Goal: Task Accomplishment & Management: Complete application form

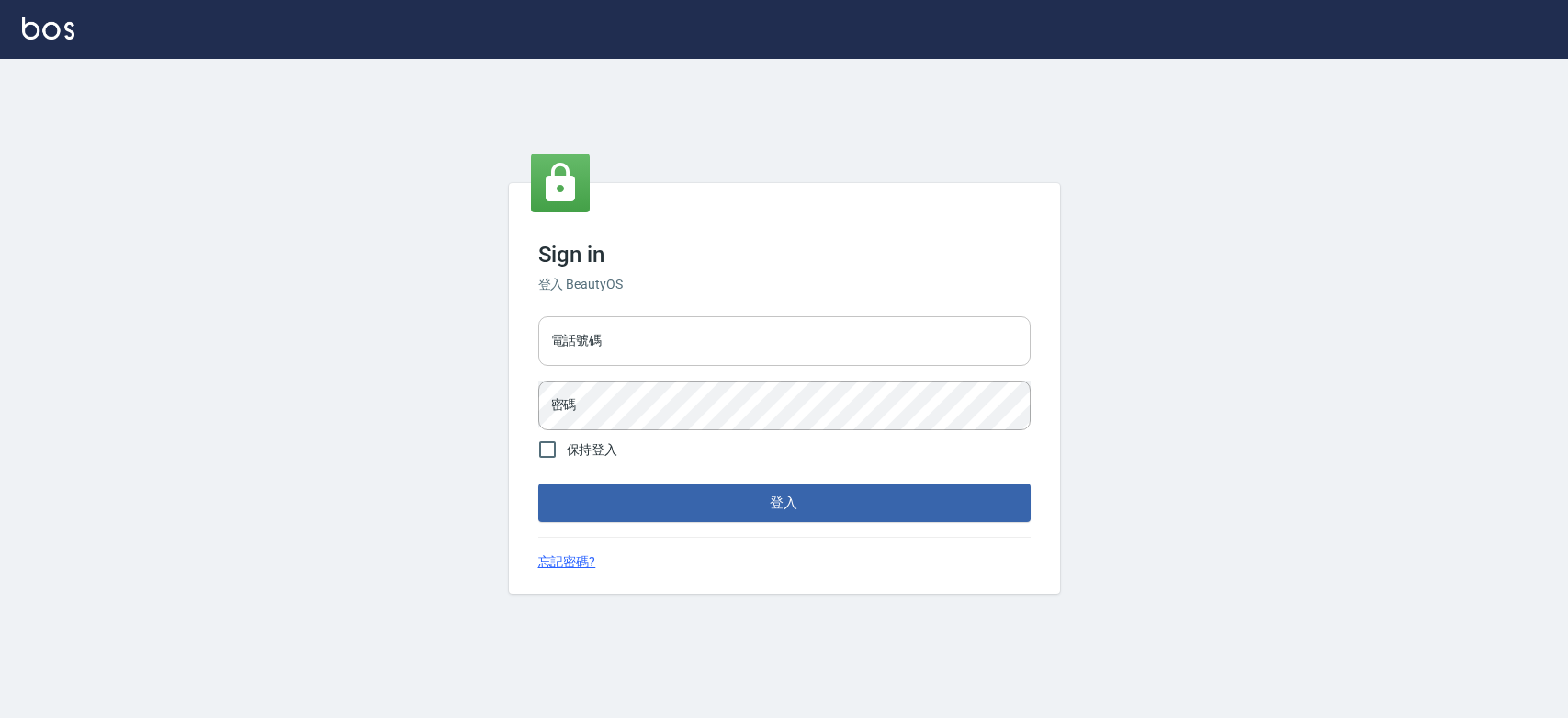
click at [694, 344] on input "電話號碼" at bounding box center [784, 341] width 493 height 50
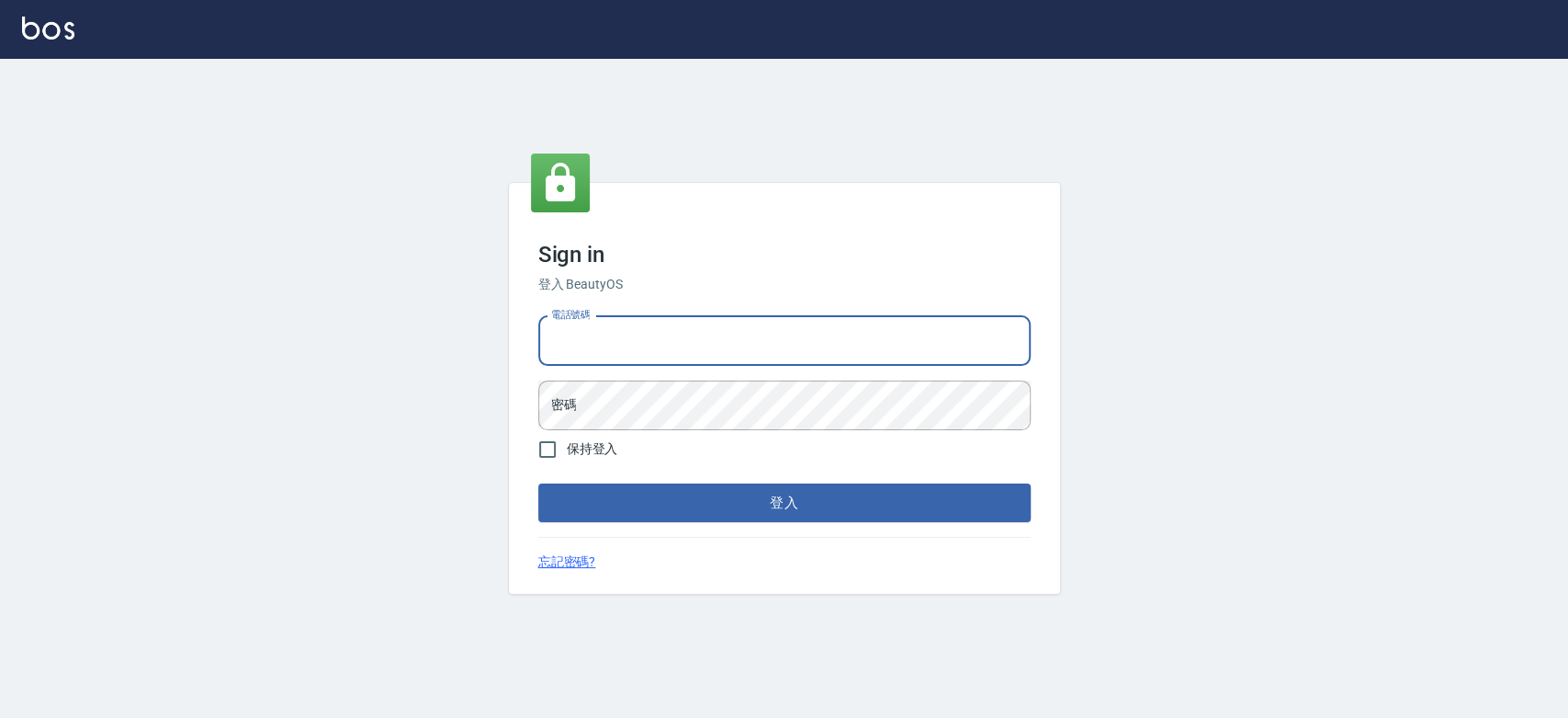
type input "0921342116"
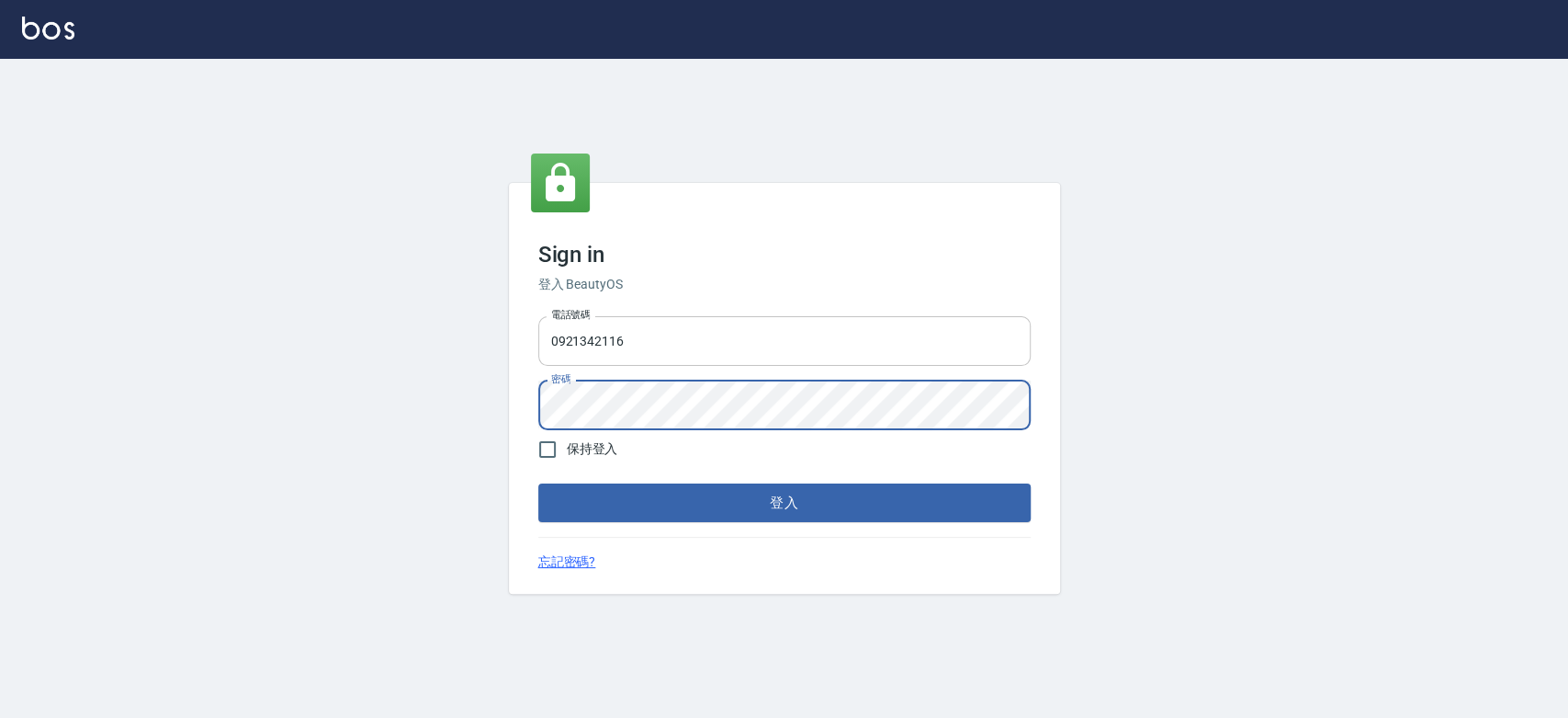
click at [538, 484] on button "登入" at bounding box center [784, 503] width 493 height 39
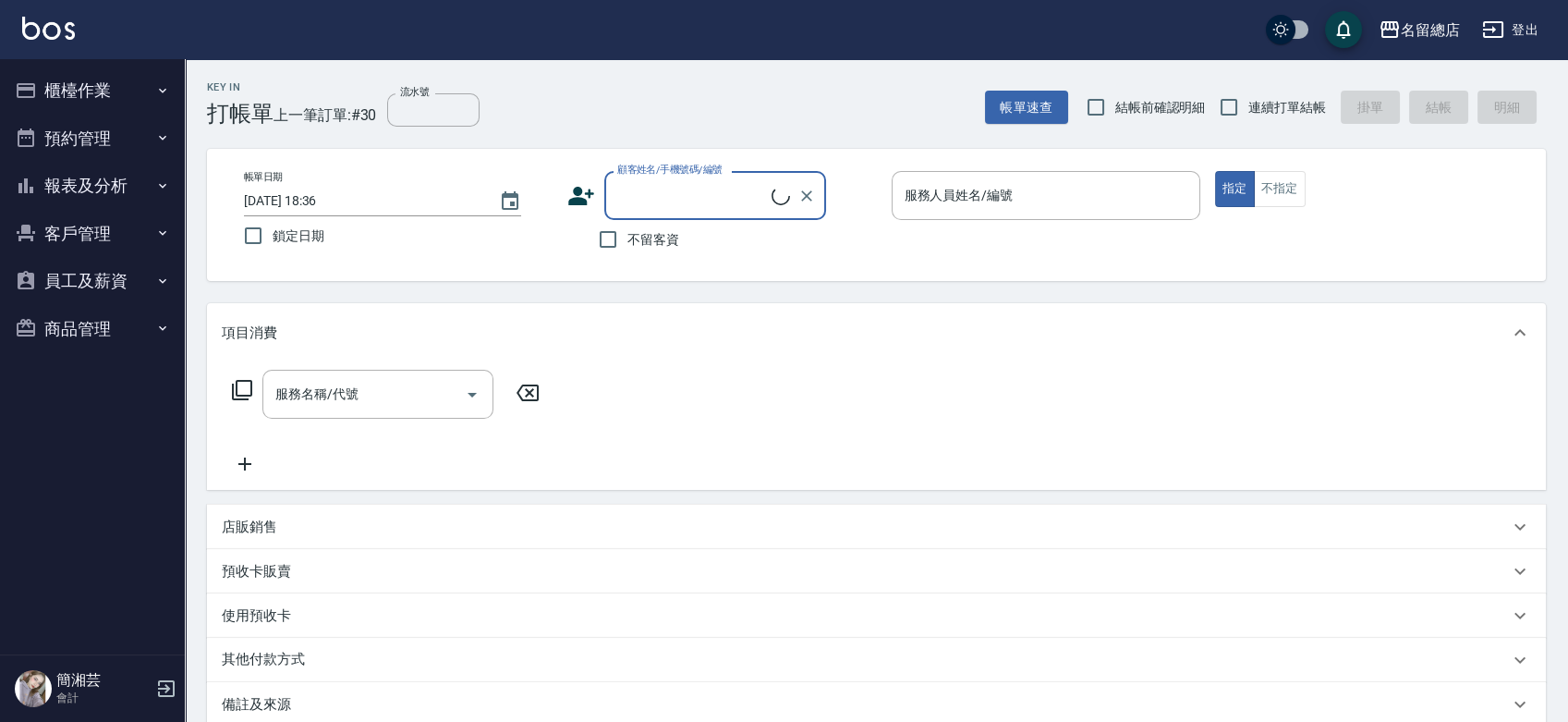
click at [133, 83] on button "櫃檯作業" at bounding box center [92, 90] width 170 height 48
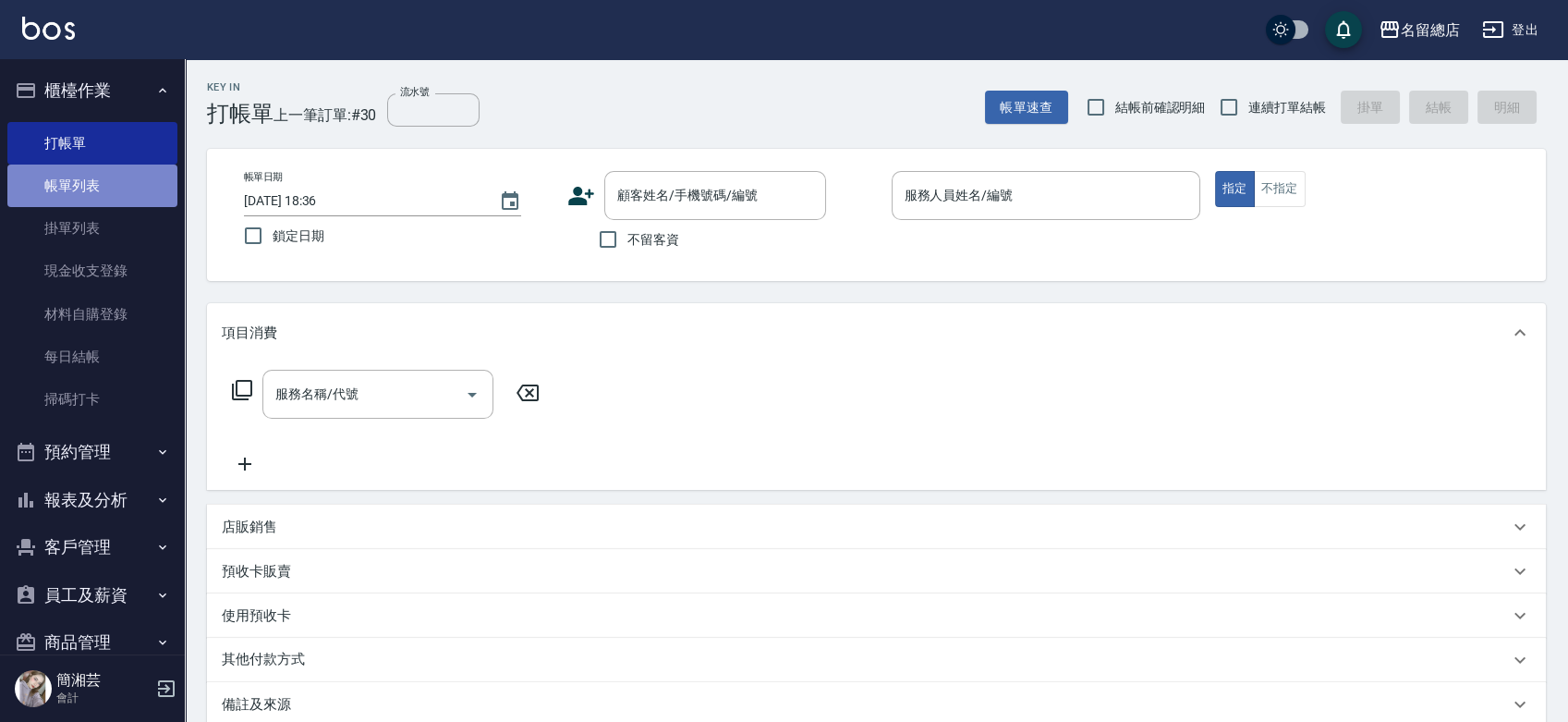
click at [98, 182] on link "帳單列表" at bounding box center [92, 186] width 170 height 43
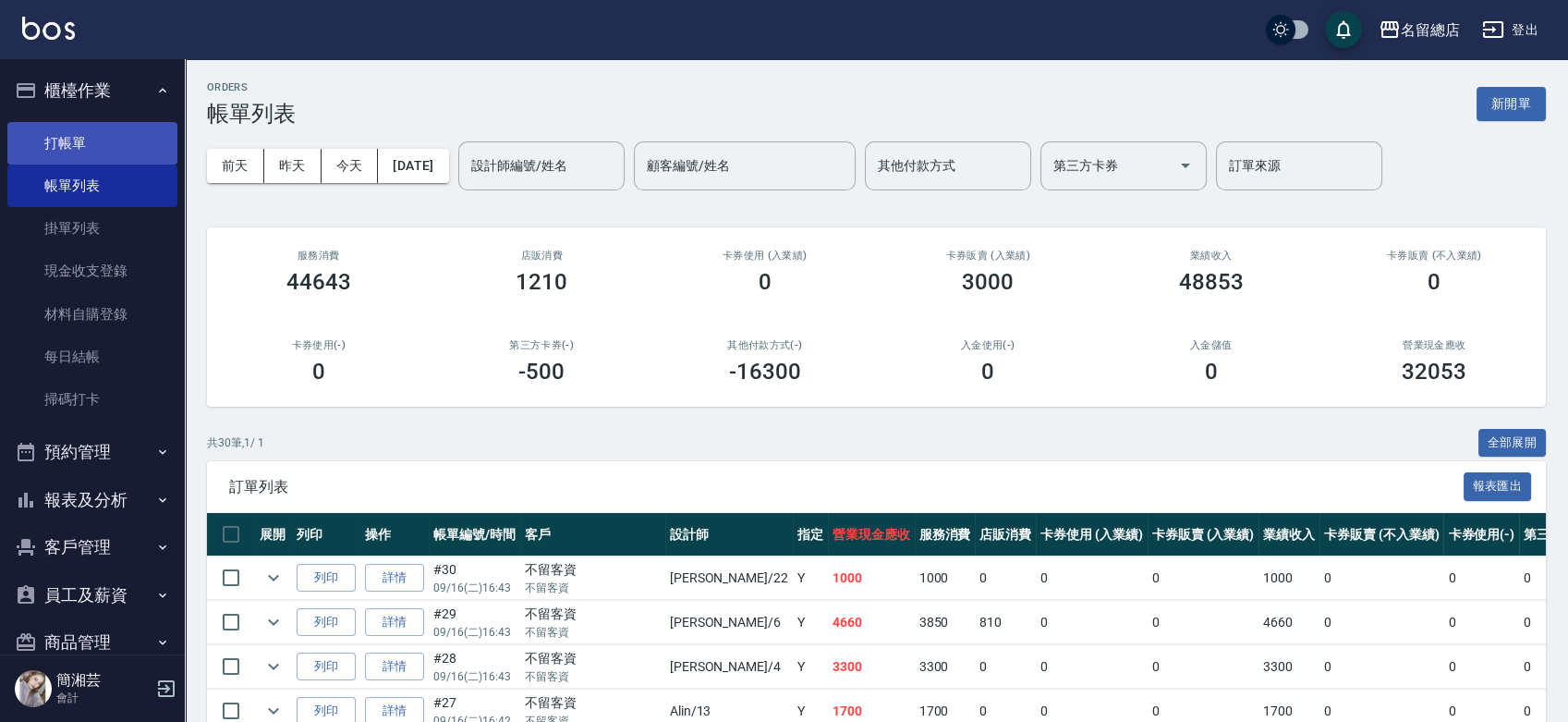
click at [45, 146] on link "打帳單" at bounding box center [92, 143] width 170 height 43
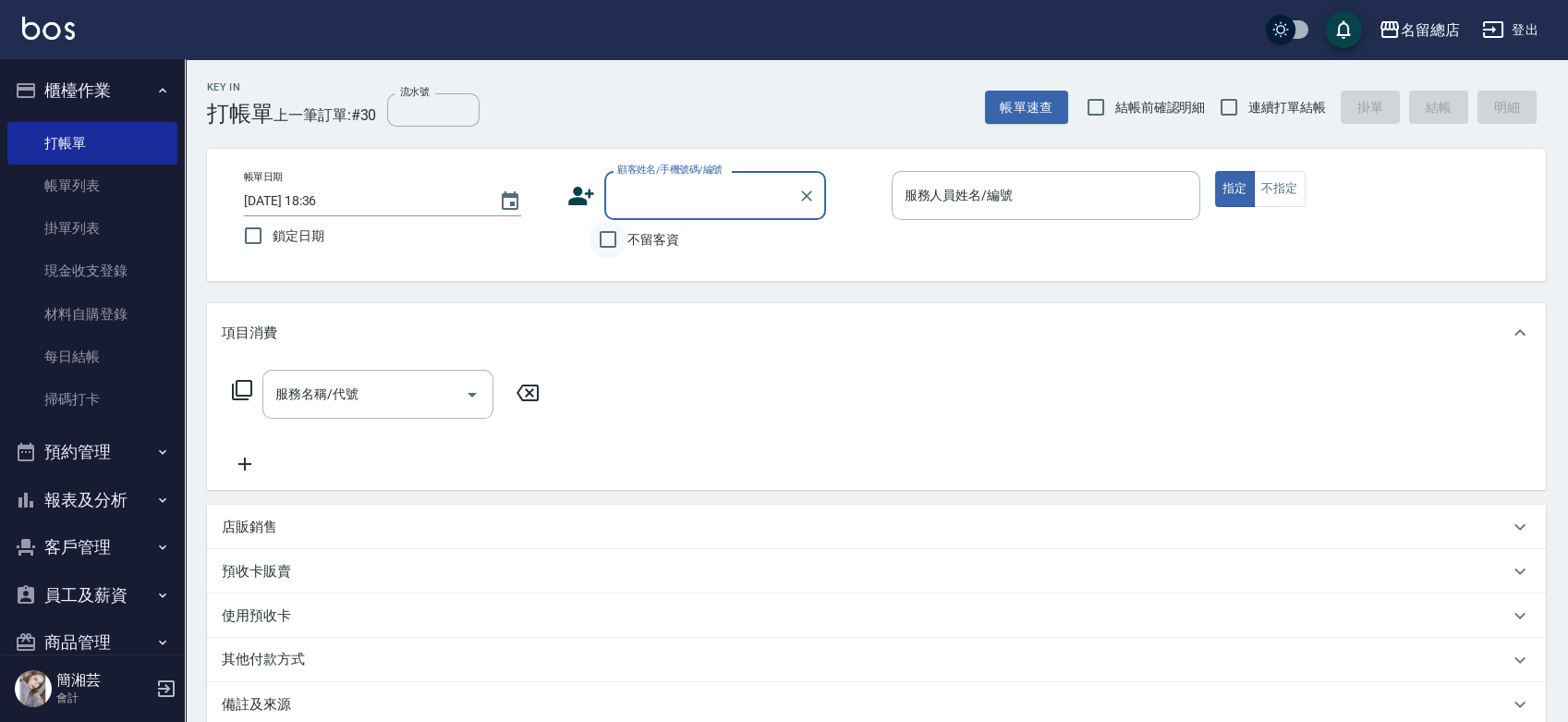
click at [621, 255] on input "不留客資" at bounding box center [608, 239] width 39 height 39
checkbox input "true"
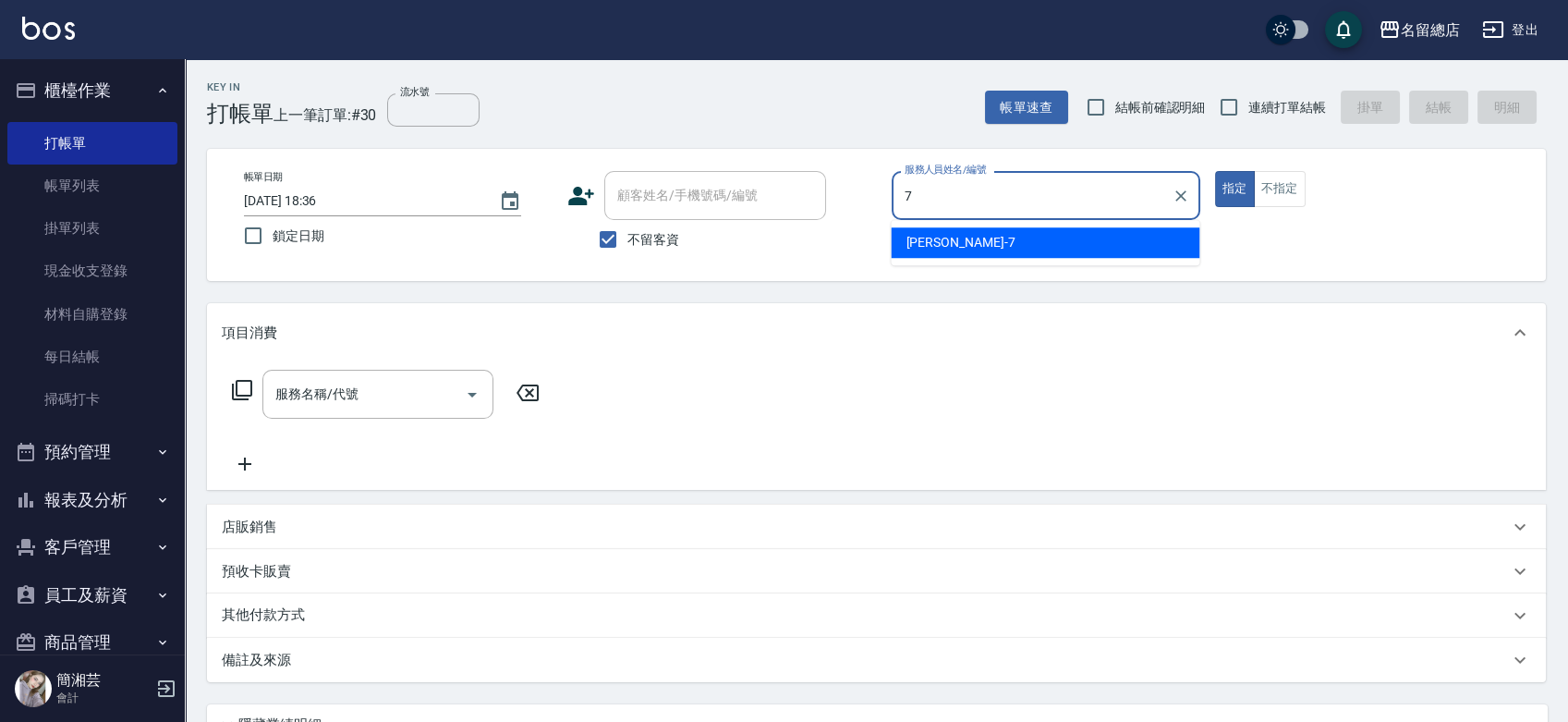
type input "Mick-7"
type button "true"
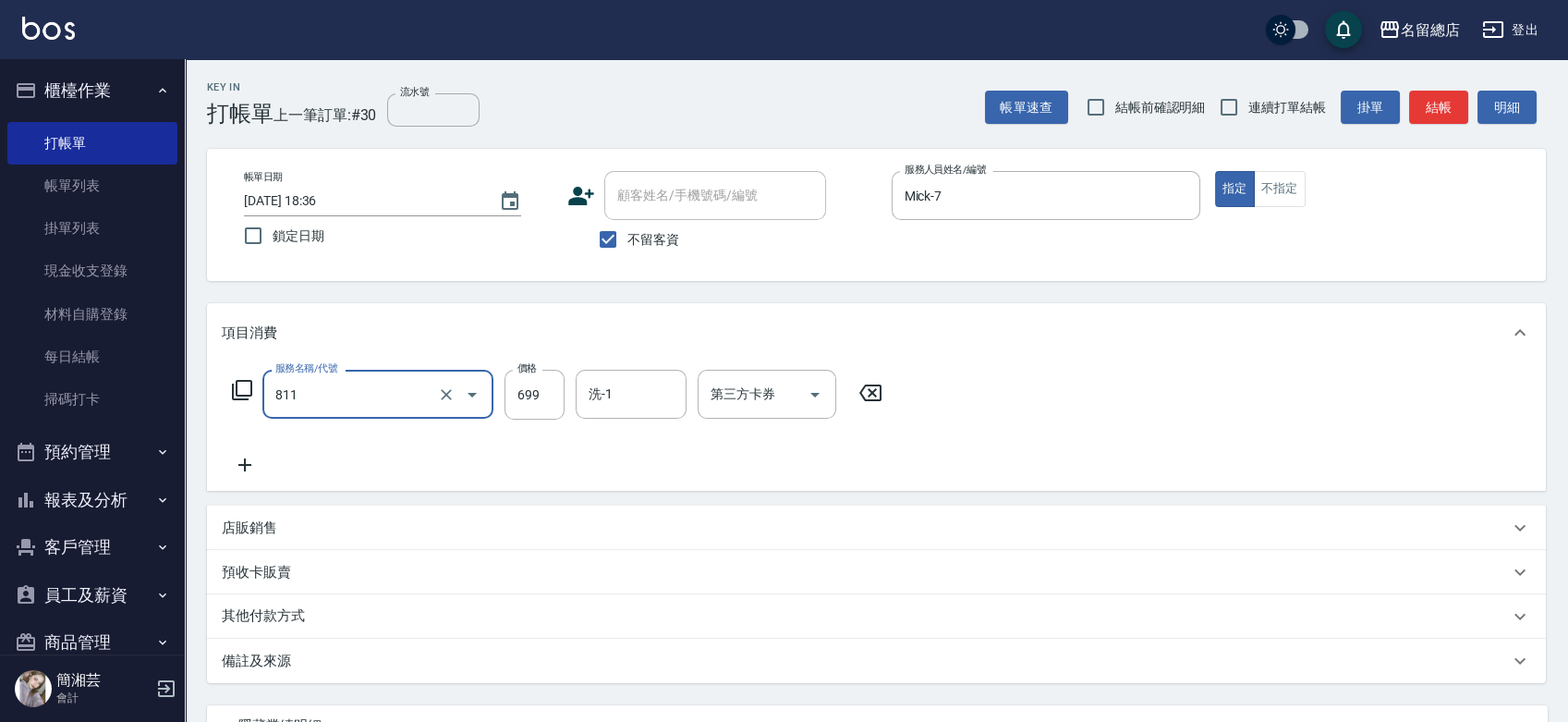
type input "洗+剪(811)"
type input "700"
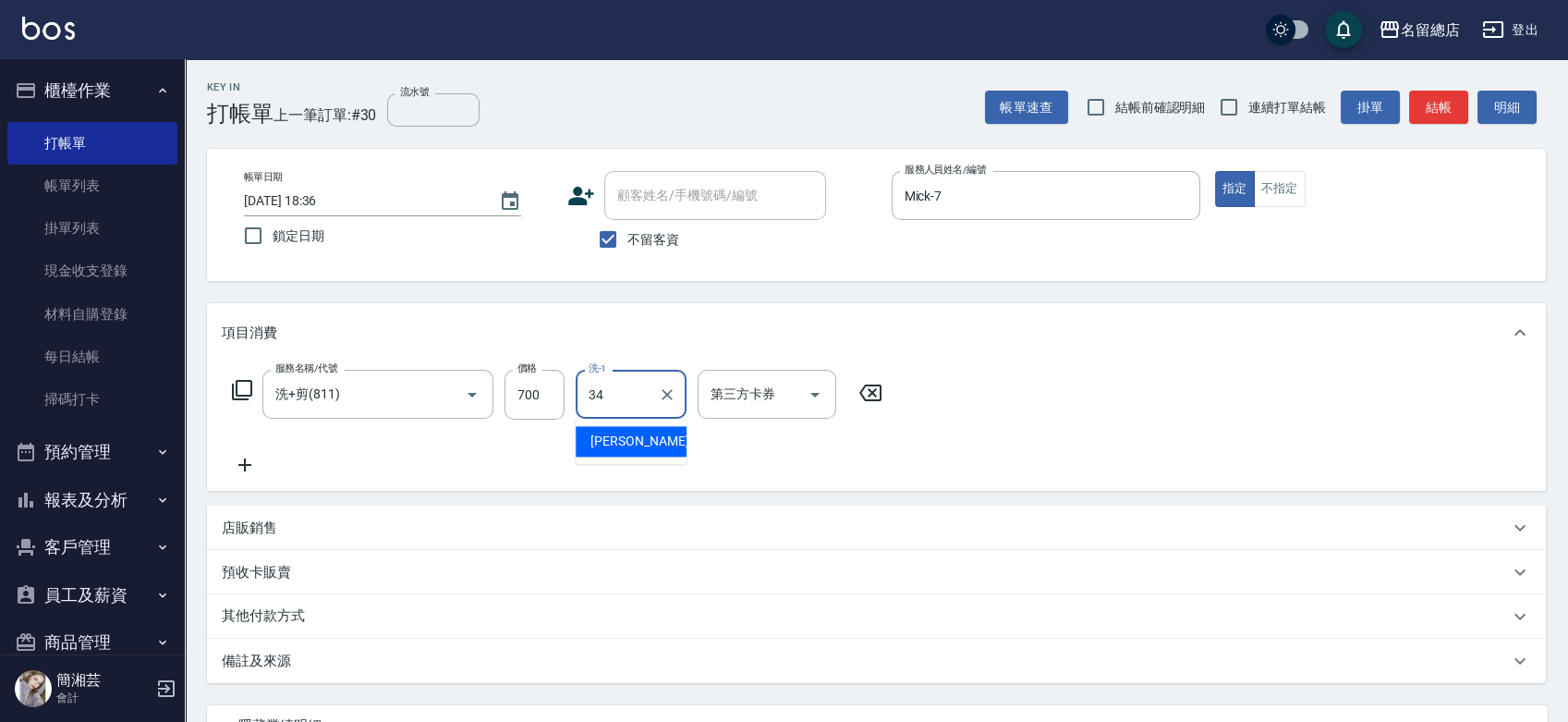
type input "[PERSON_NAME]-34"
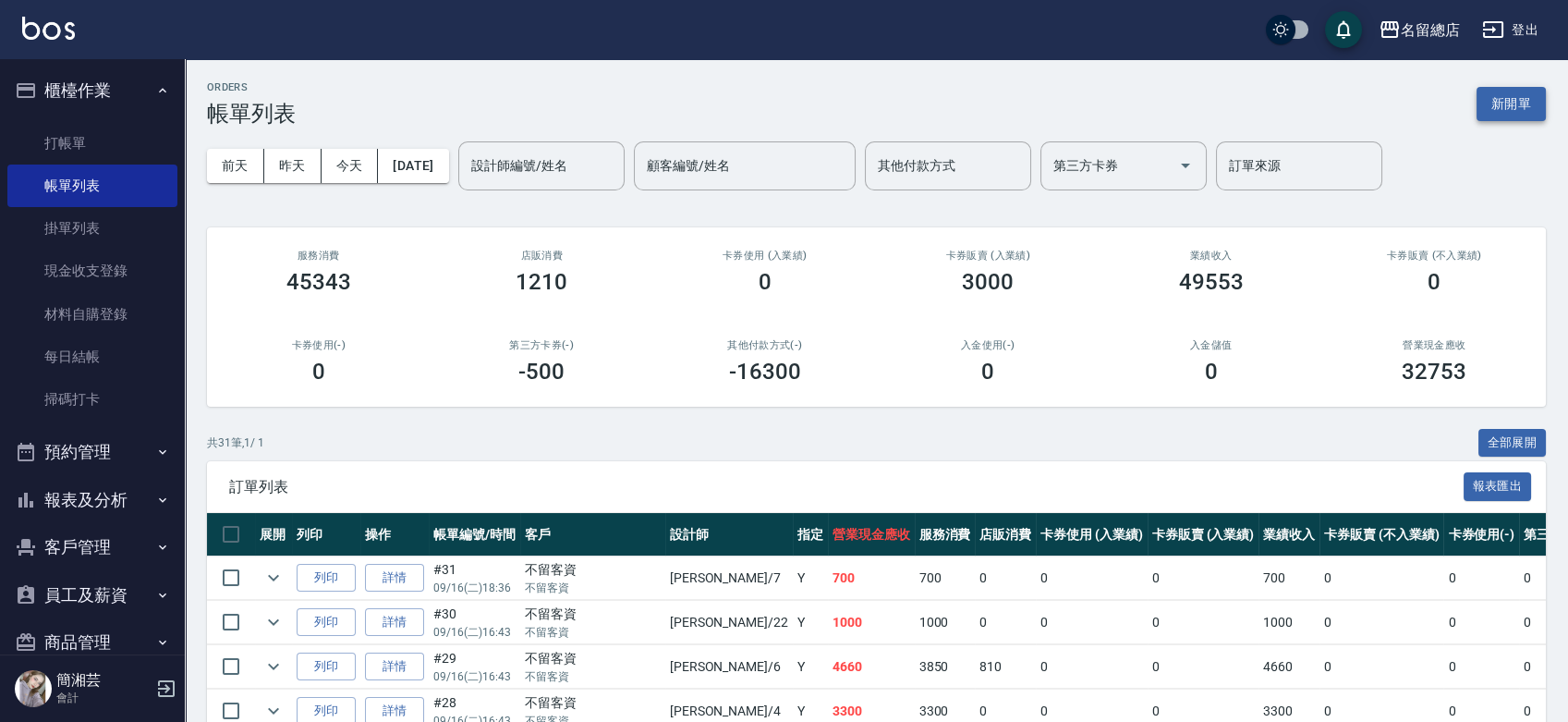
click at [1508, 102] on button "新開單" at bounding box center [1511, 103] width 69 height 34
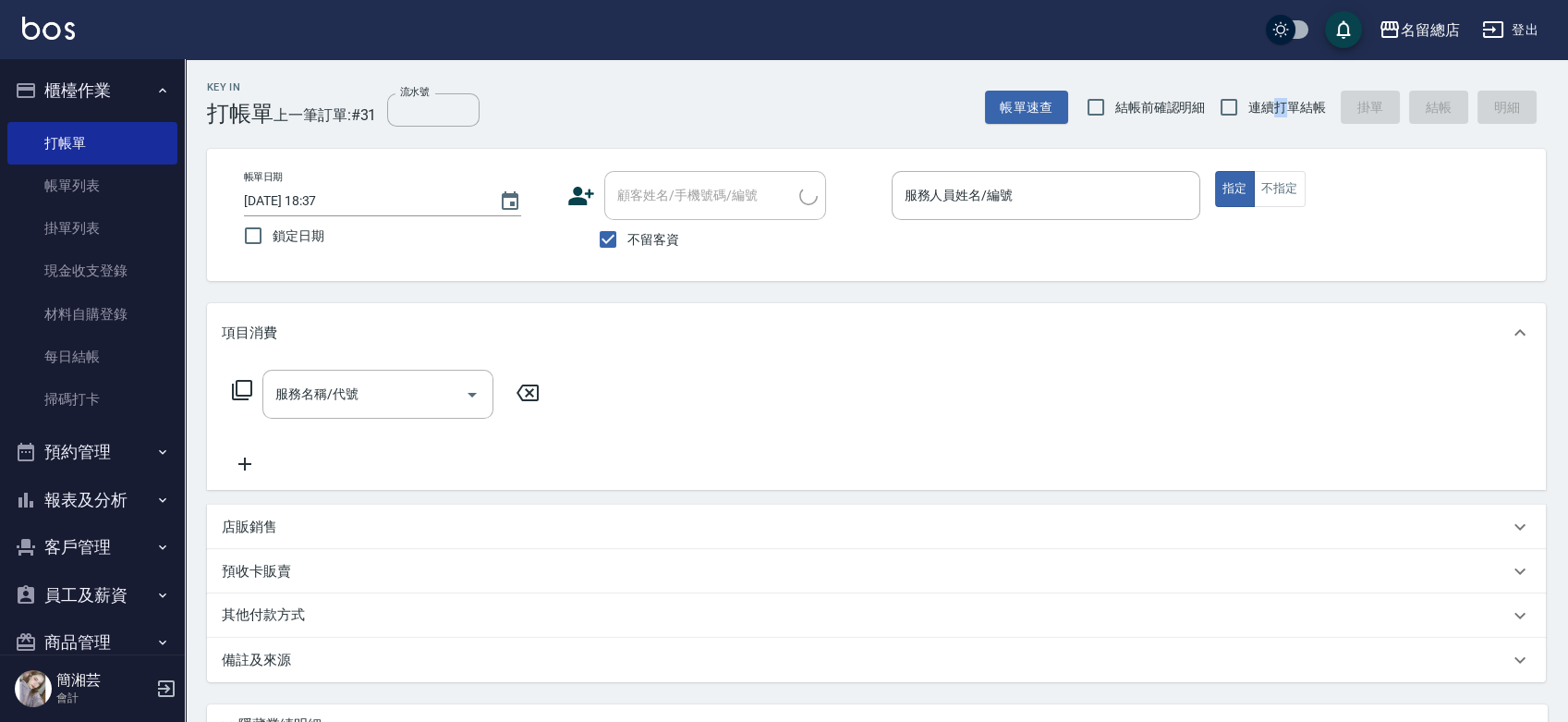
click at [1281, 111] on span "連續打單結帳" at bounding box center [1287, 107] width 77 height 20
click at [1248, 105] on span "連續打單結帳" at bounding box center [1287, 107] width 77 height 20
click at [1248, 105] on input "連續打單結帳" at bounding box center [1229, 107] width 39 height 39
checkbox input "true"
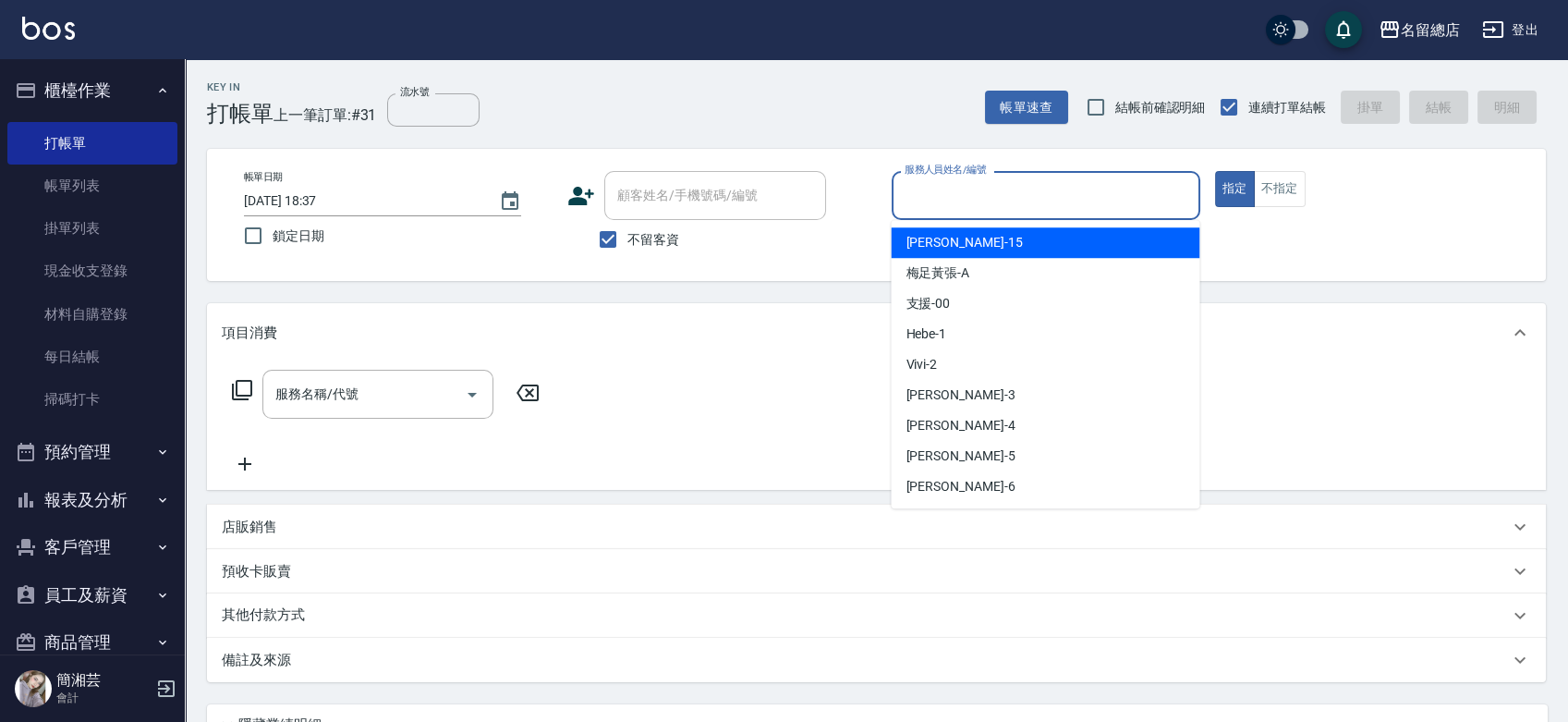
click at [957, 200] on input "服務人員姓名/編號" at bounding box center [1045, 195] width 292 height 33
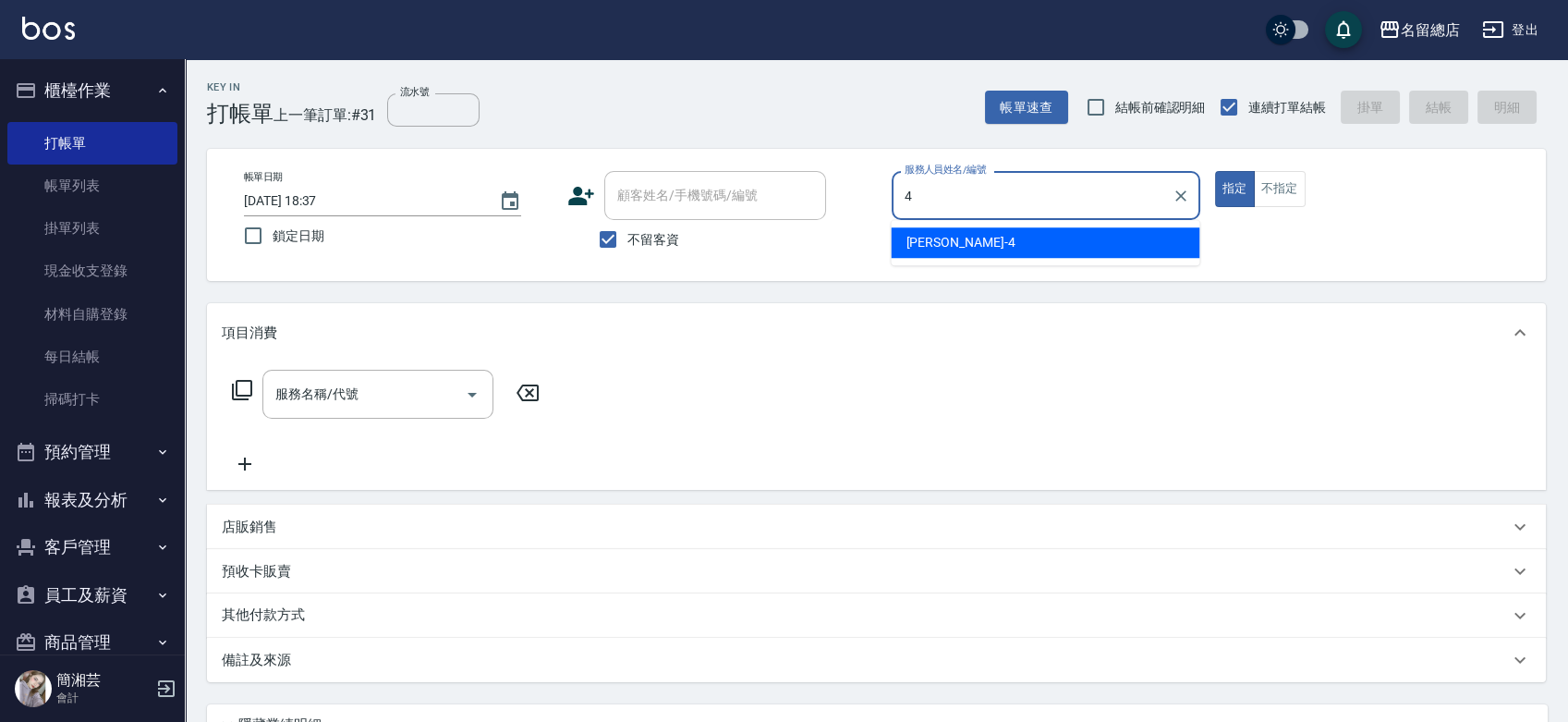
type input "[PERSON_NAME]-4"
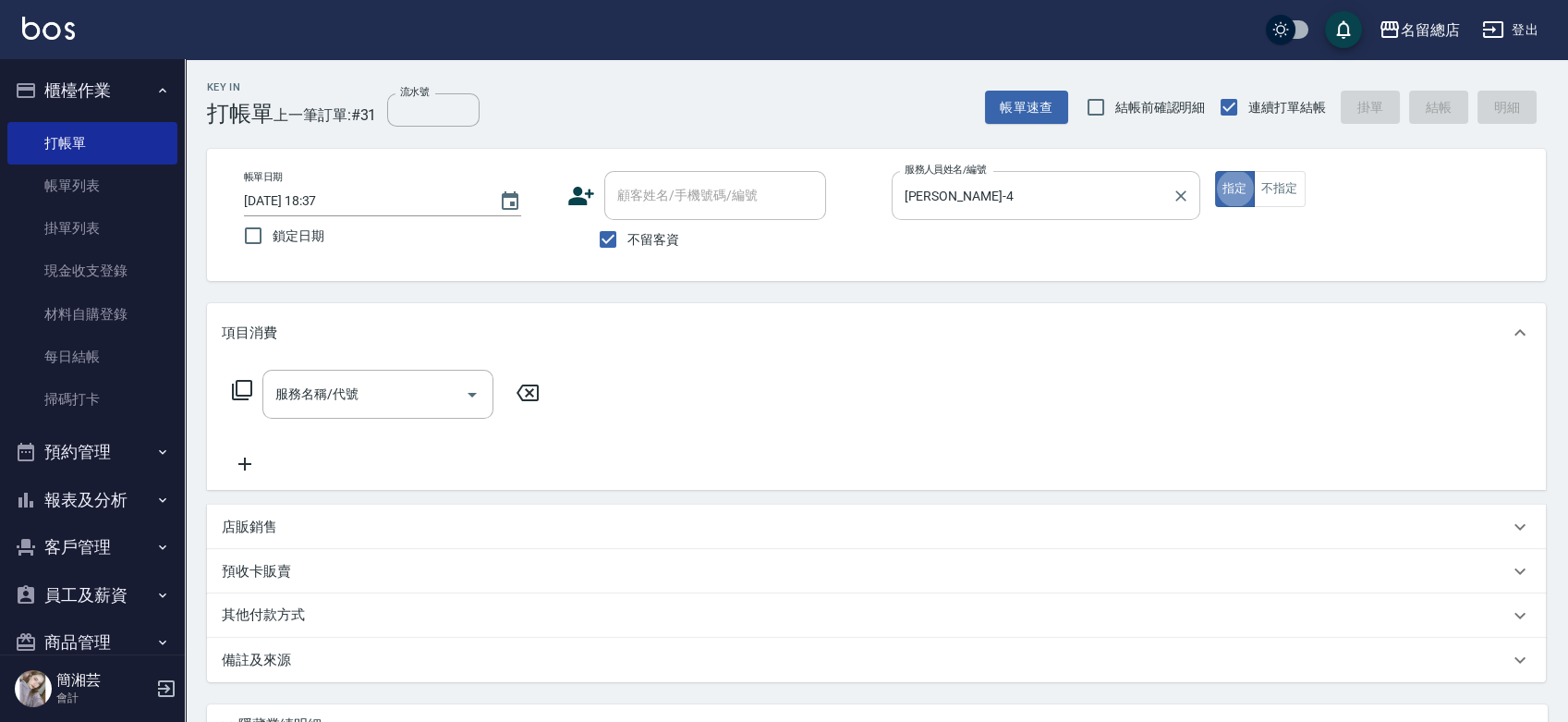
type button "true"
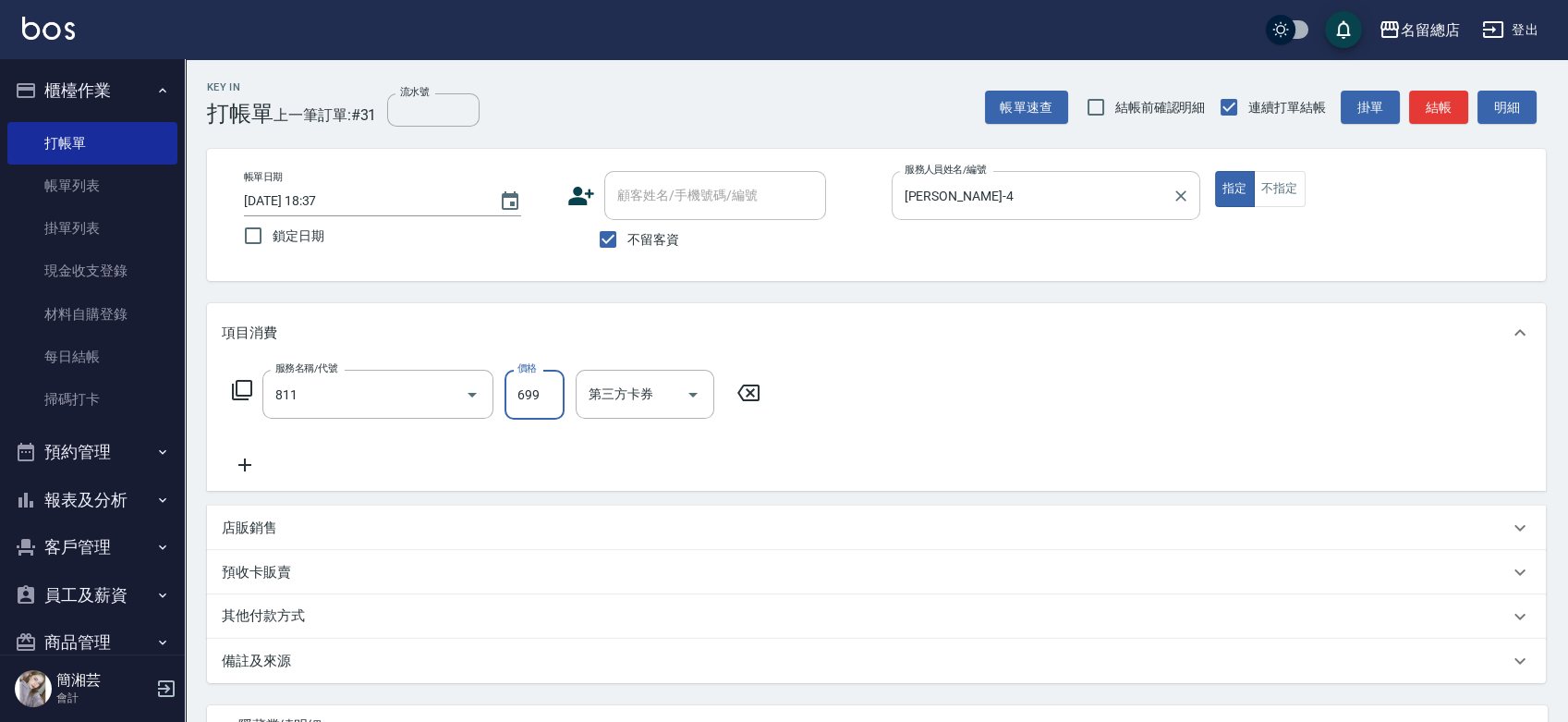
type input "洗+剪(811)"
type input "800"
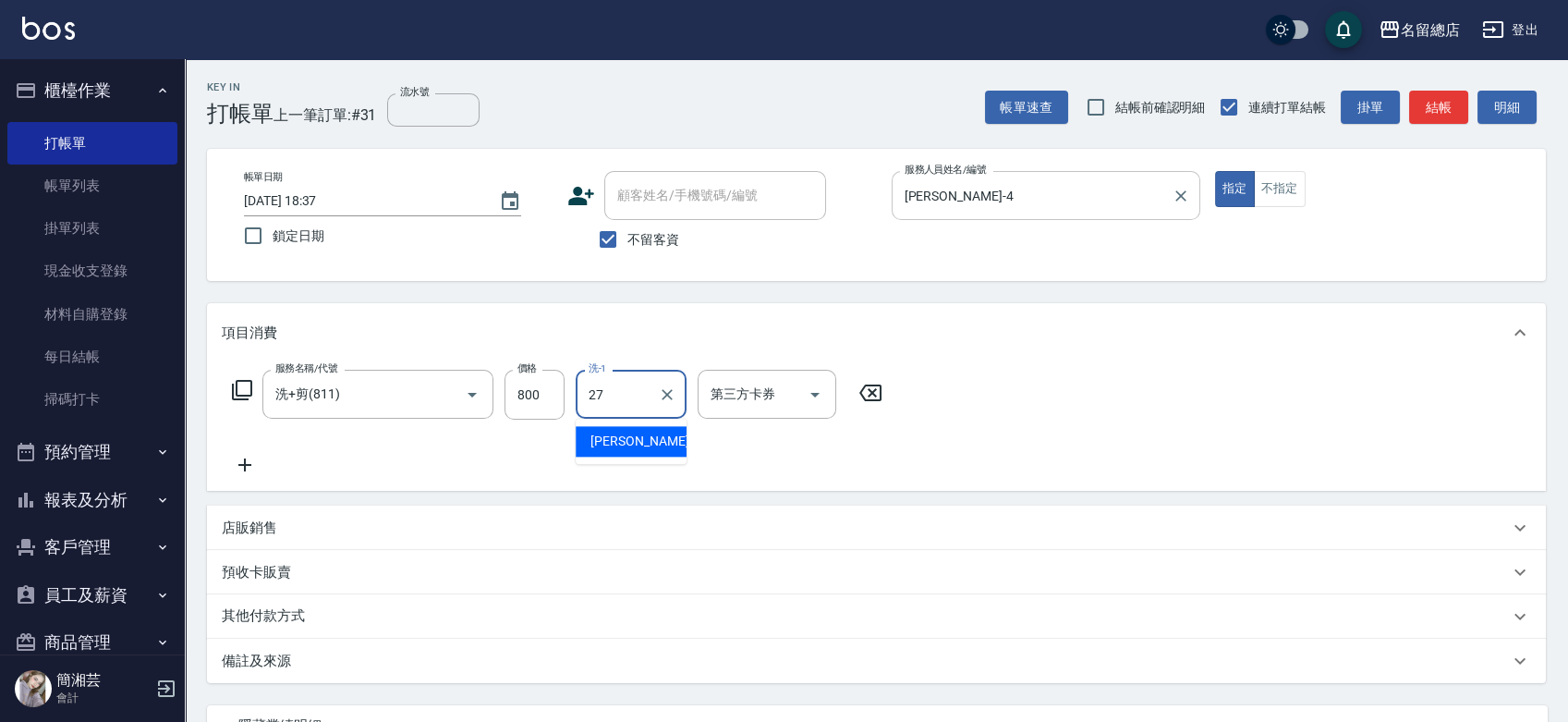
type input "[PERSON_NAME]-27"
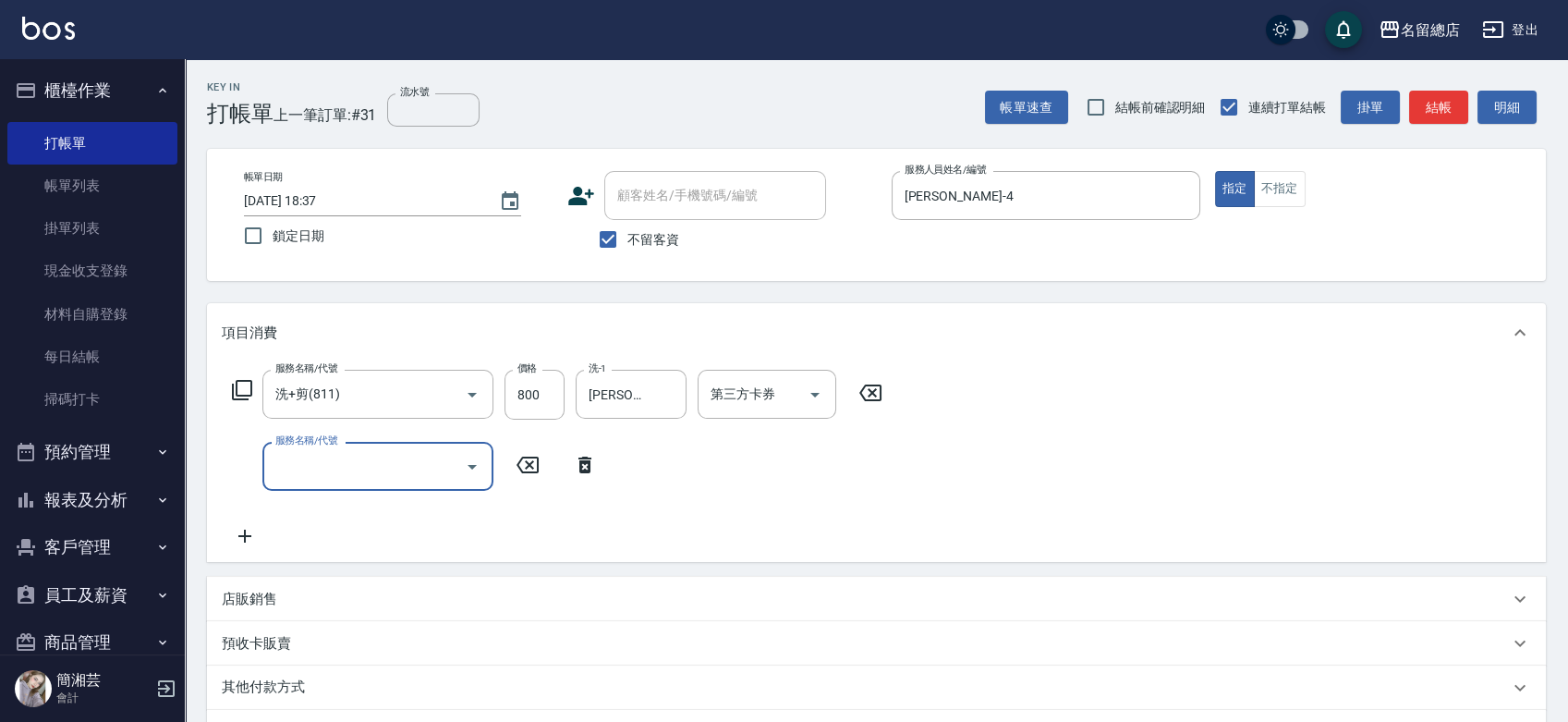
click at [369, 478] on input "服務名稱/代號" at bounding box center [364, 466] width 186 height 33
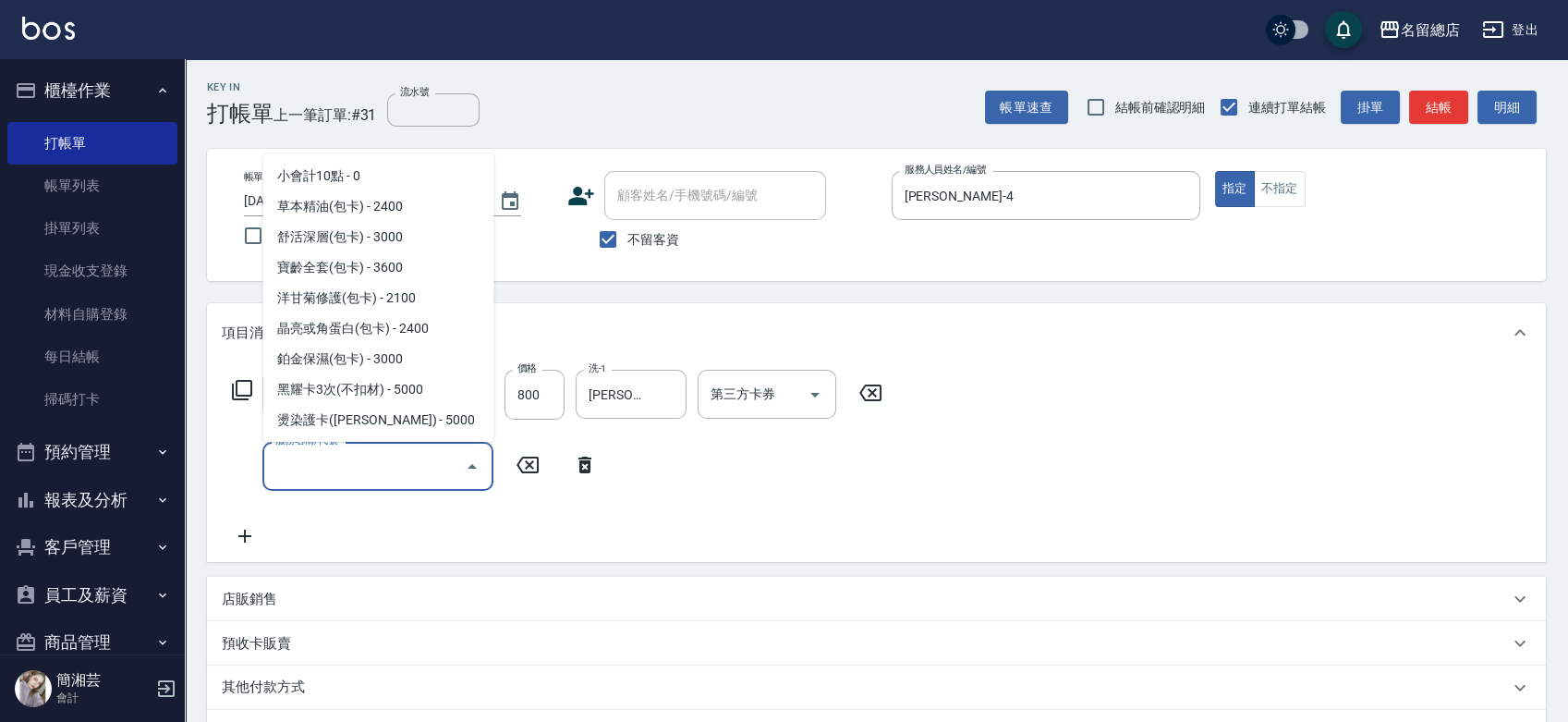
scroll to position [3377, 0]
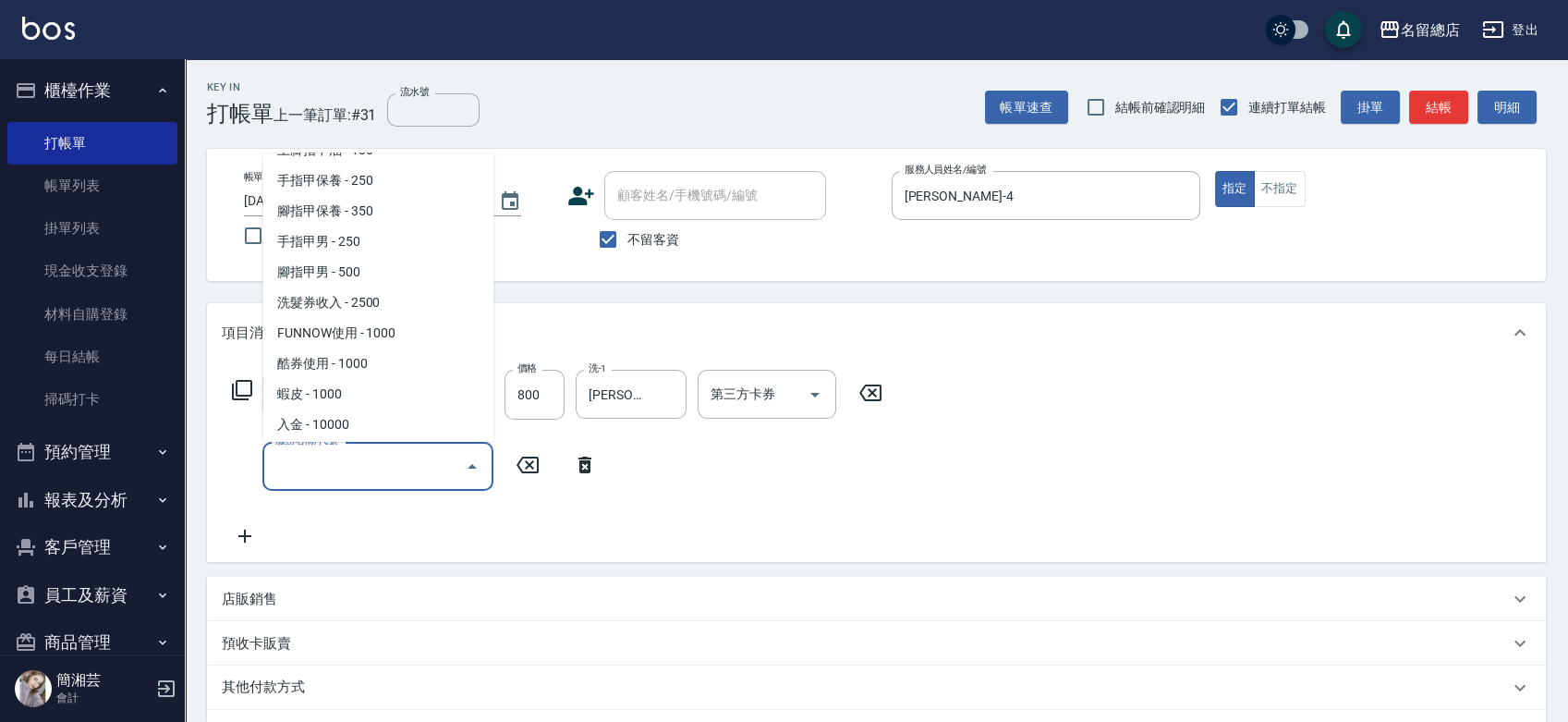
type input "互助(互助)"
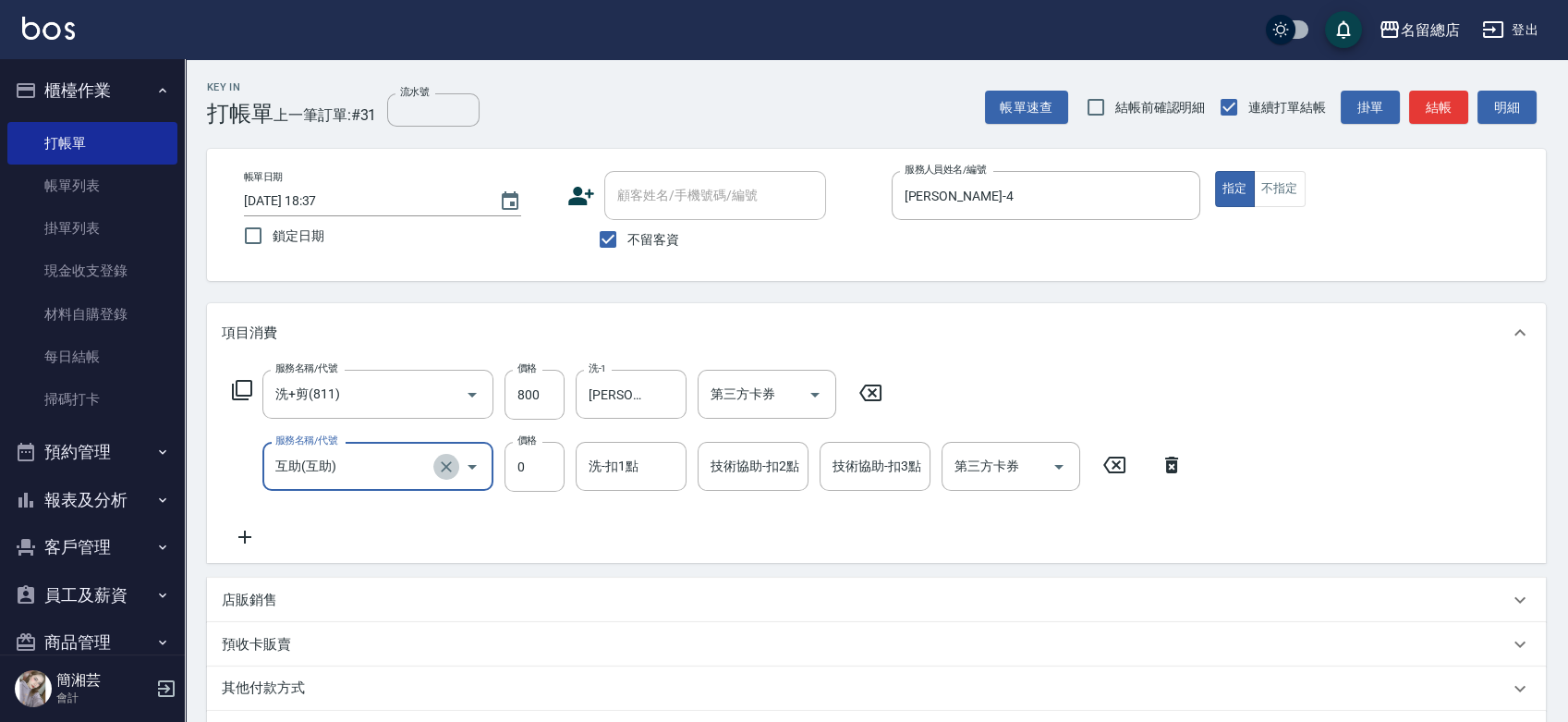
click at [455, 459] on icon "Clear" at bounding box center [446, 467] width 19 height 19
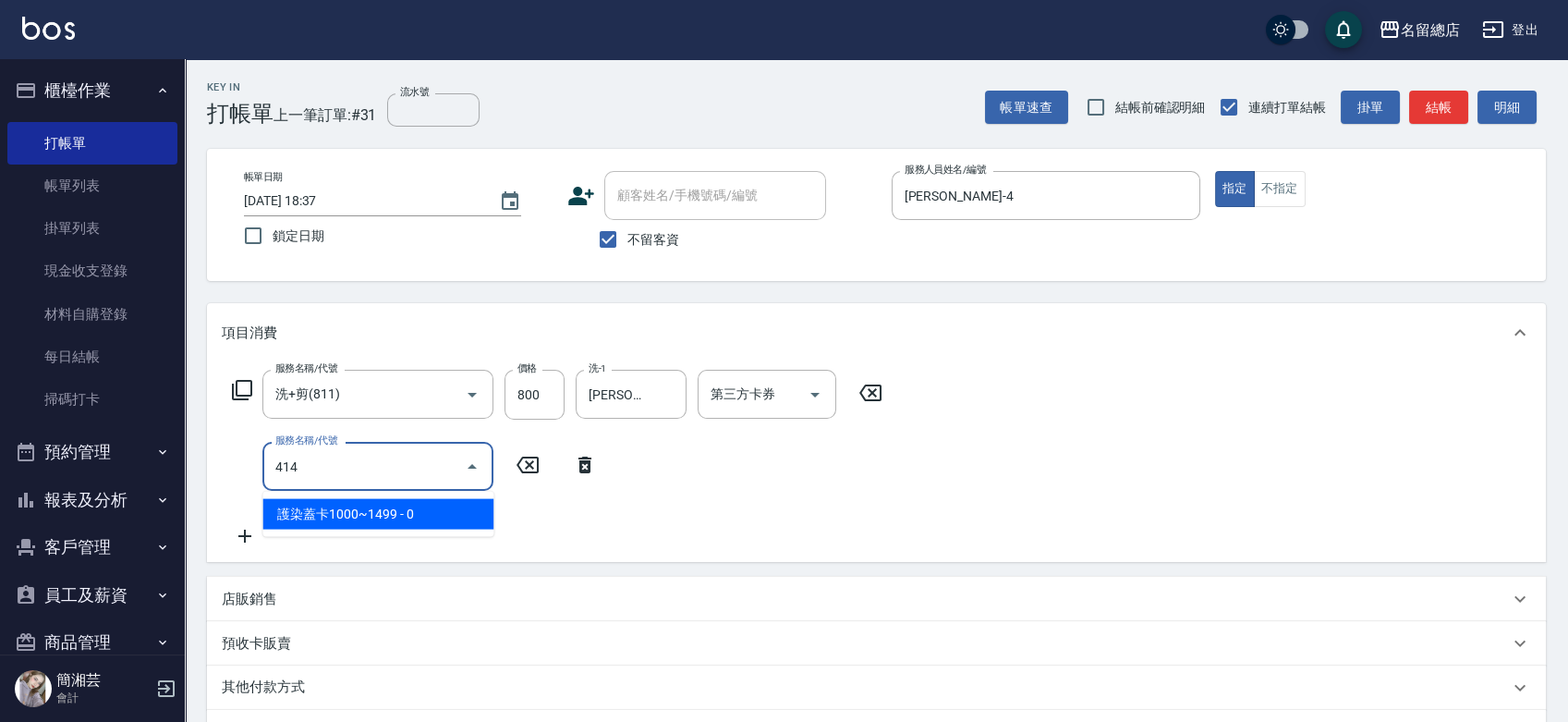
type input "."
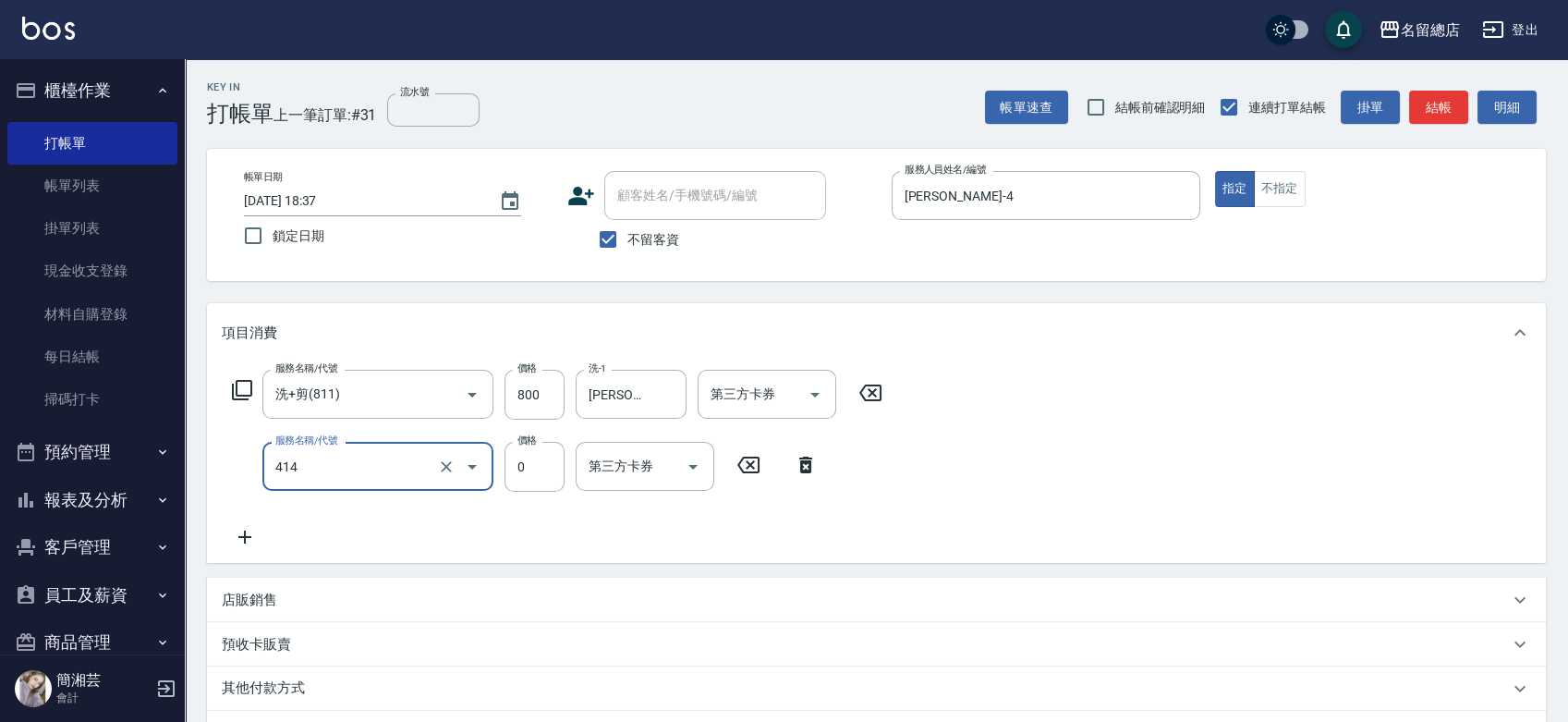
type input "護染蓋卡1000~1499(414)"
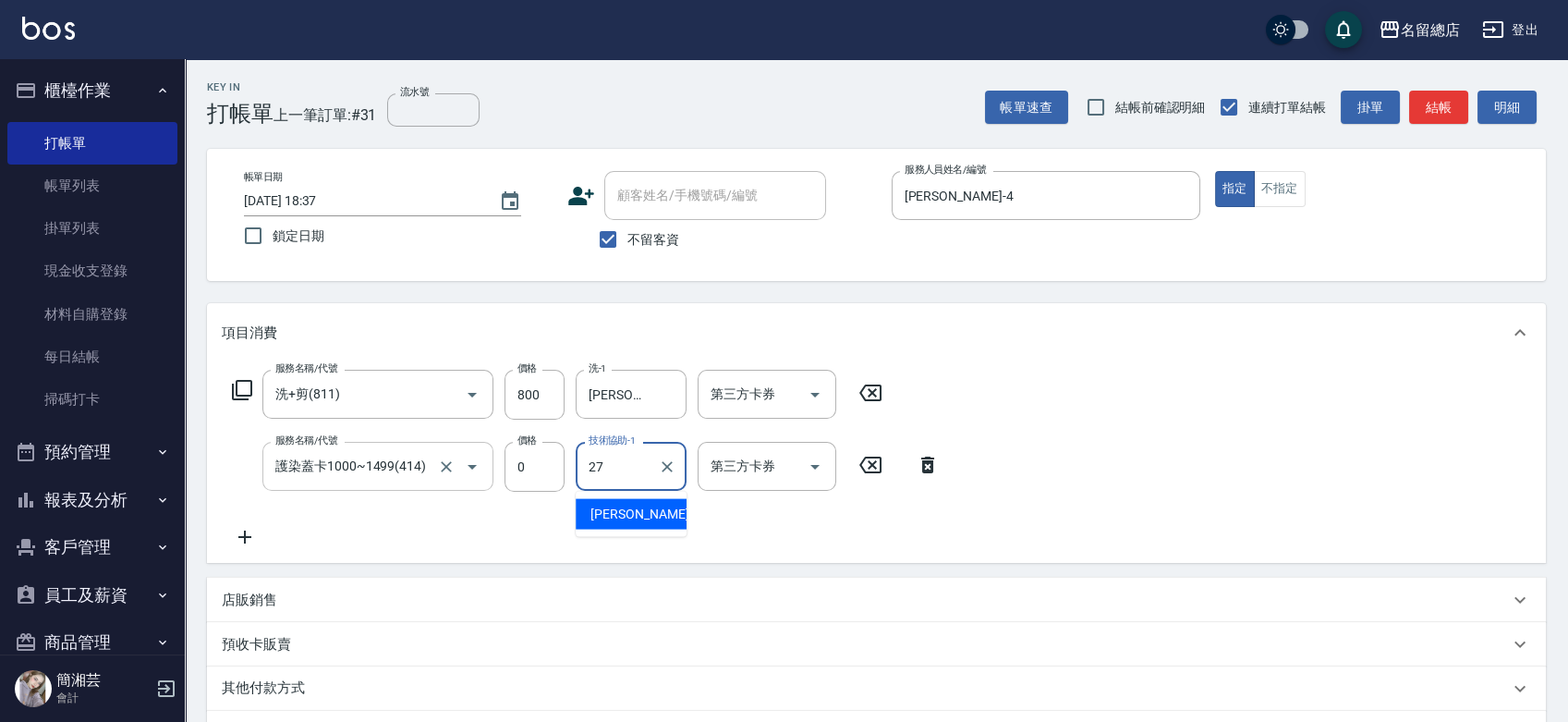
type input "[PERSON_NAME]-27"
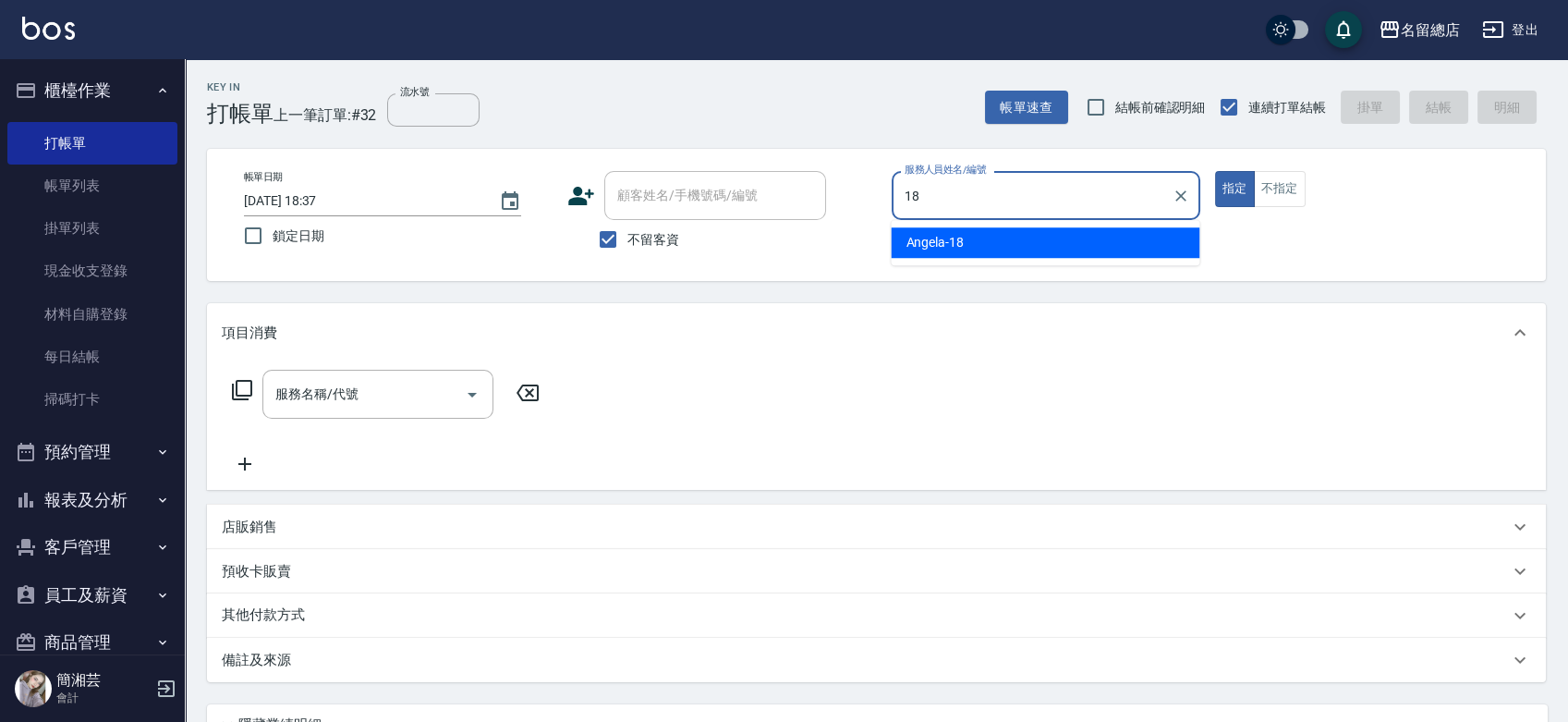
type input "[PERSON_NAME]-18"
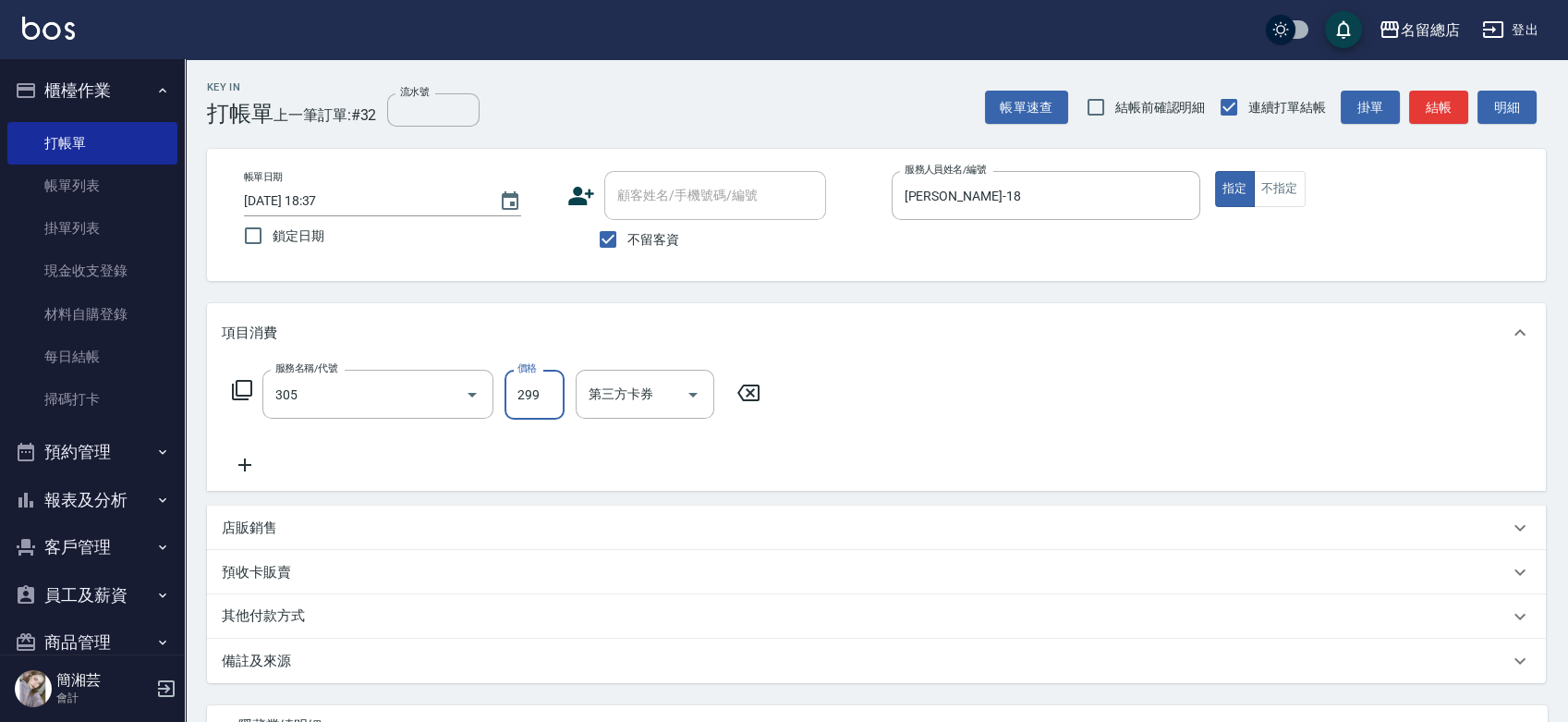
type input "剪髮(305)"
type input "500"
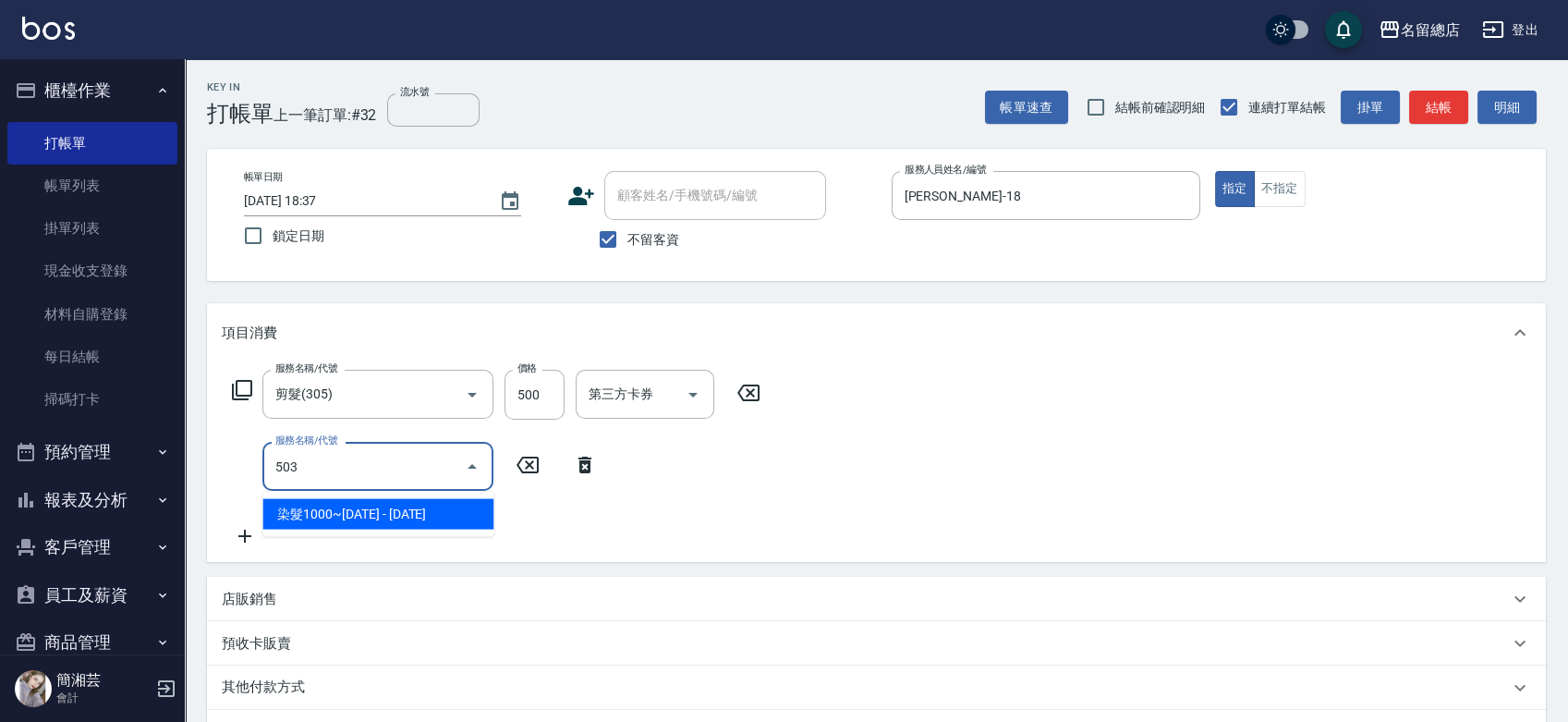
type input "染髮1000~1499(503)"
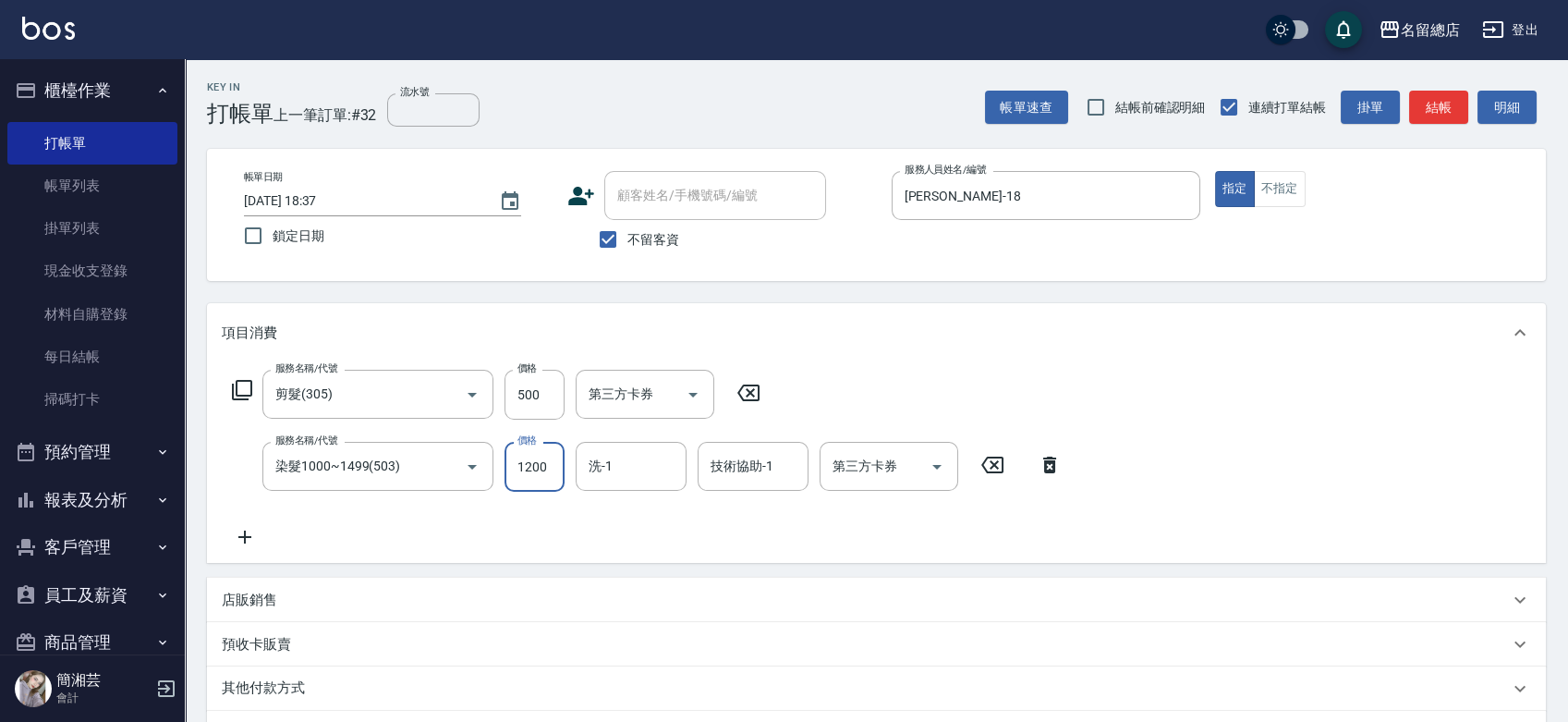
type input "1200"
type input "[PERSON_NAME]-33"
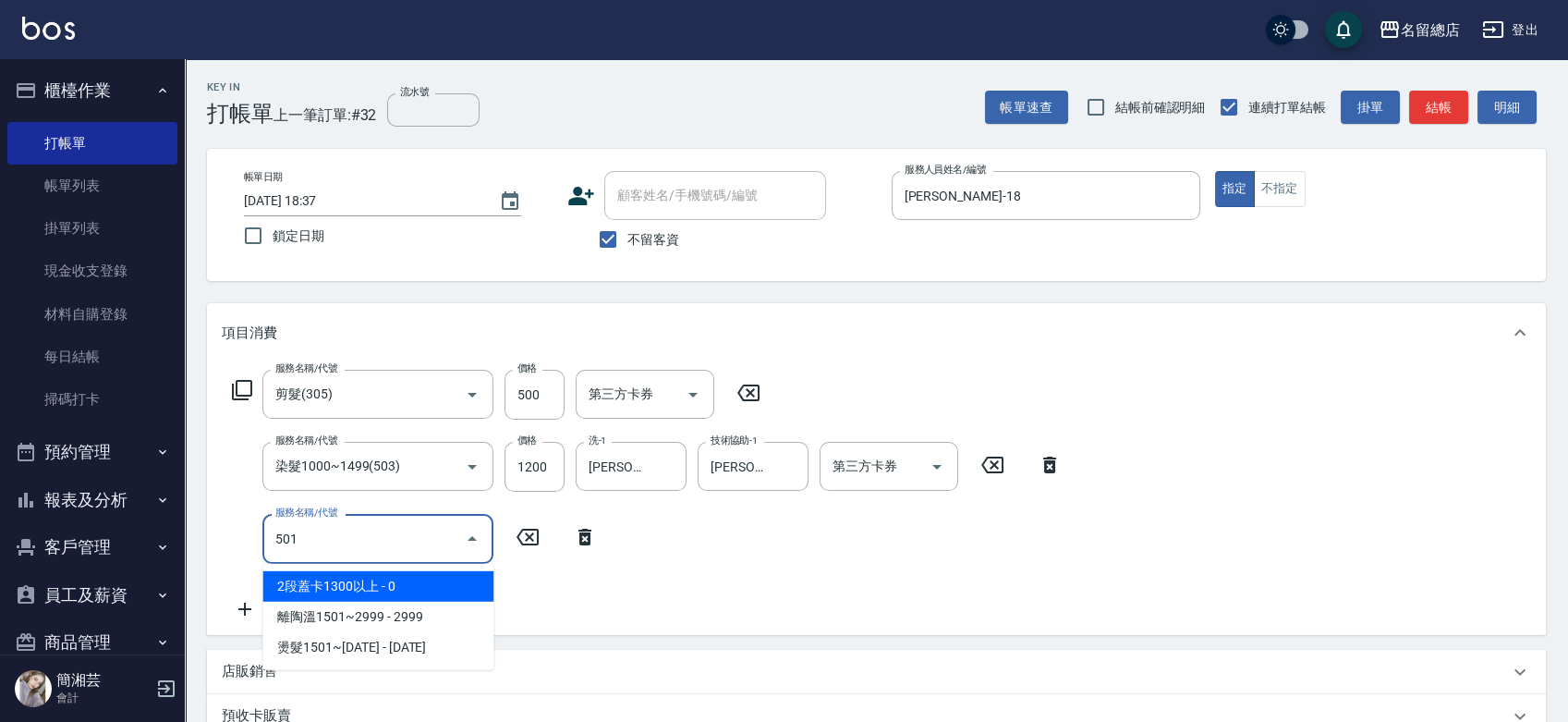
type input "2段蓋卡1300以上(501)"
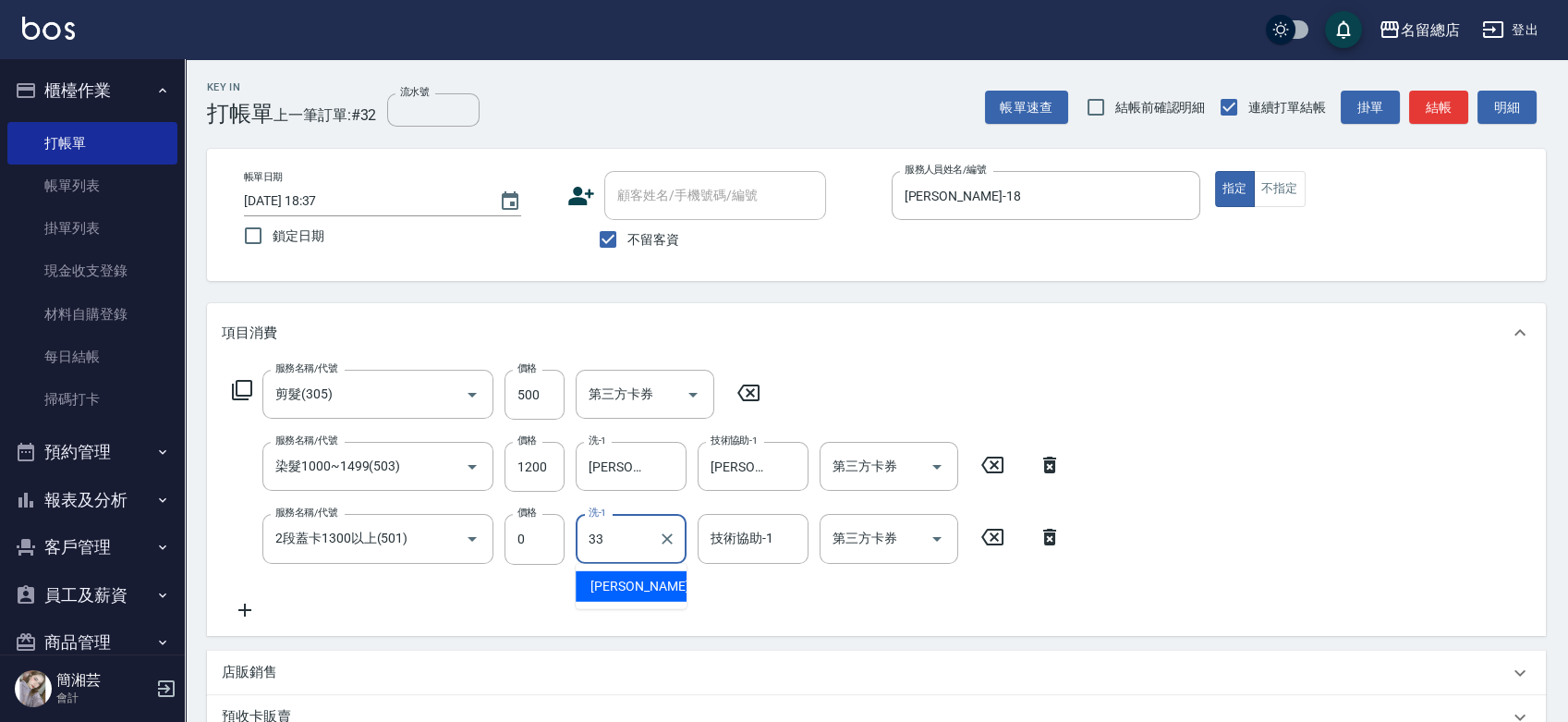
type input "[PERSON_NAME]-33"
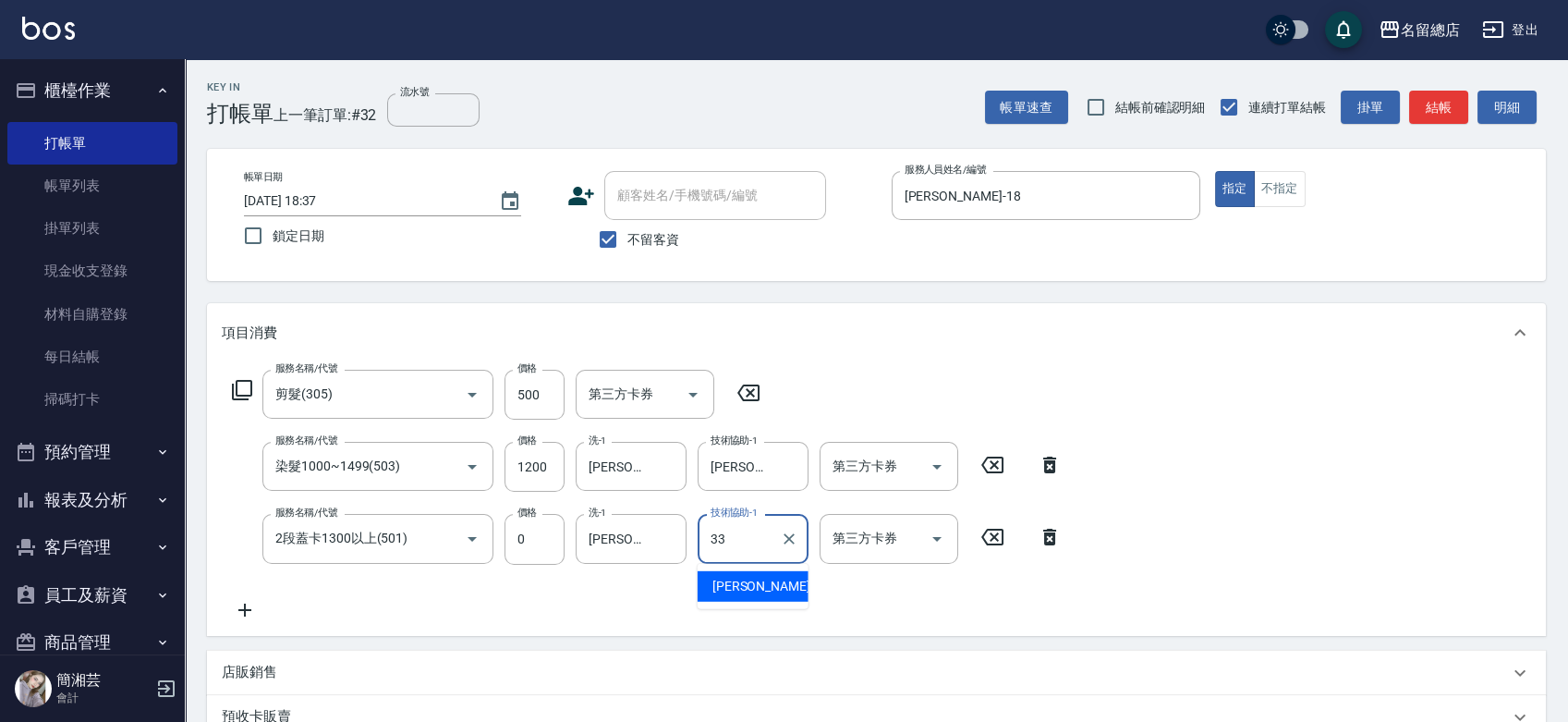
type input "[PERSON_NAME]-33"
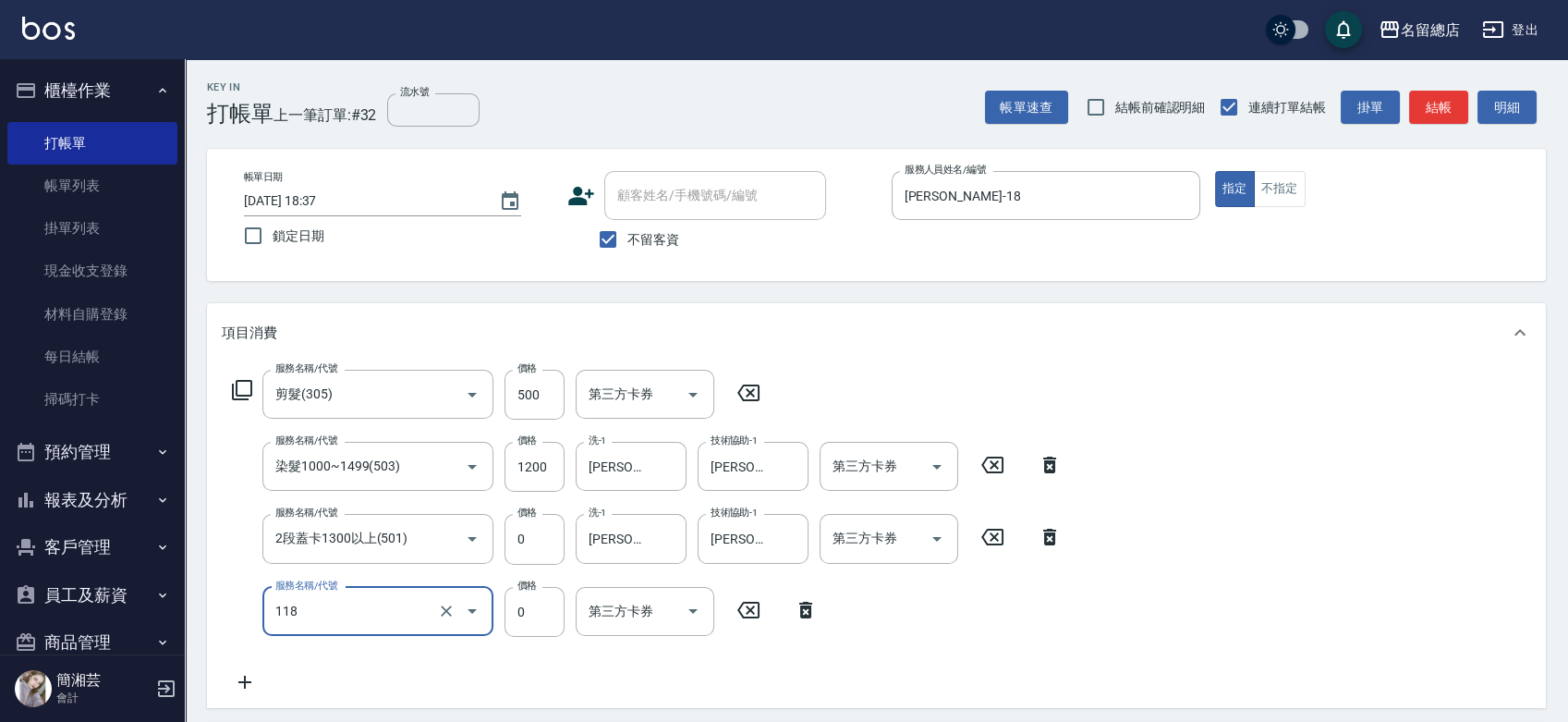
type input "頭皮蓋卡4點(118)"
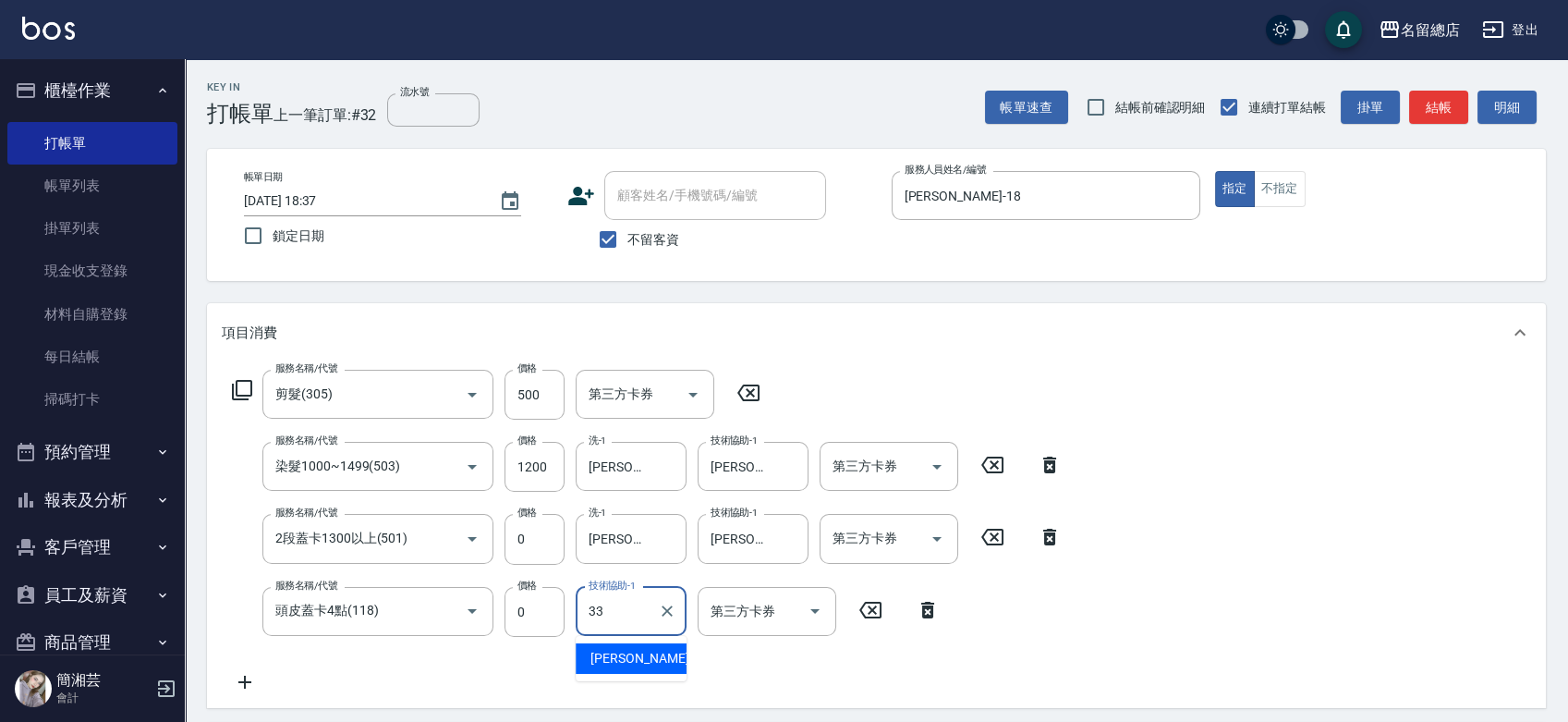
type input "[PERSON_NAME]-33"
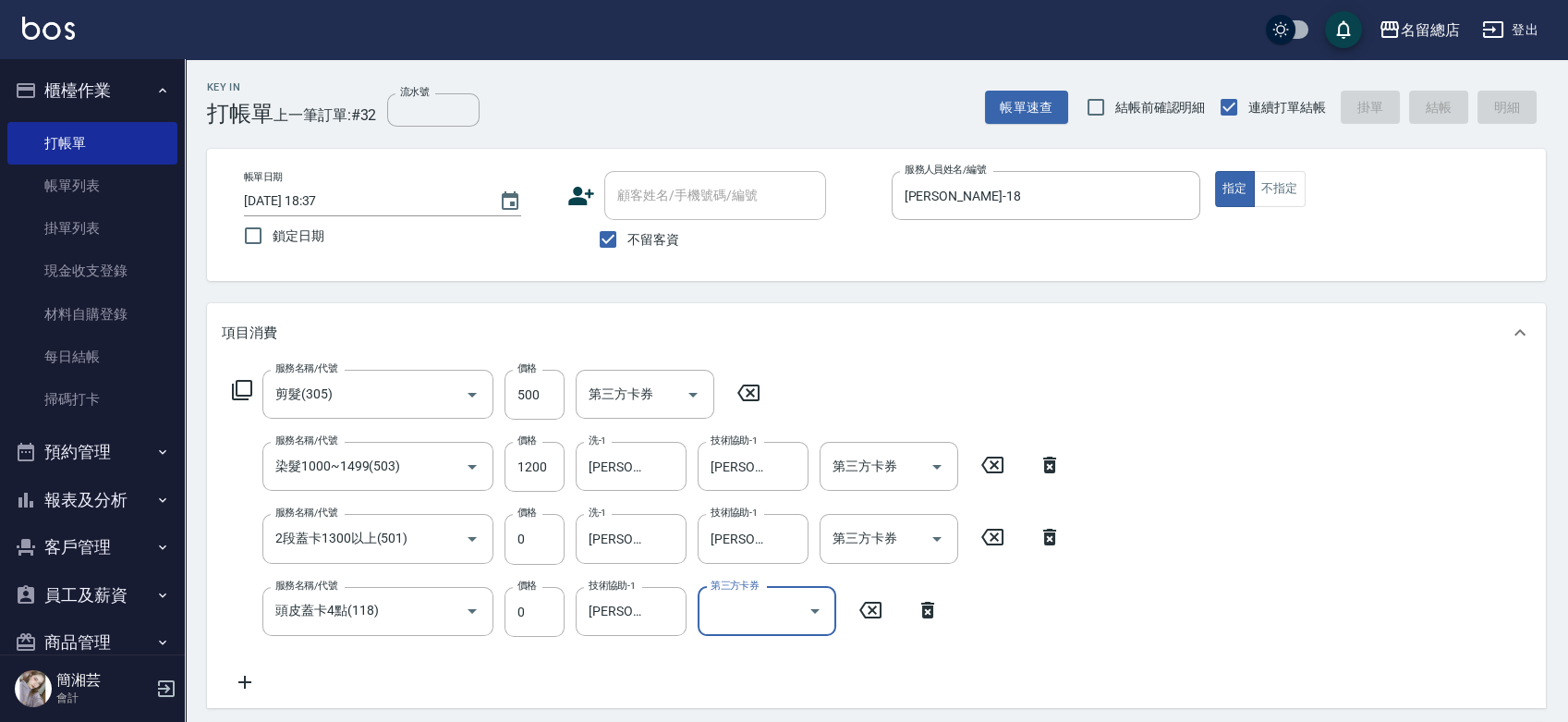
type input "[DATE] 18:39"
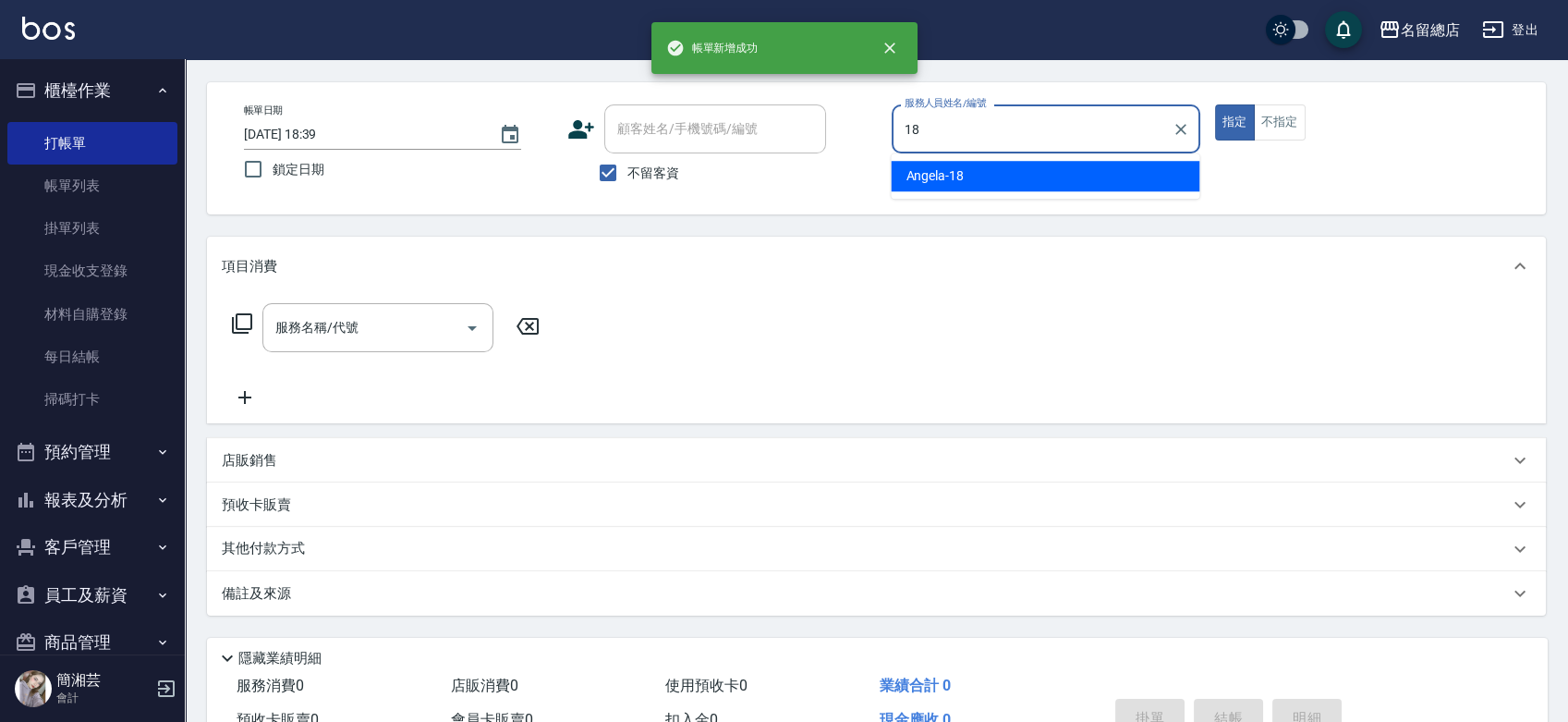
scroll to position [0, 0]
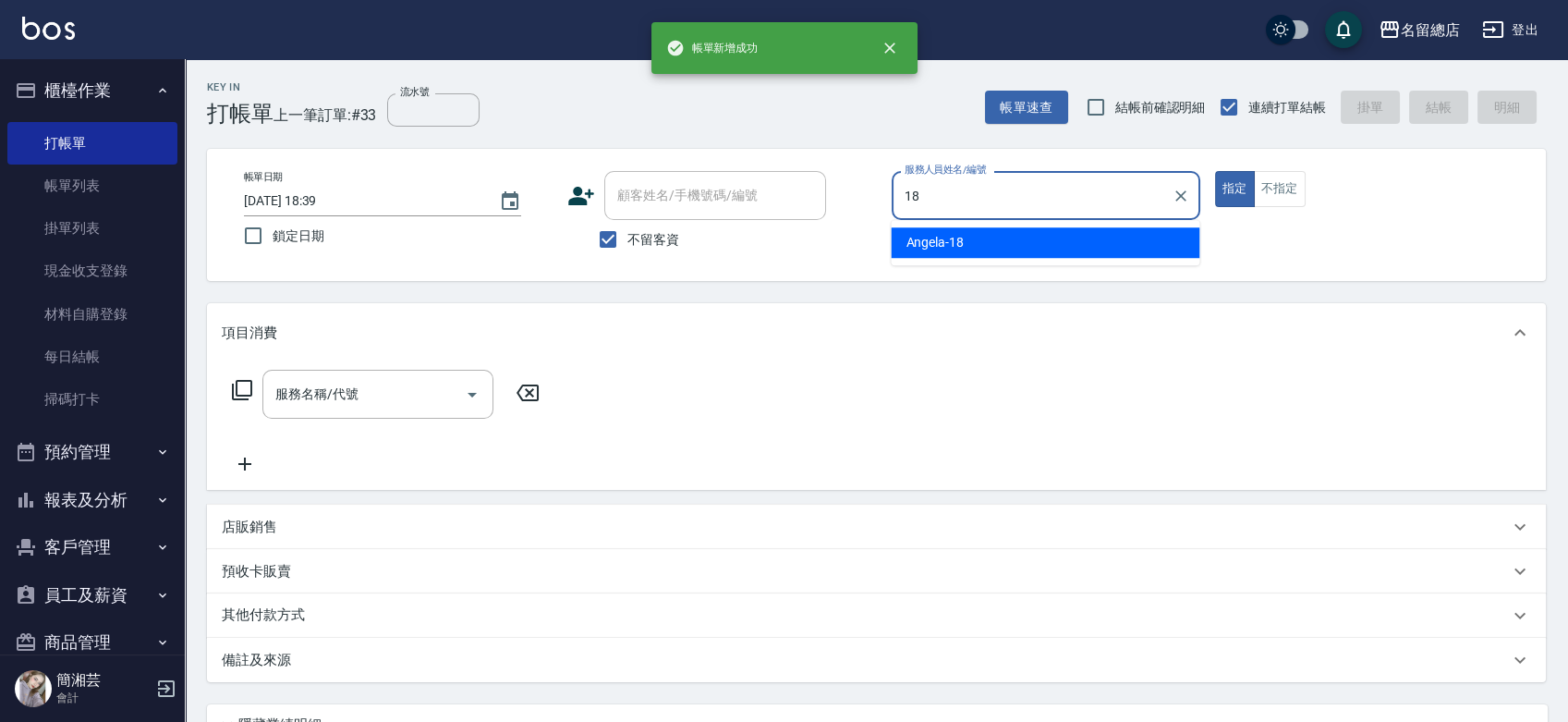
type input "[PERSON_NAME]-18"
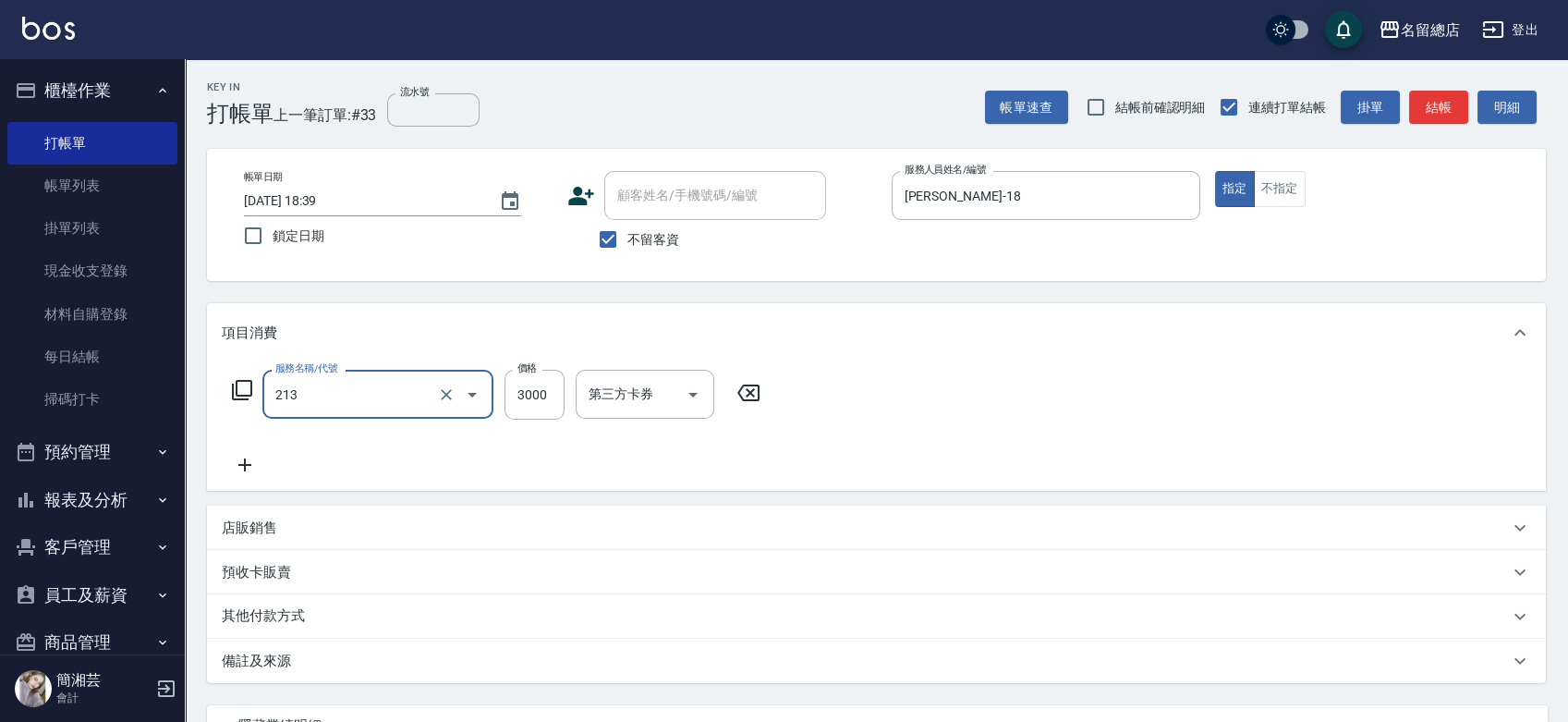
type input "陶溫3000以上(213)"
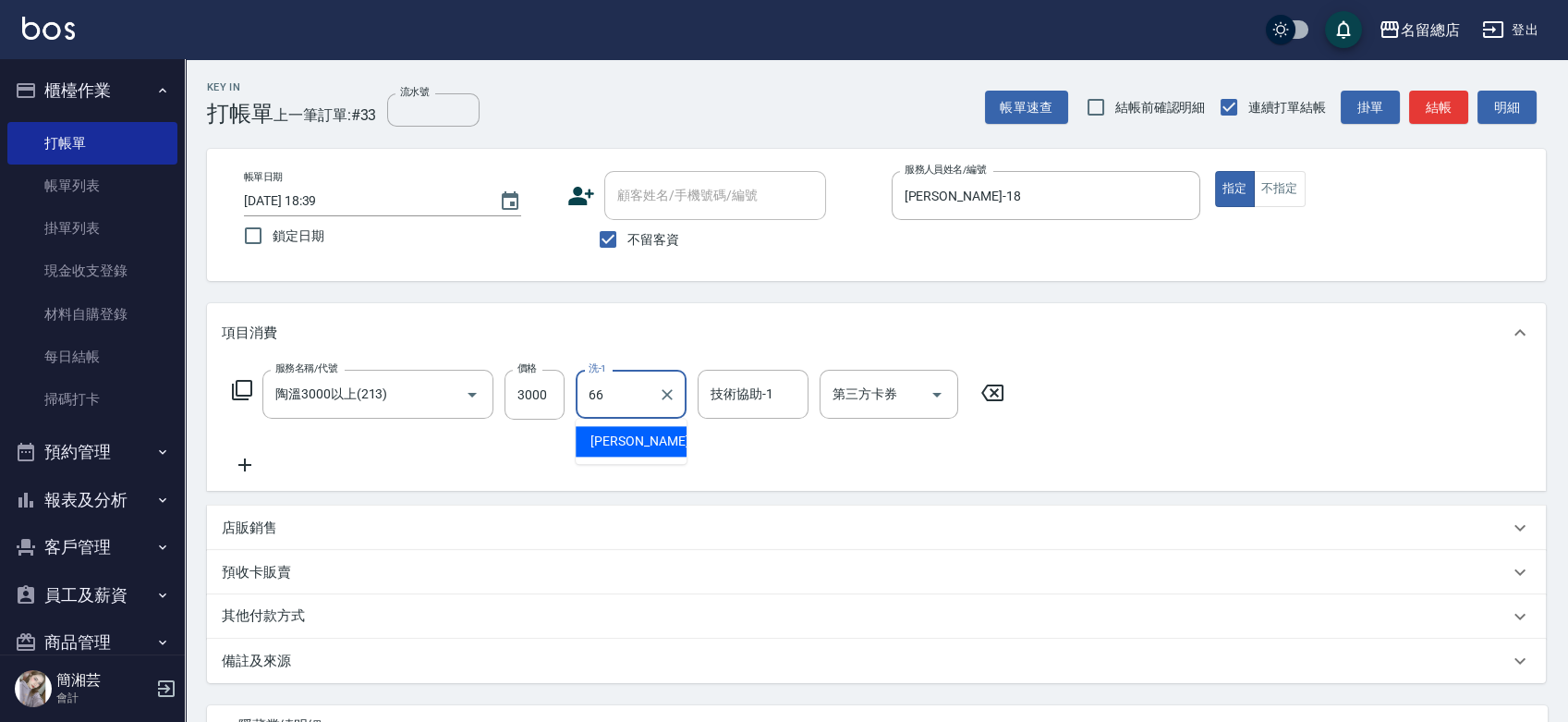
type input "[PERSON_NAME]-66"
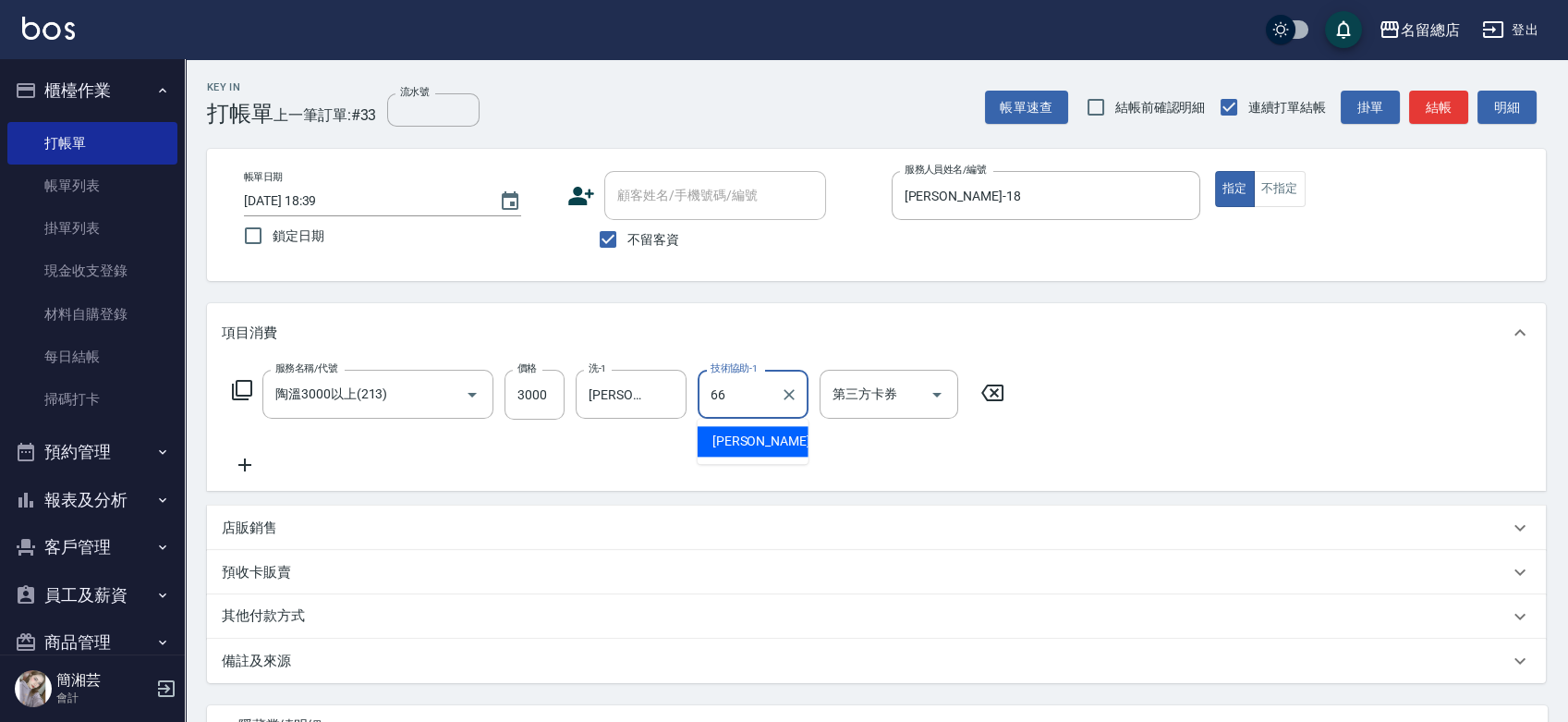
type input "[PERSON_NAME]-66"
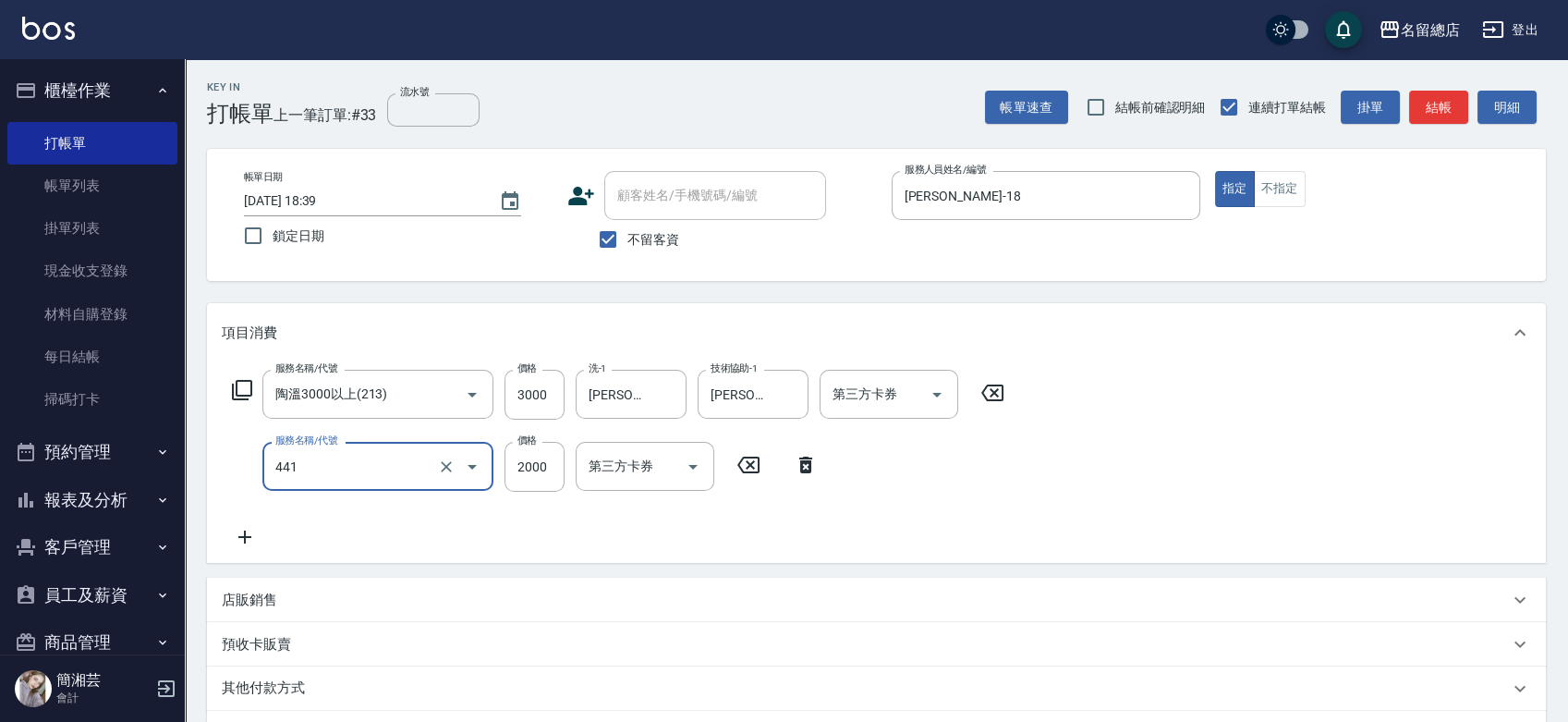
type input "2段自單次1300以上(441)"
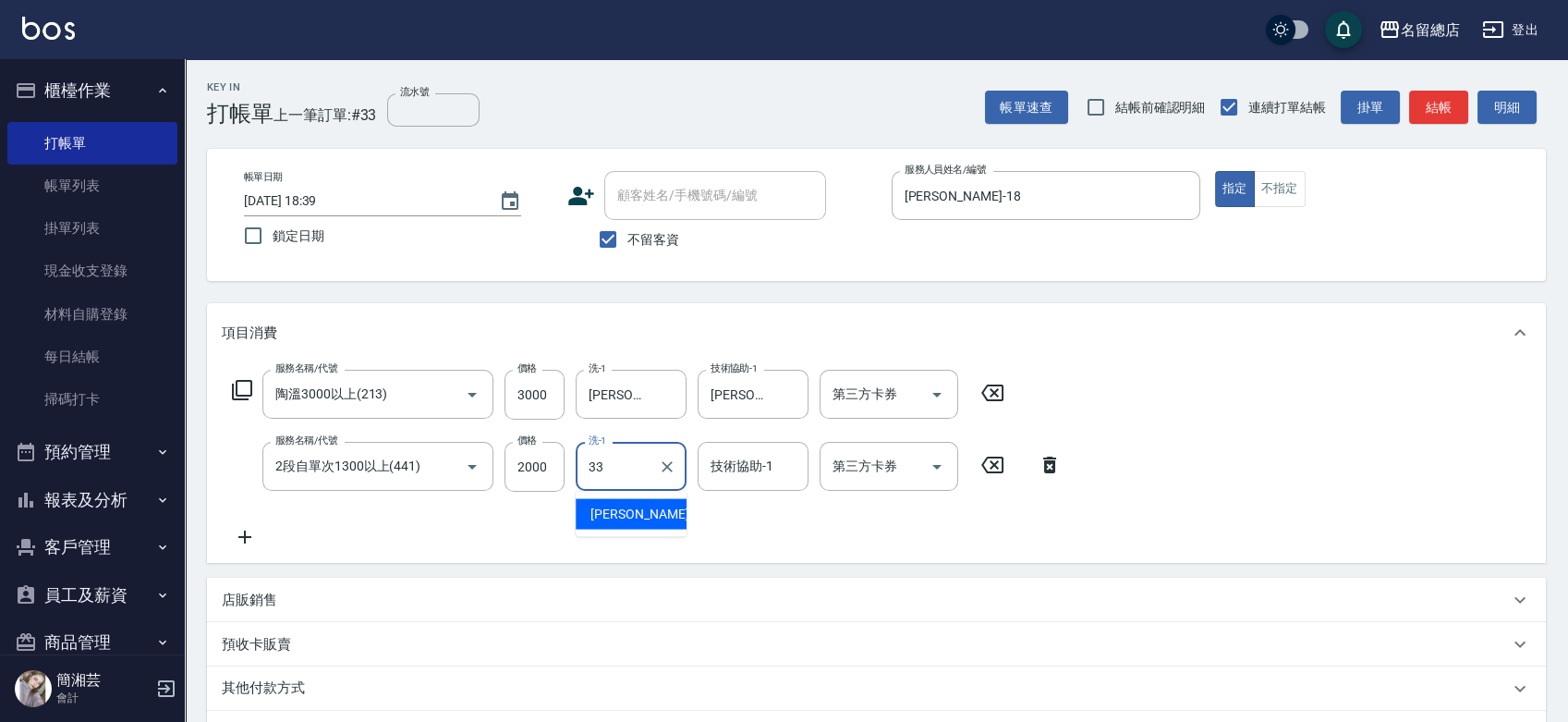
type input "[PERSON_NAME]-33"
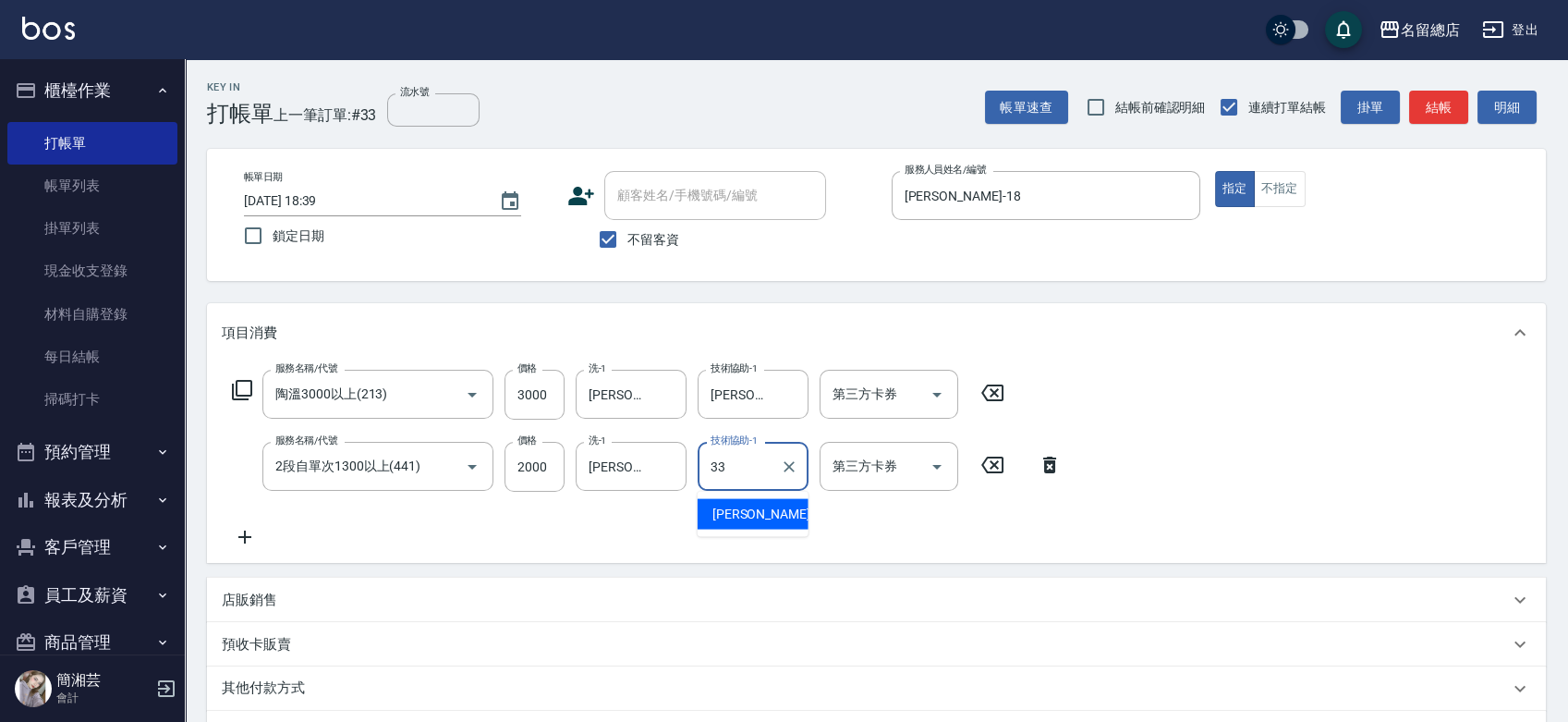
type input "[PERSON_NAME]-33"
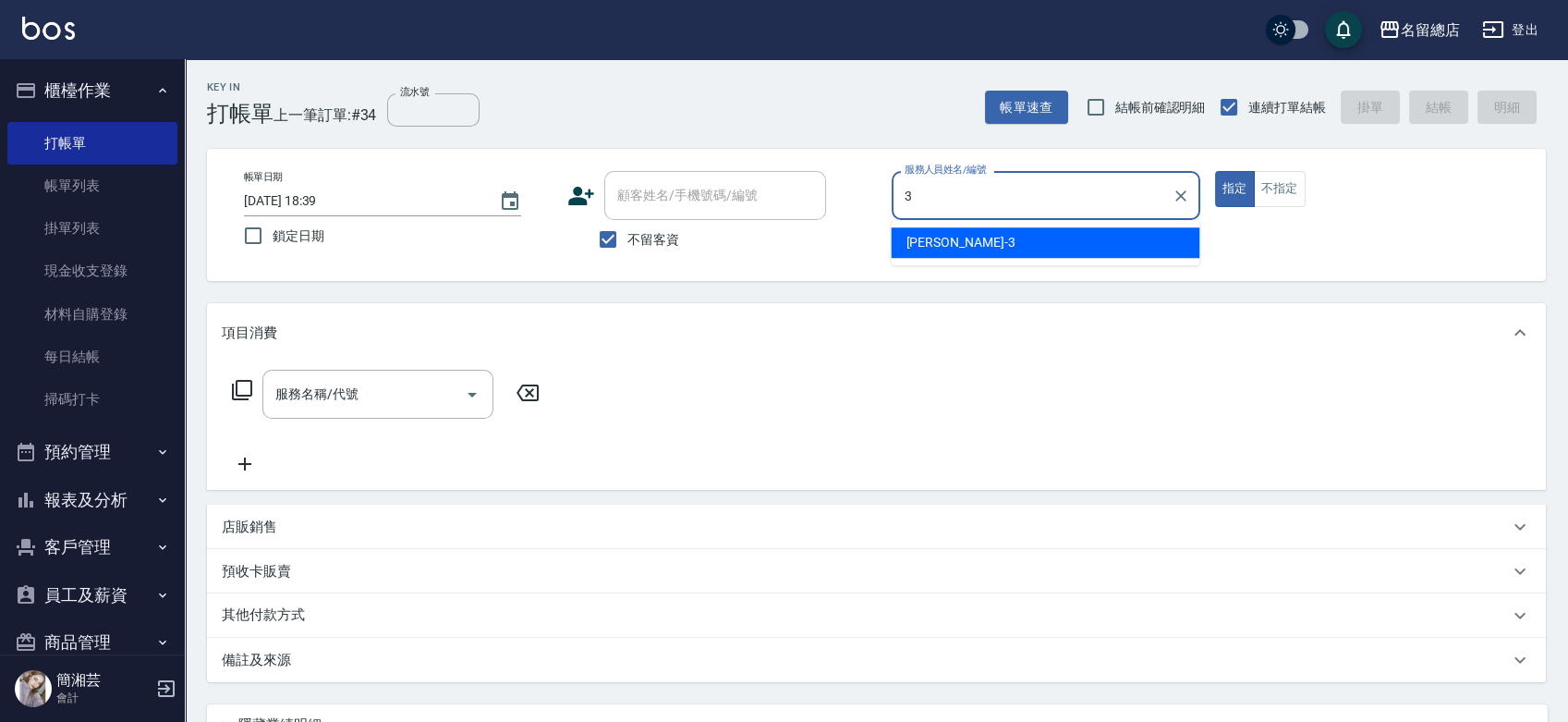
type input "芷涵-3"
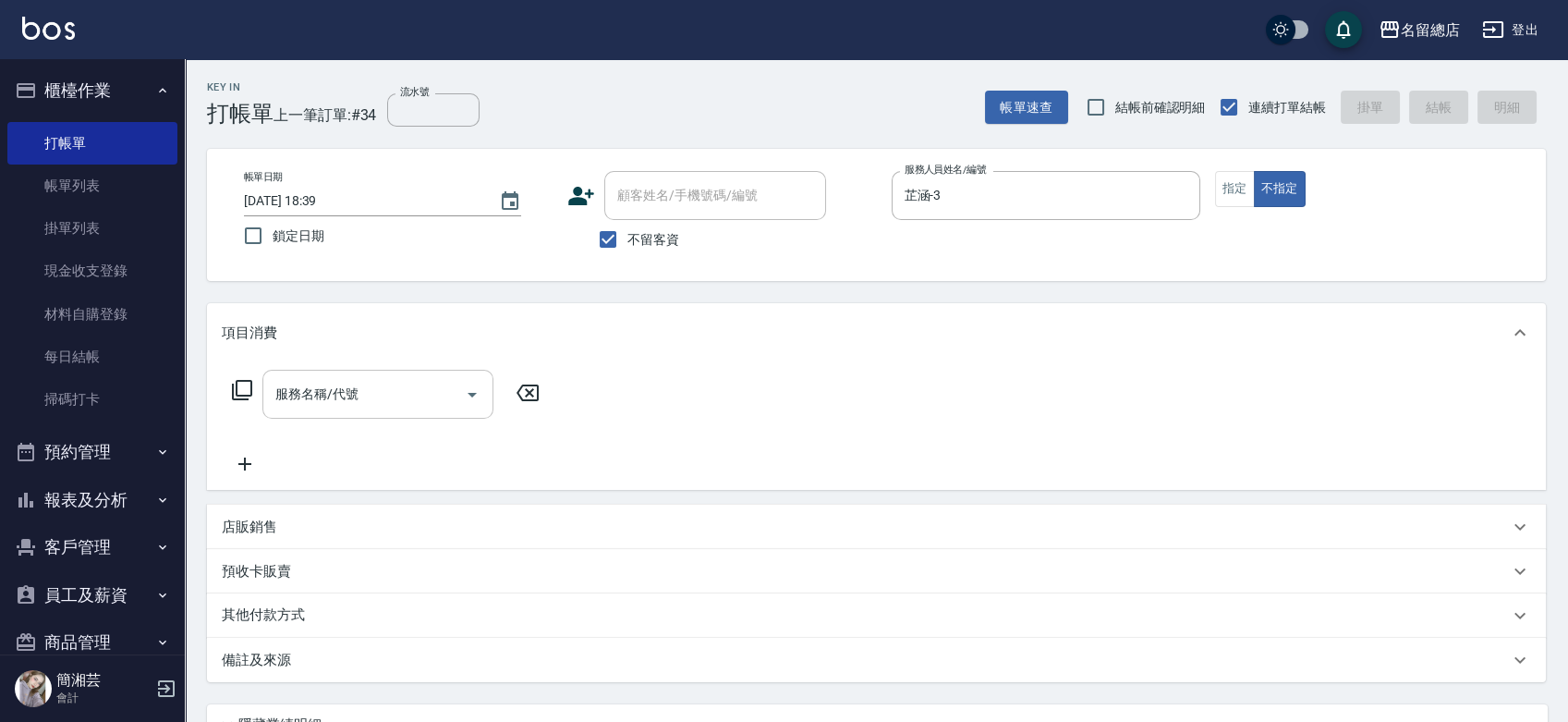
click at [371, 397] on input "服務名稱/代號" at bounding box center [364, 394] width 186 height 33
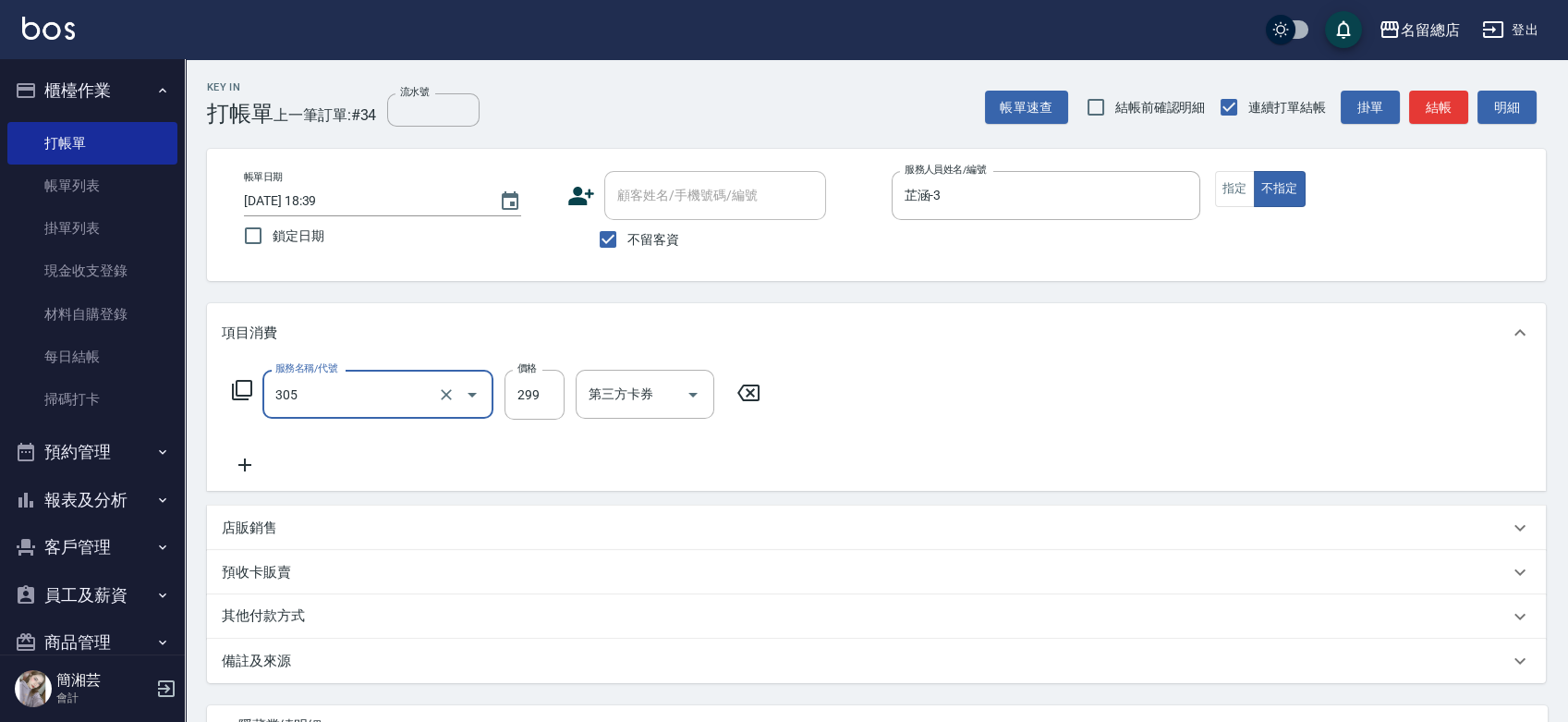
type input "剪髮(305)"
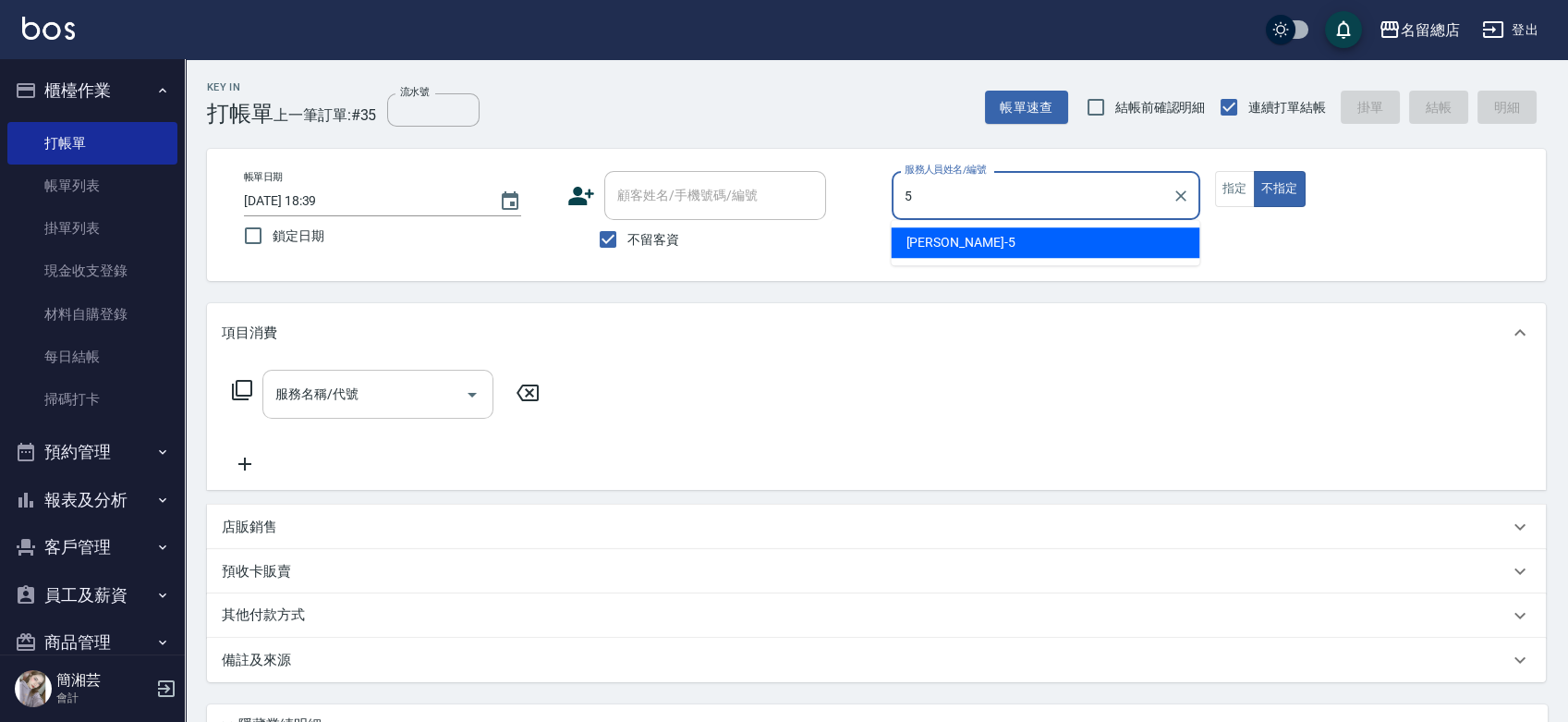
type input "[PERSON_NAME]-5"
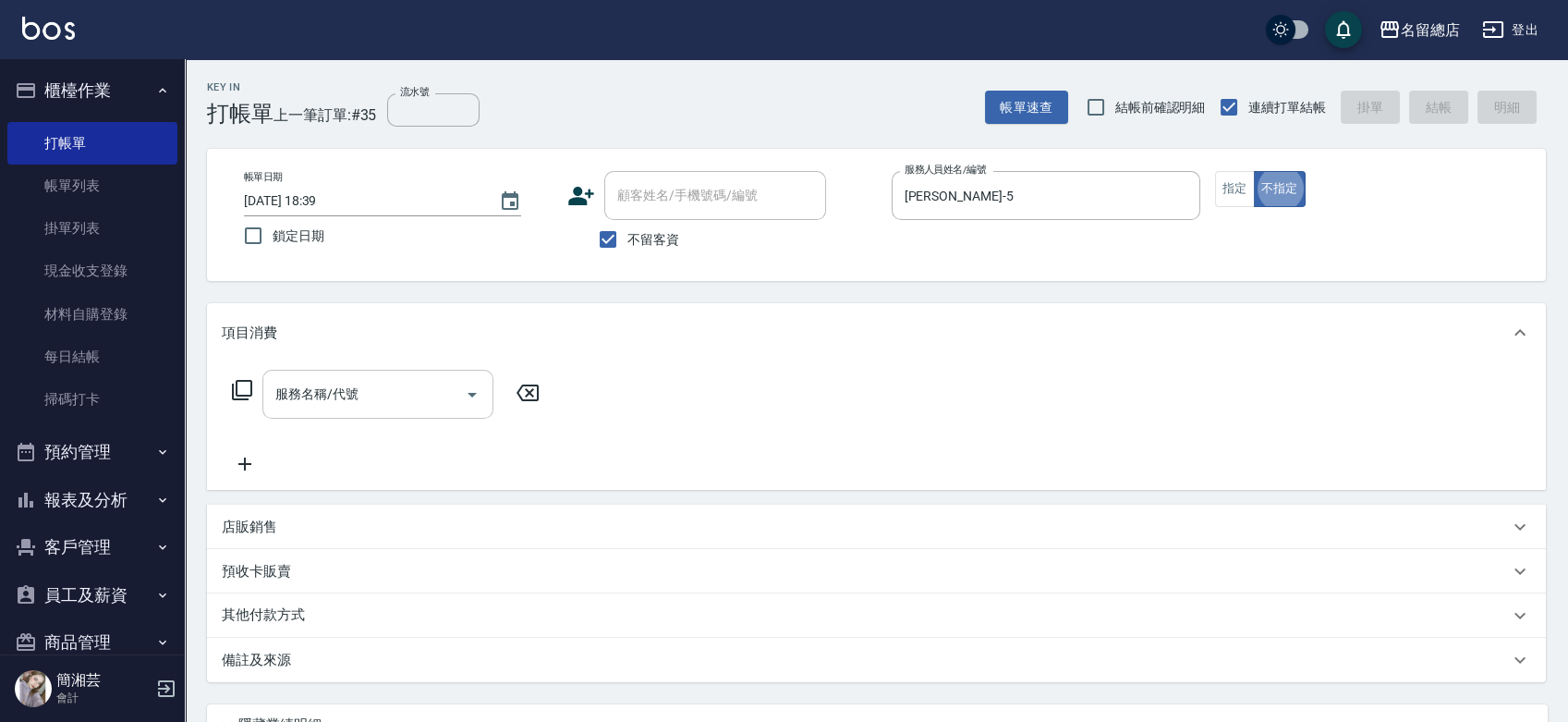
type button "false"
click at [1227, 187] on button "指定" at bounding box center [1234, 189] width 40 height 36
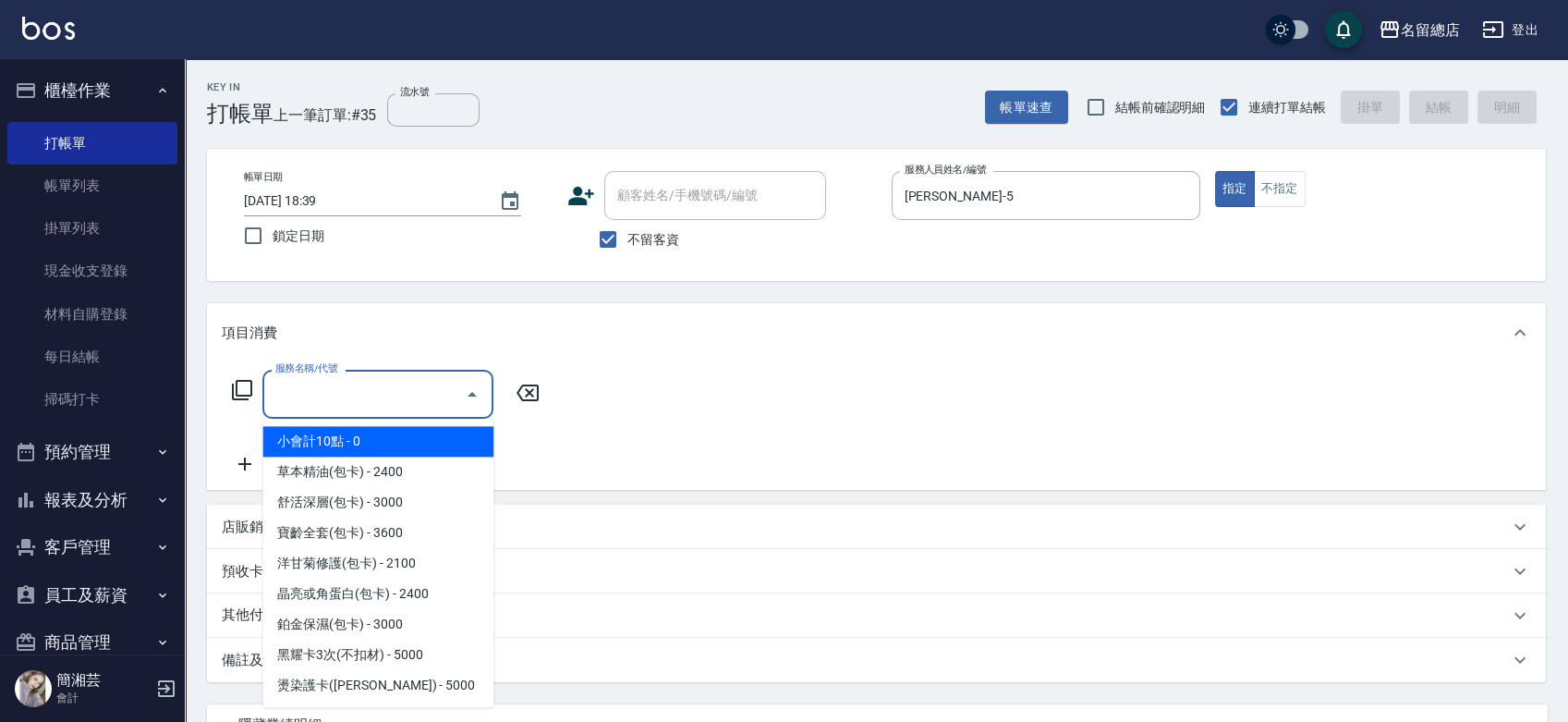
click at [374, 388] on input "服務名稱/代號" at bounding box center [364, 394] width 186 height 33
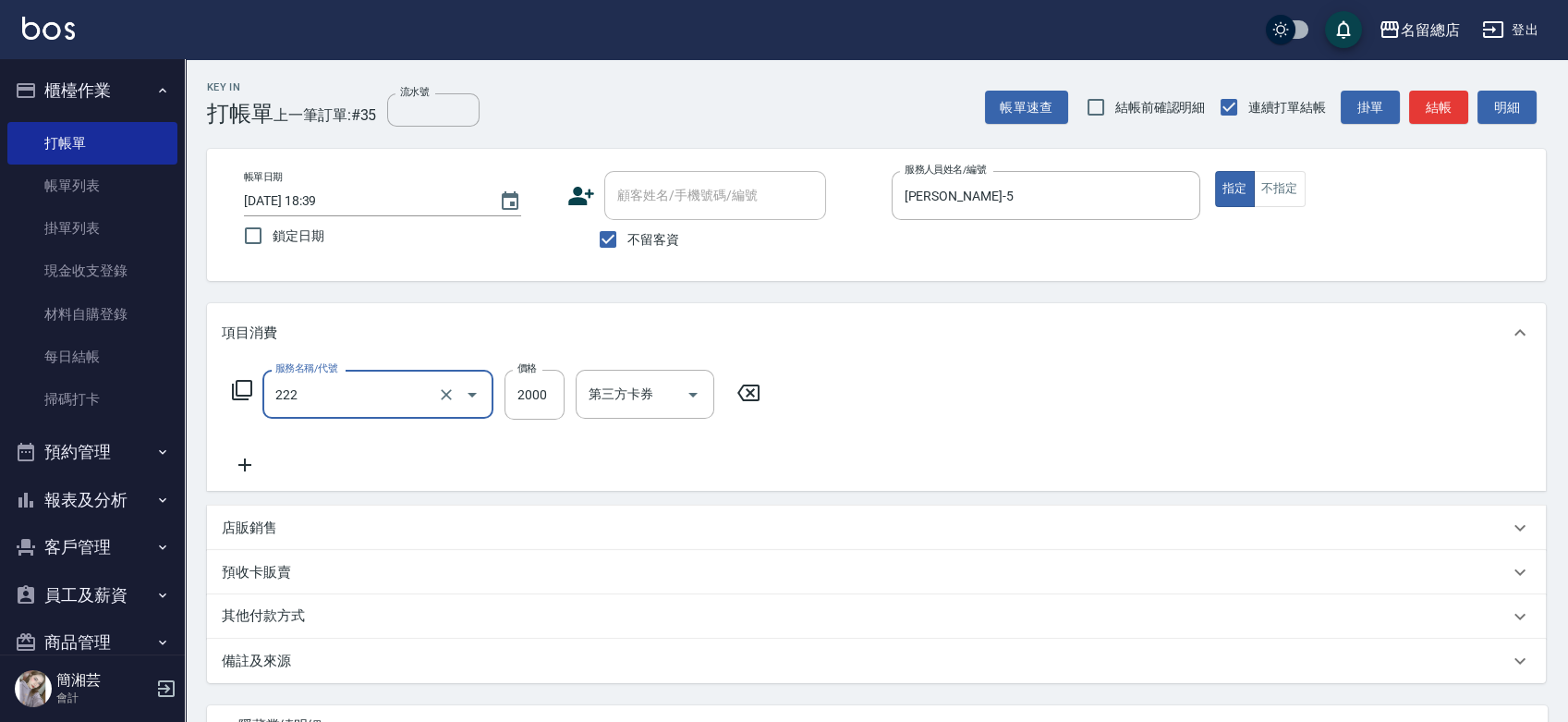
type input "燙髮2000以上(222)"
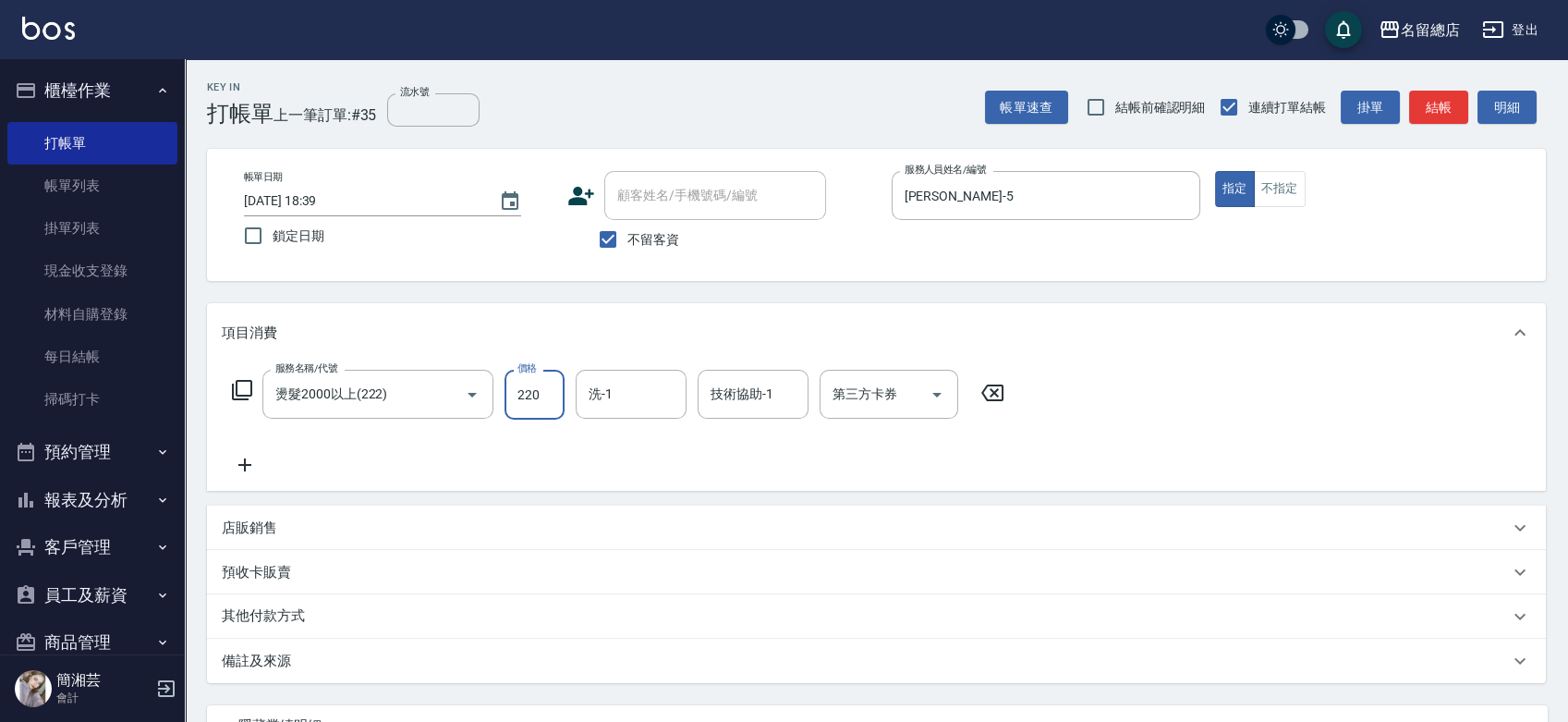
type input "220"
click at [448, 398] on icon "Clear" at bounding box center [446, 395] width 19 height 19
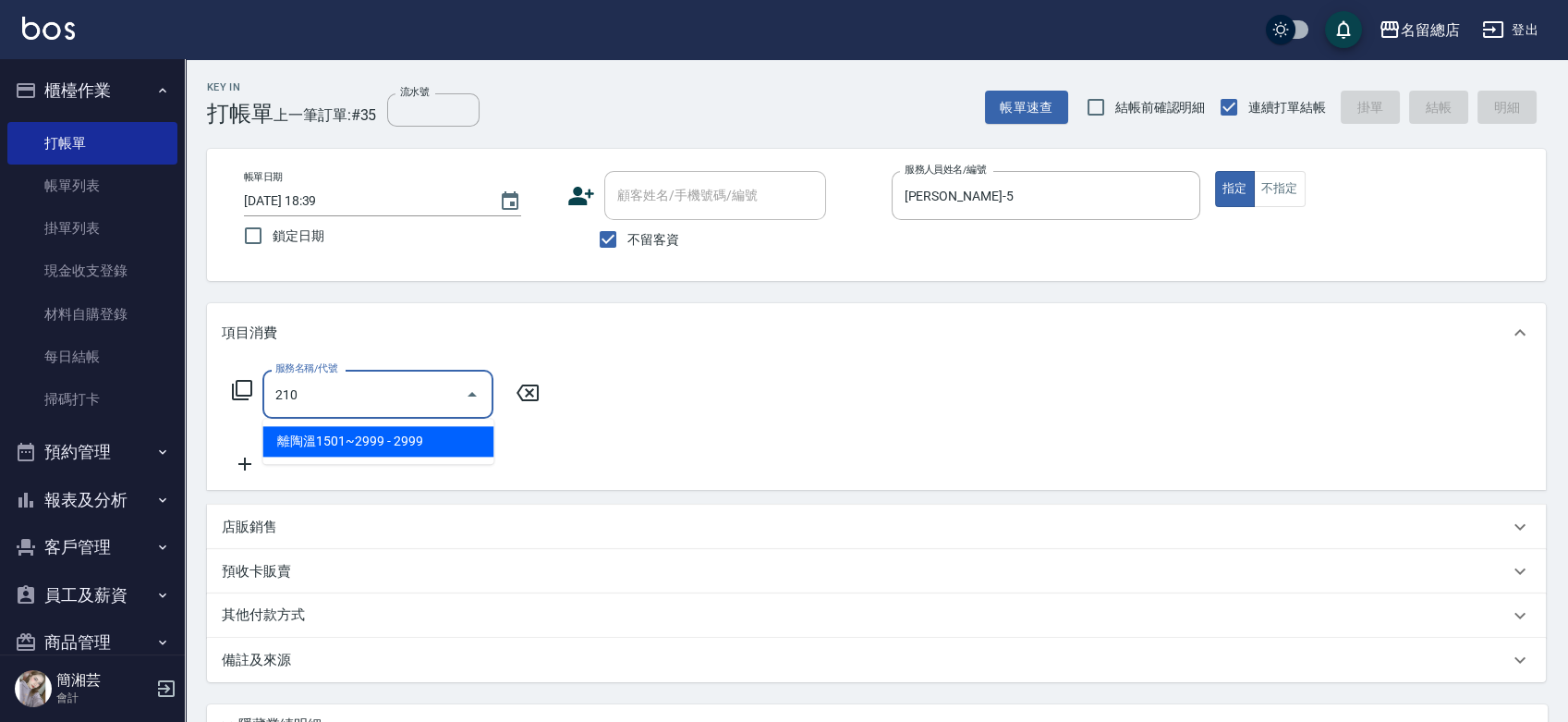
type input "離陶溫1501~2999(210)"
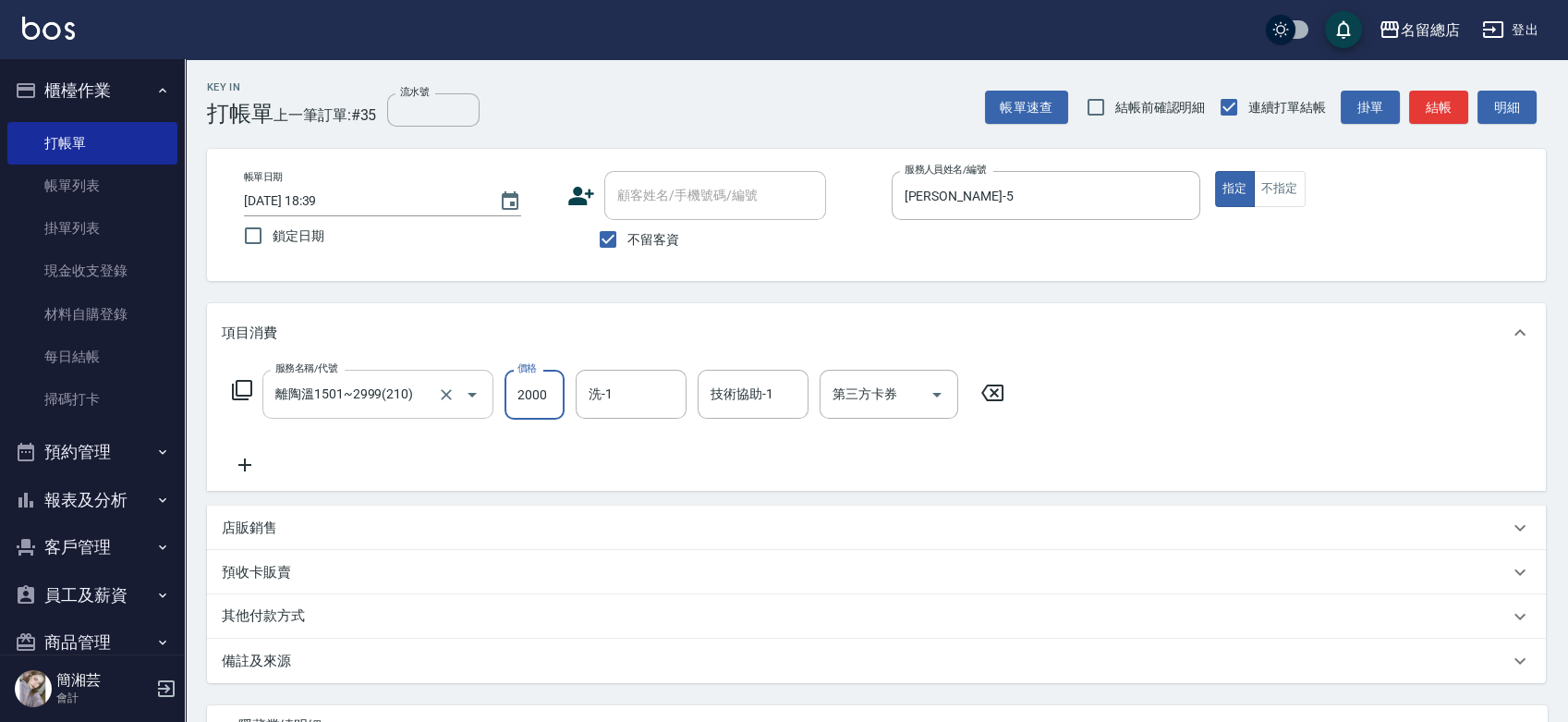
type input "2000"
type input "[PERSON_NAME]-32"
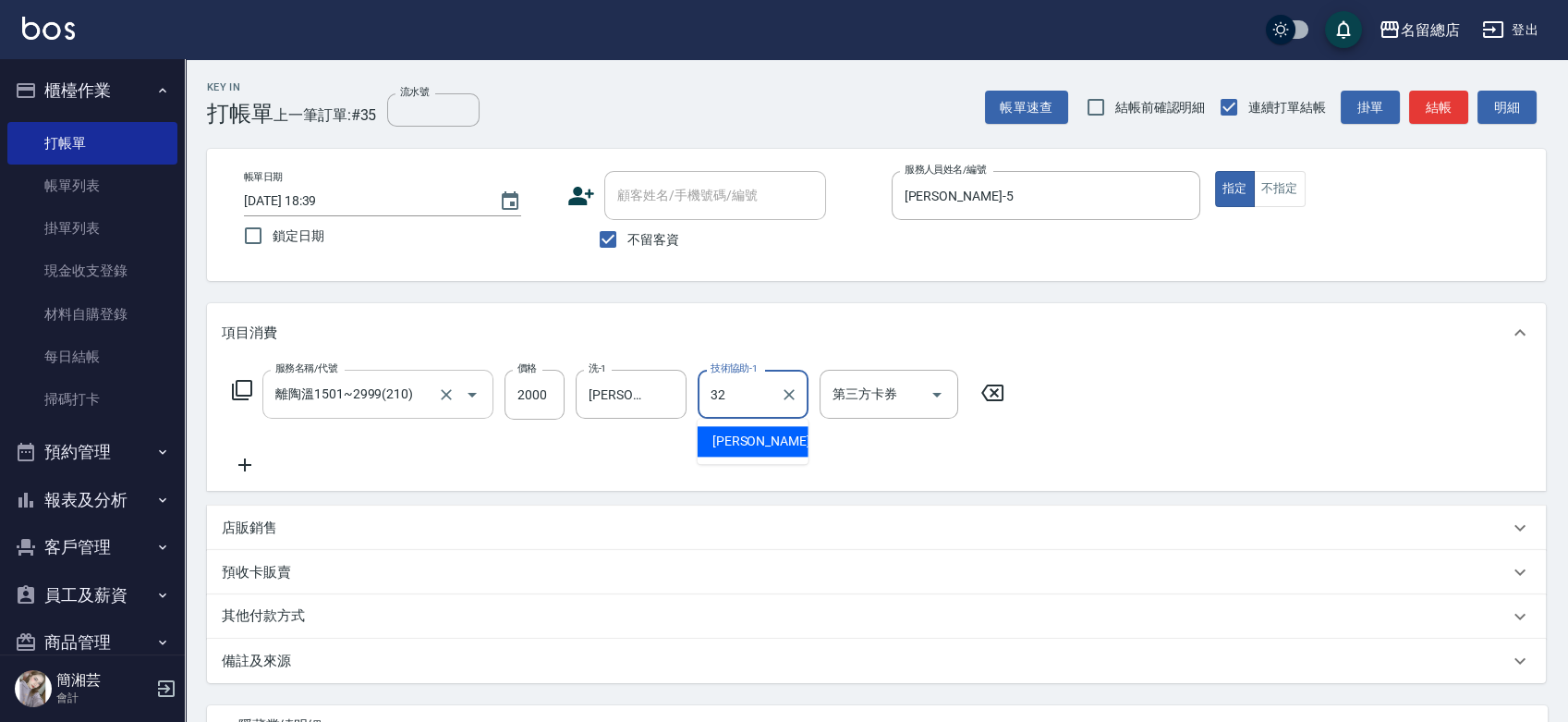
type input "[PERSON_NAME]-32"
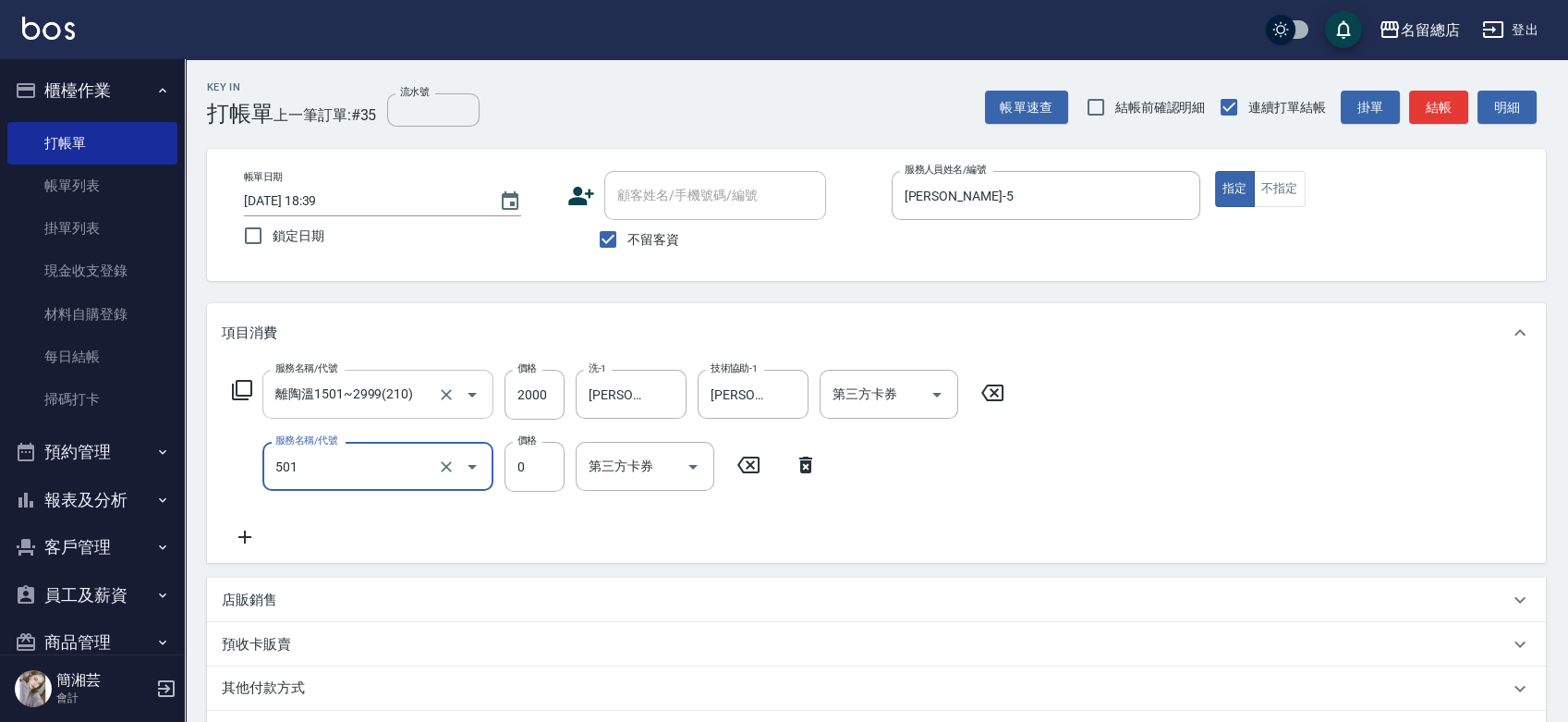
type input "2段蓋卡1300以上(501)"
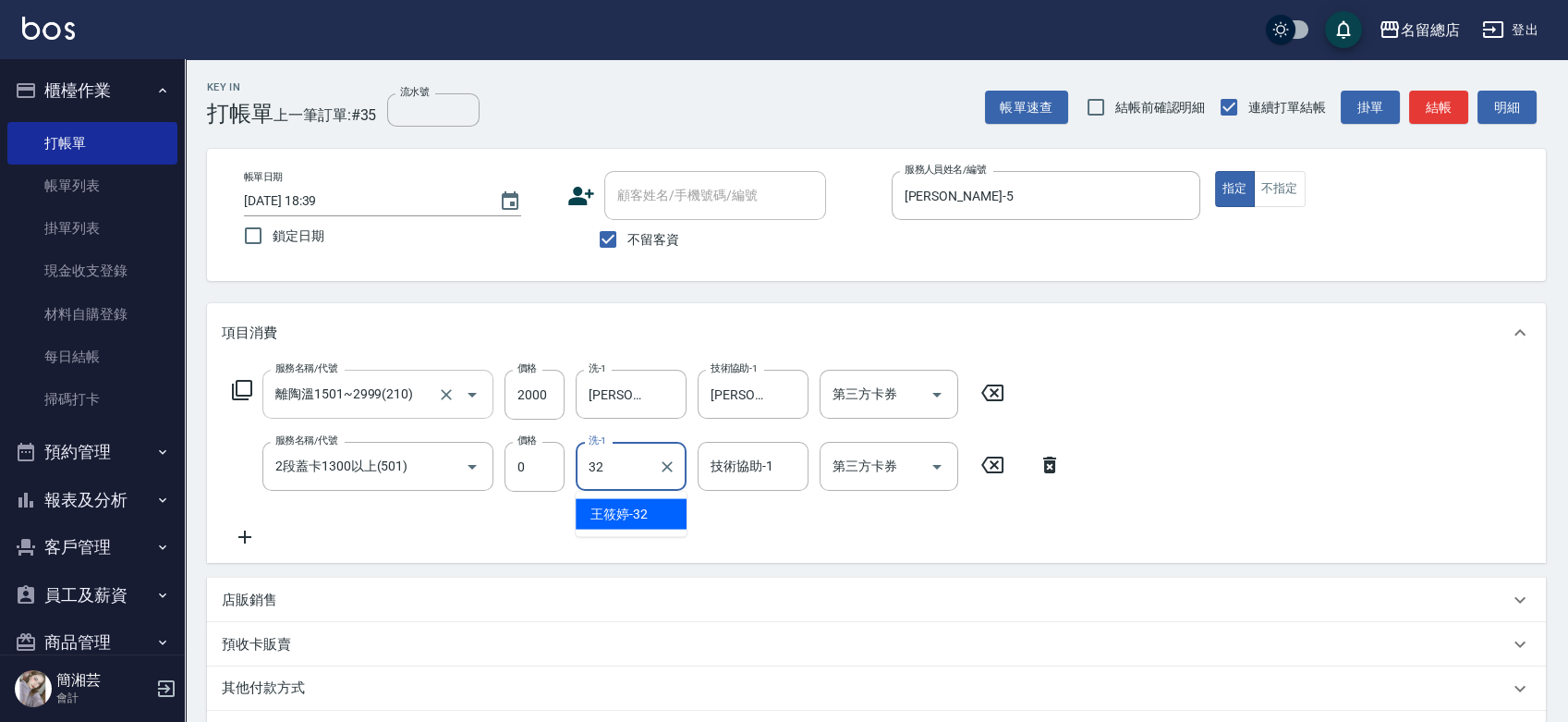
type input "[PERSON_NAME]-32"
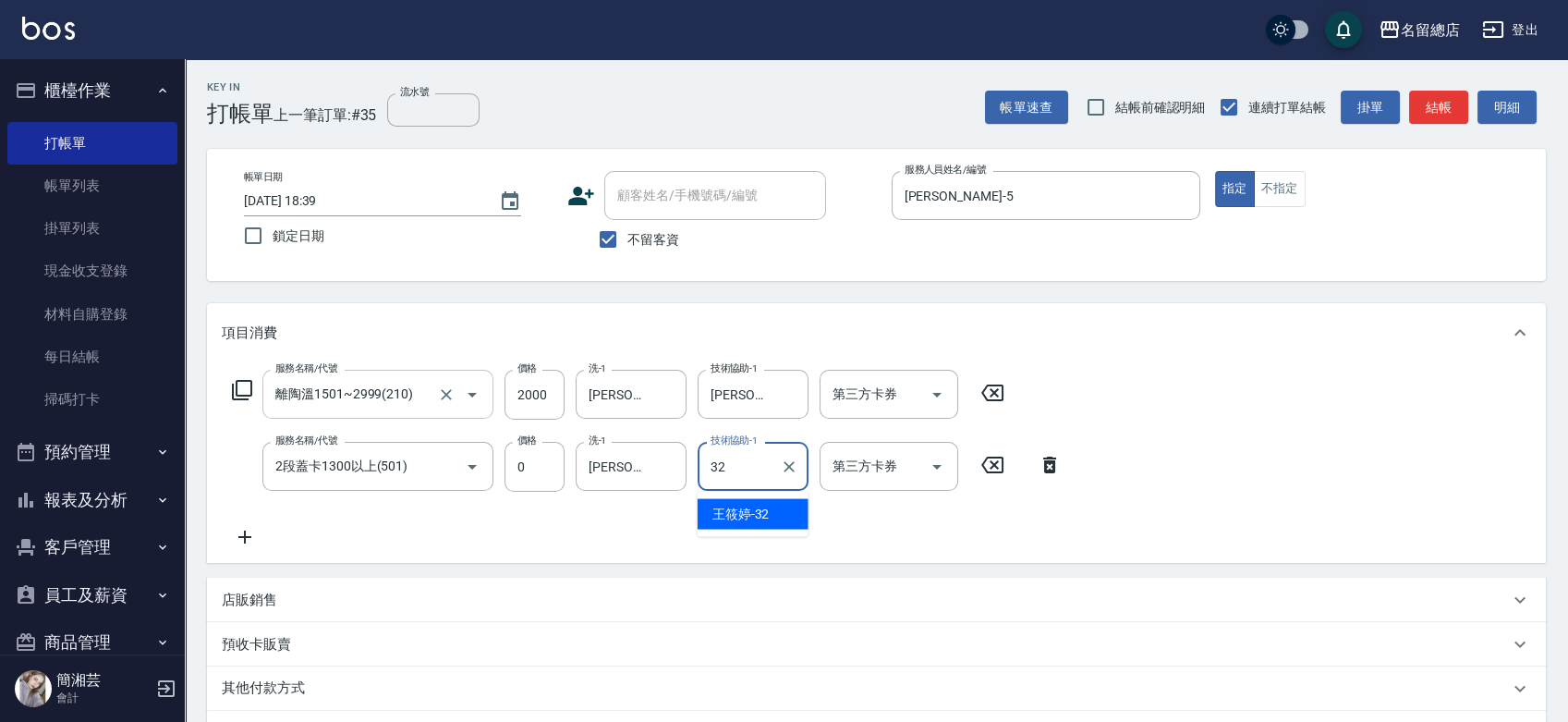
type input "[PERSON_NAME]-32"
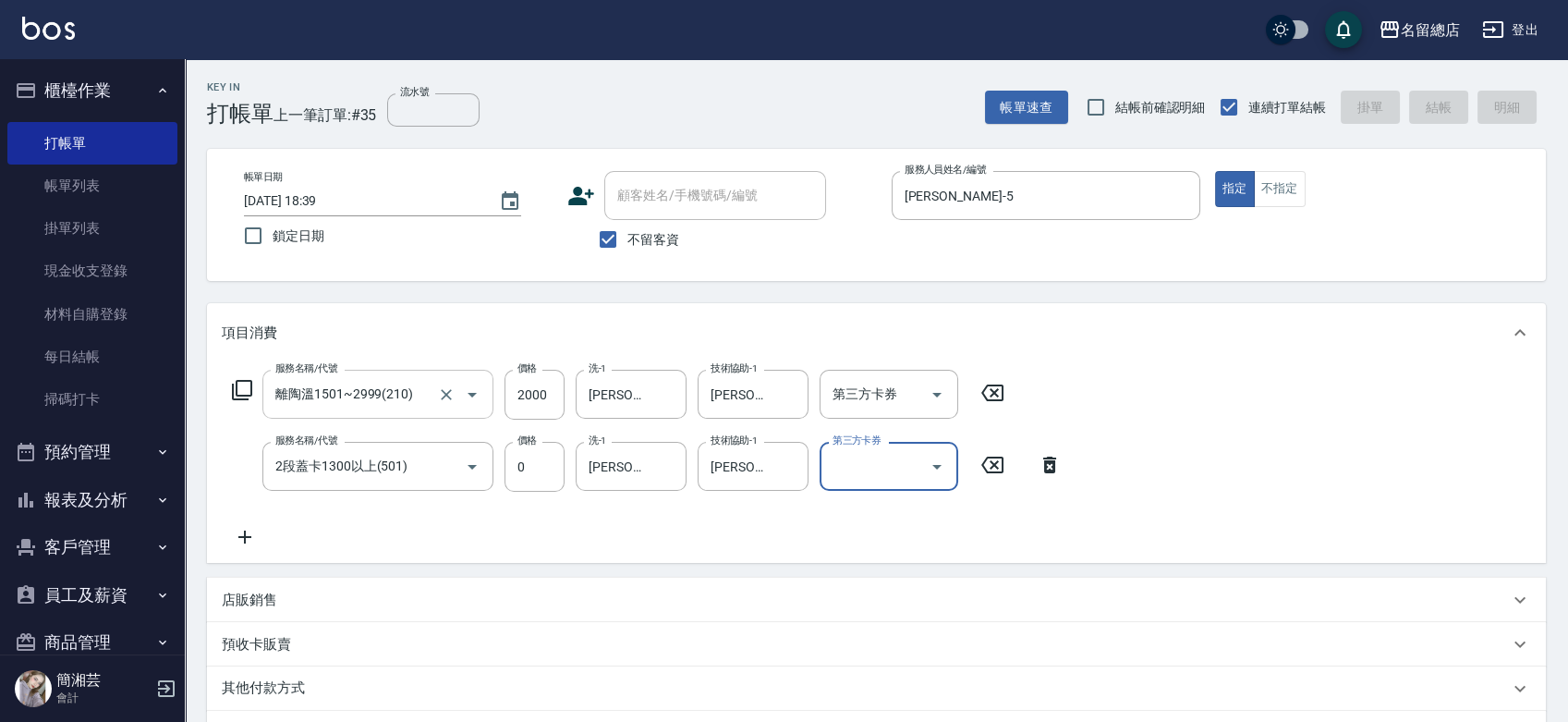
type input "[DATE] 18:40"
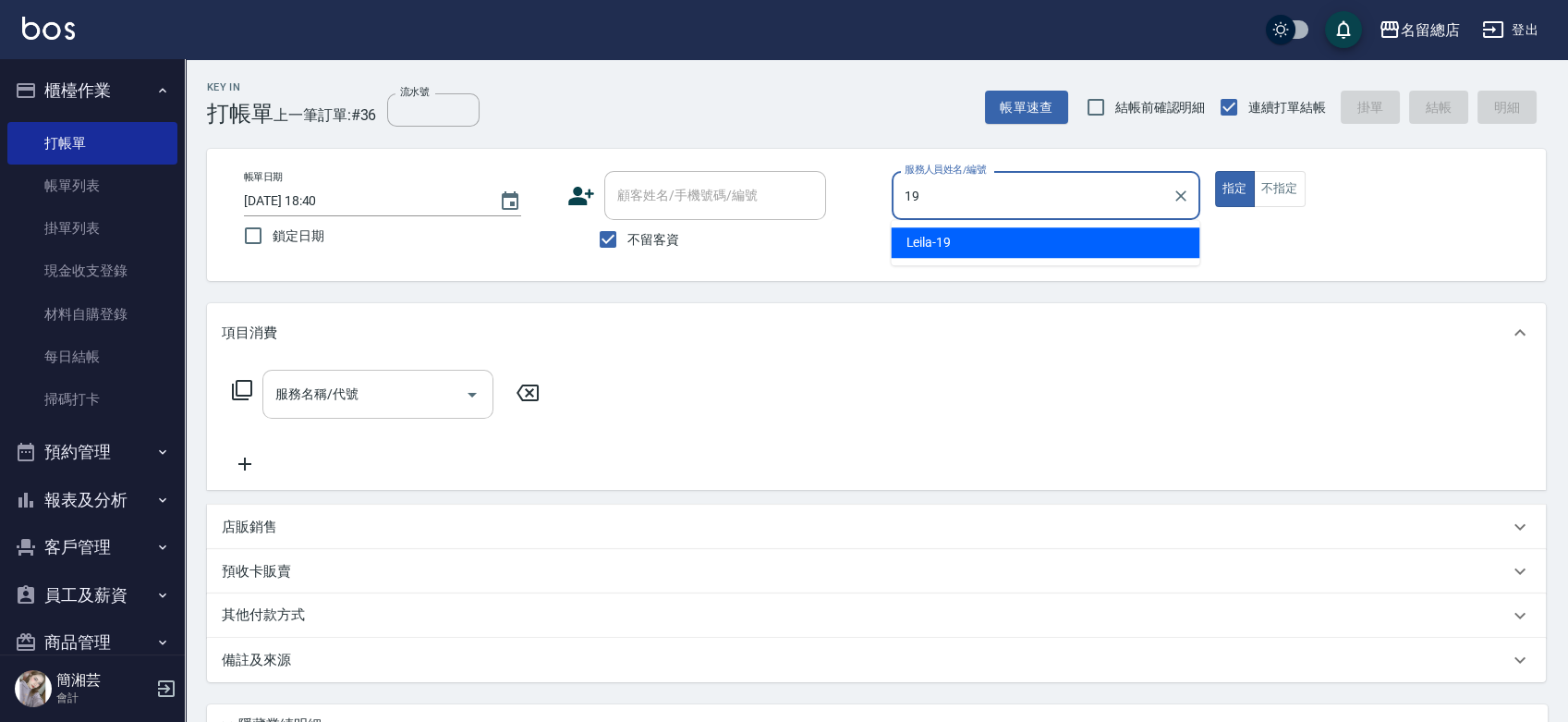
type input "Leila-19"
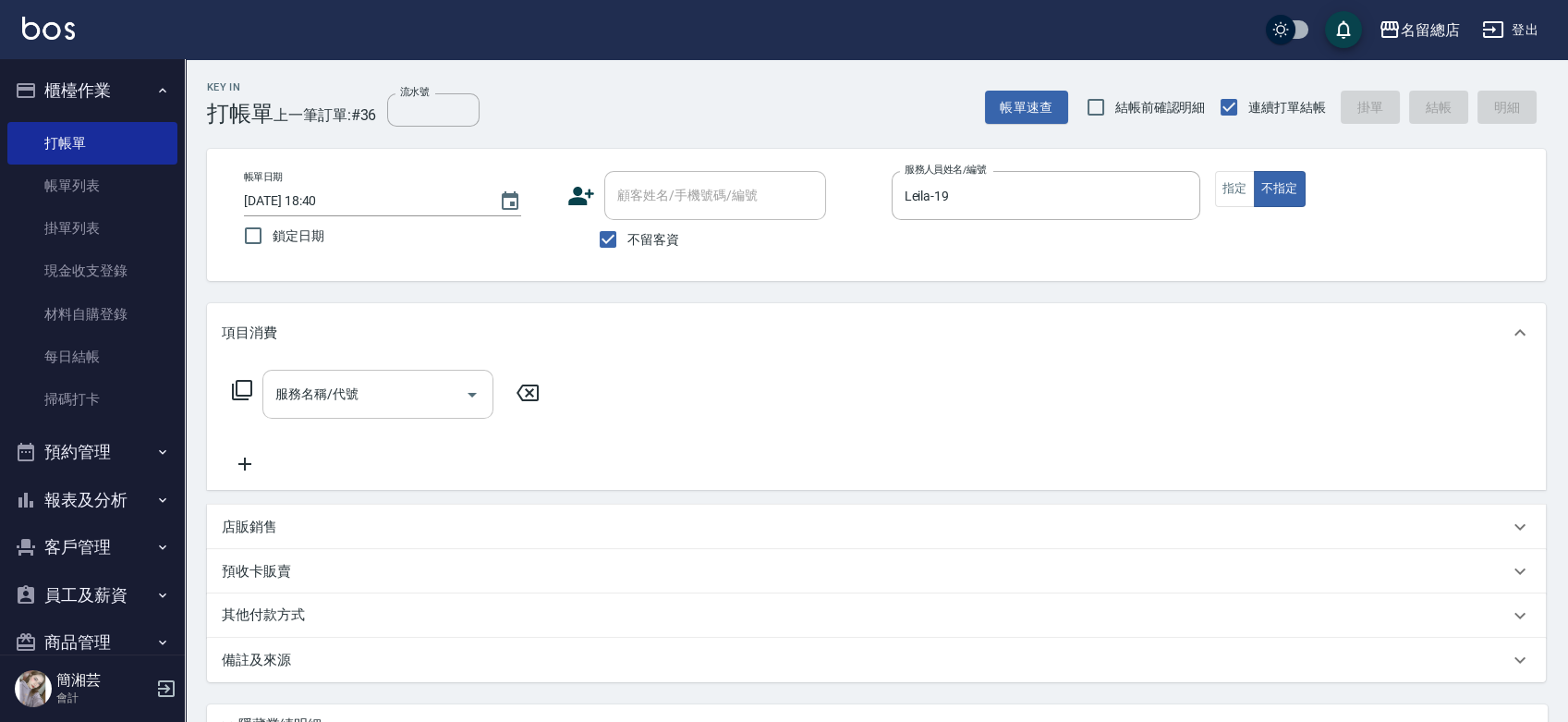
click at [392, 383] on input "服務名稱/代號" at bounding box center [364, 394] width 186 height 33
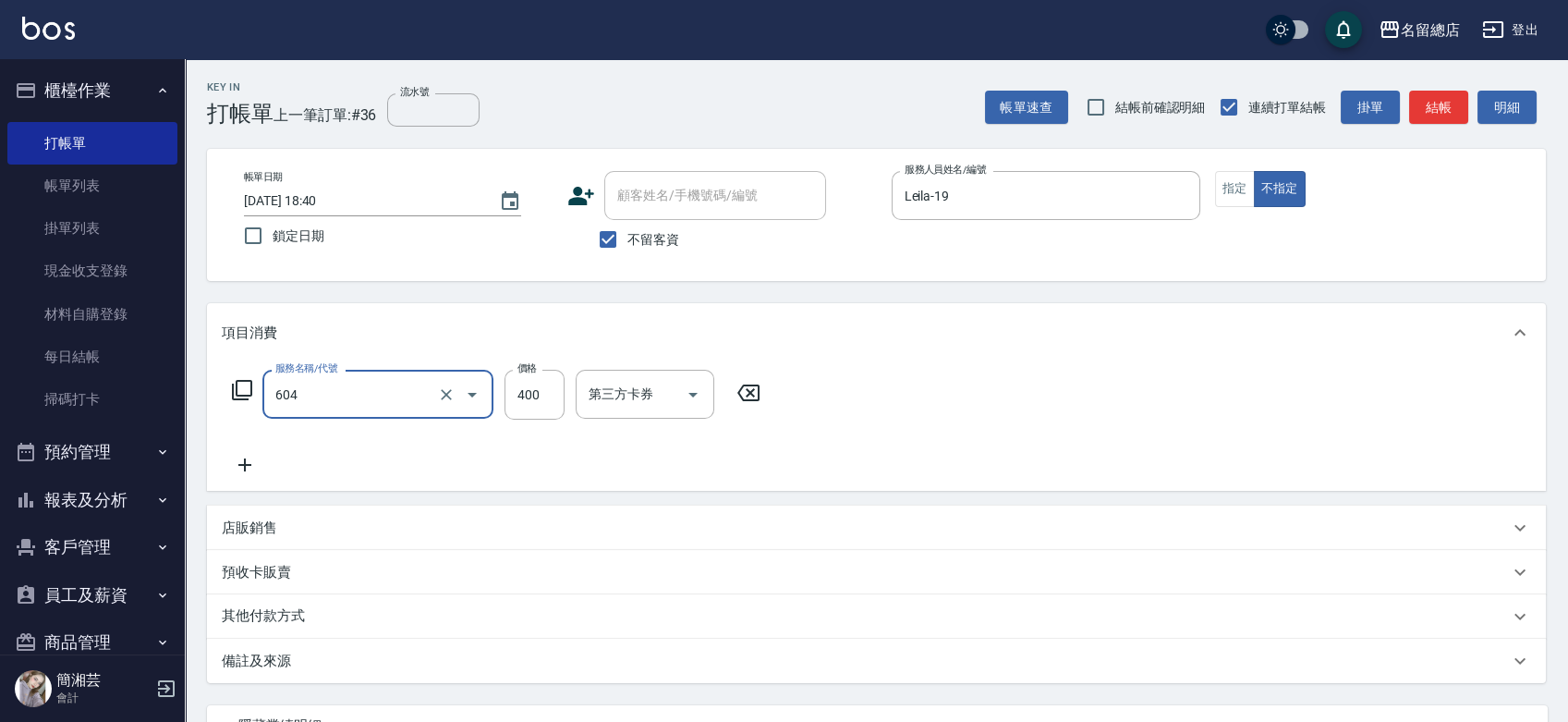
type input "健康洗髮(604)"
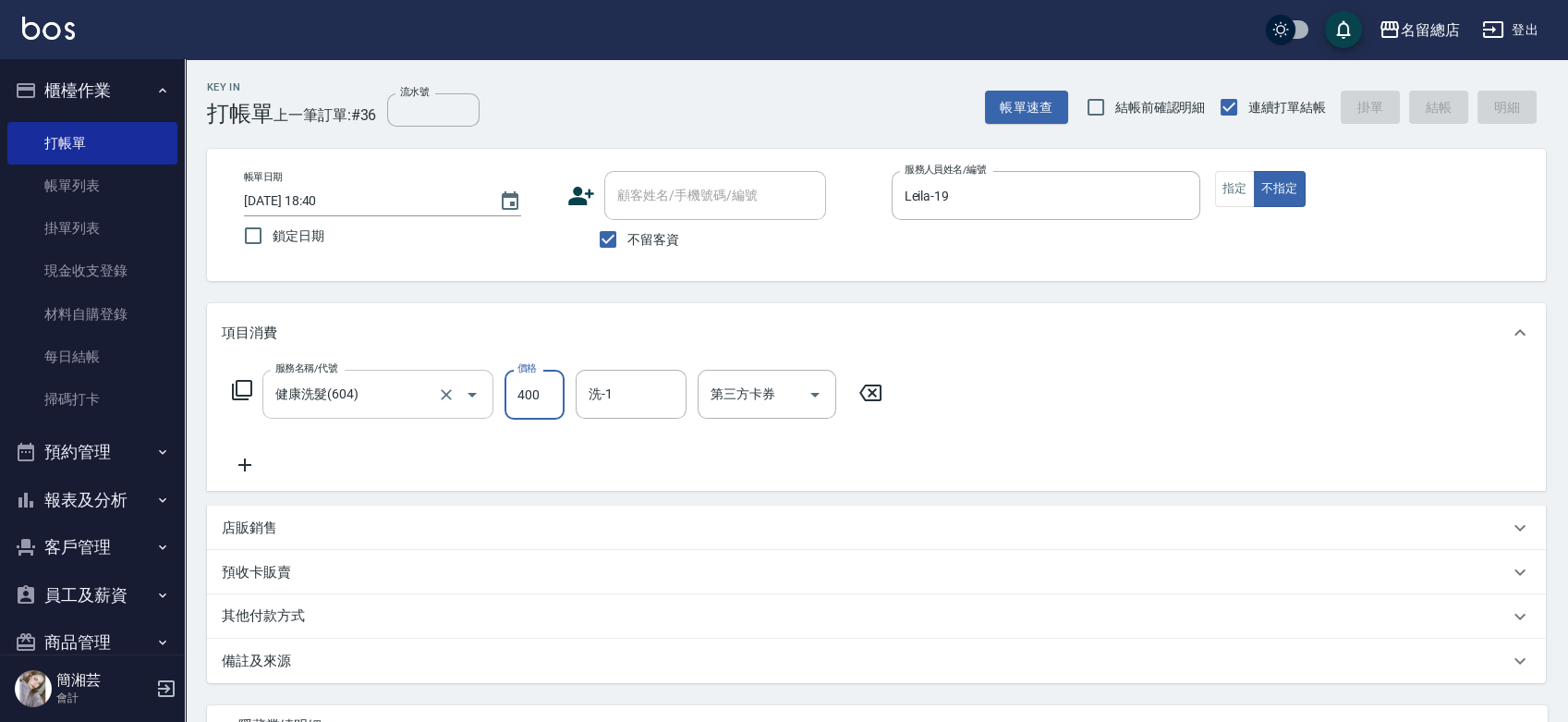
type input "[DATE] 18:41"
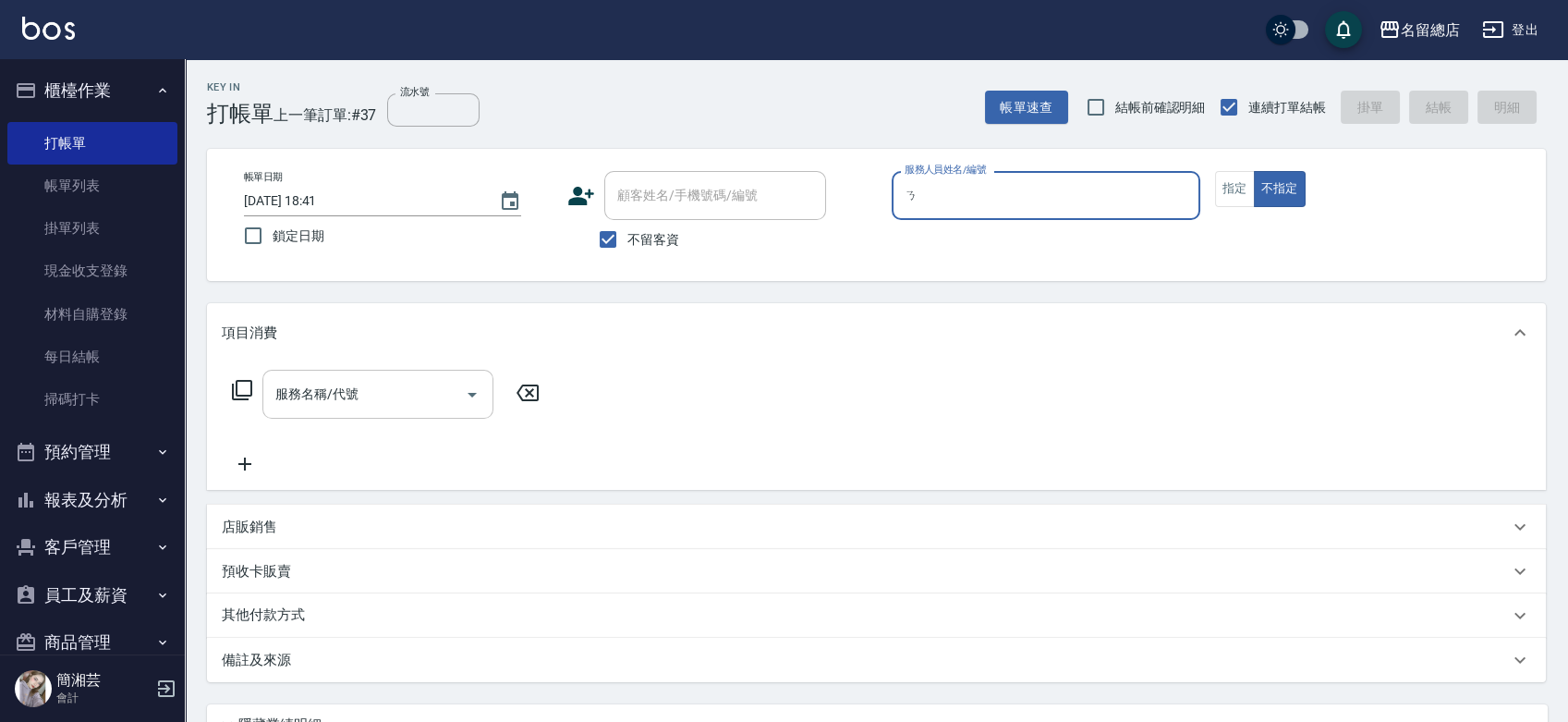
type input "1"
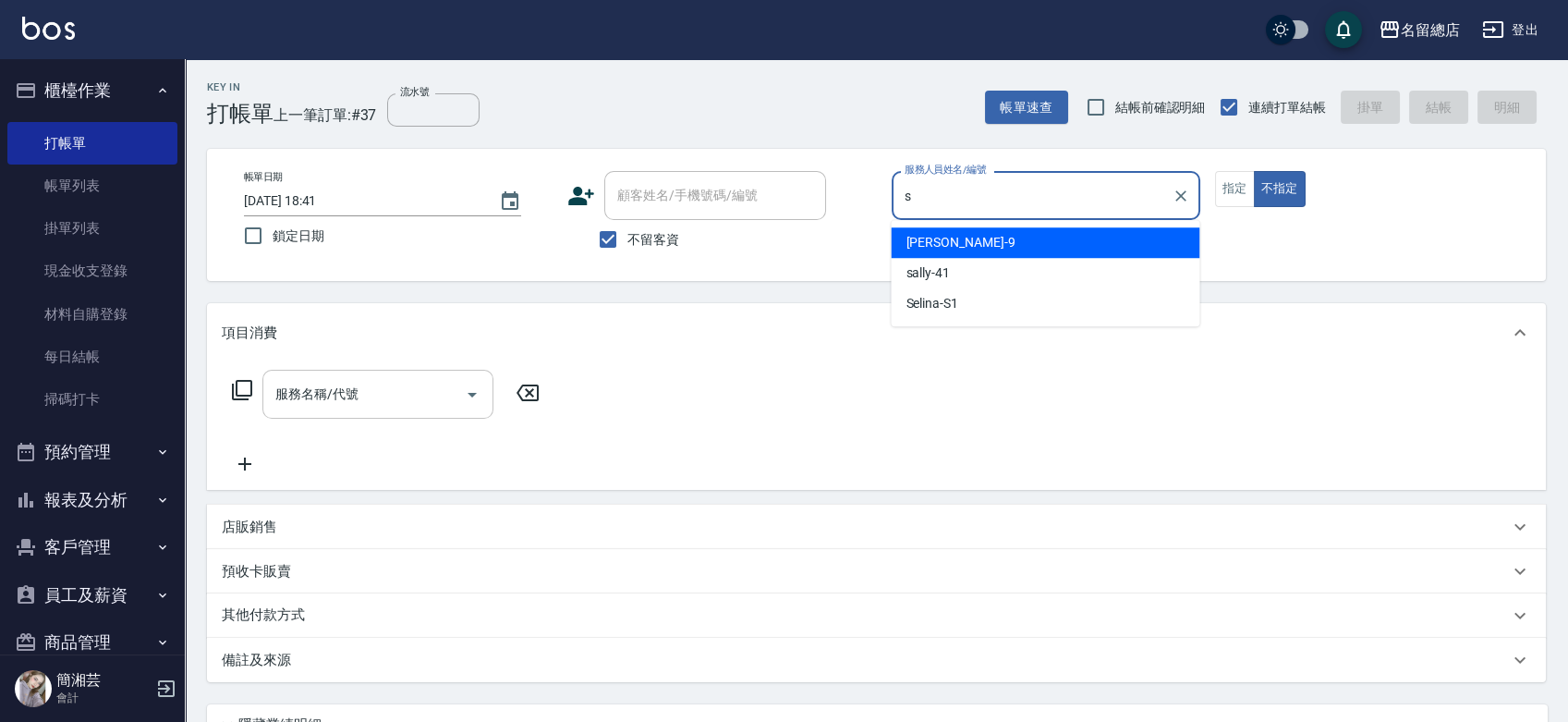
type input "[PERSON_NAME]-9"
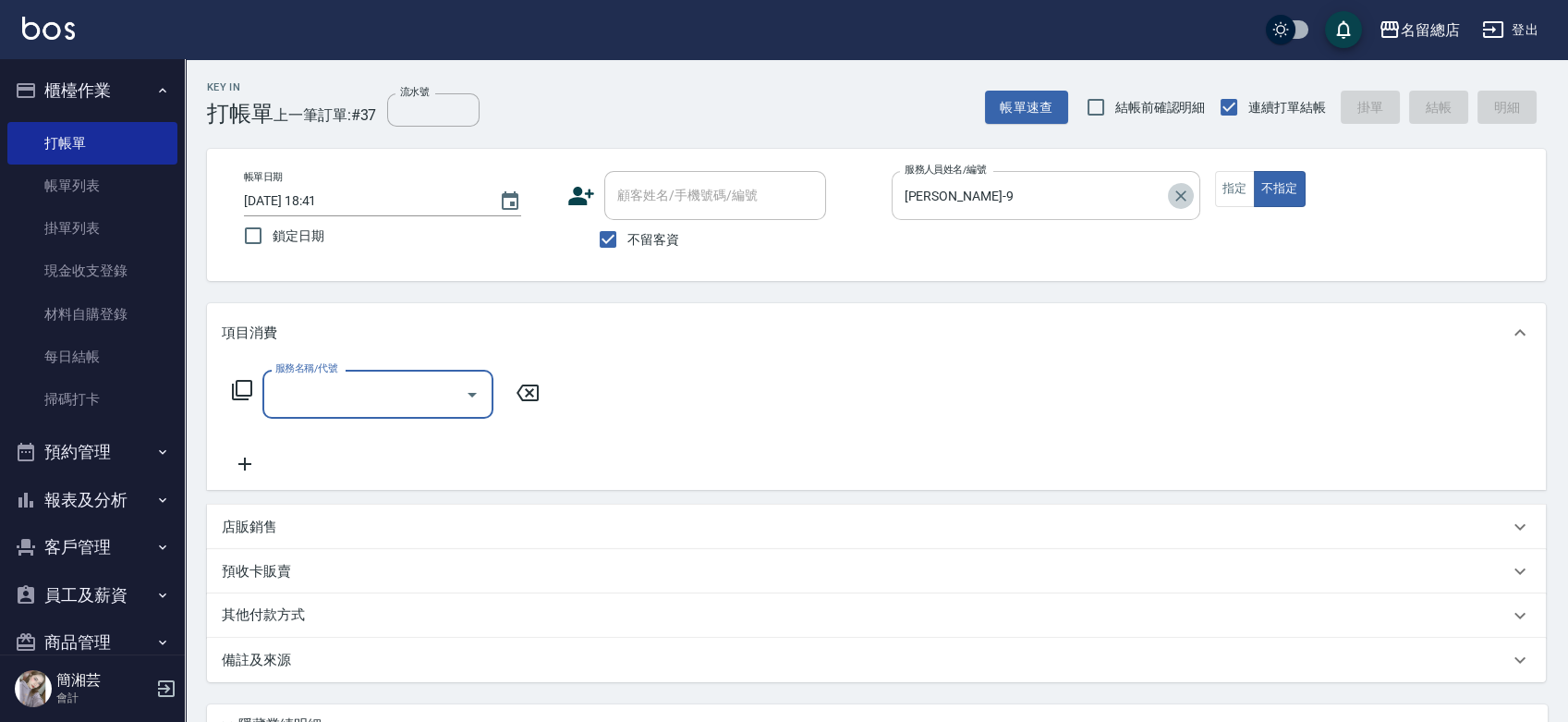
click at [1183, 197] on icon "Clear" at bounding box center [1181, 196] width 19 height 19
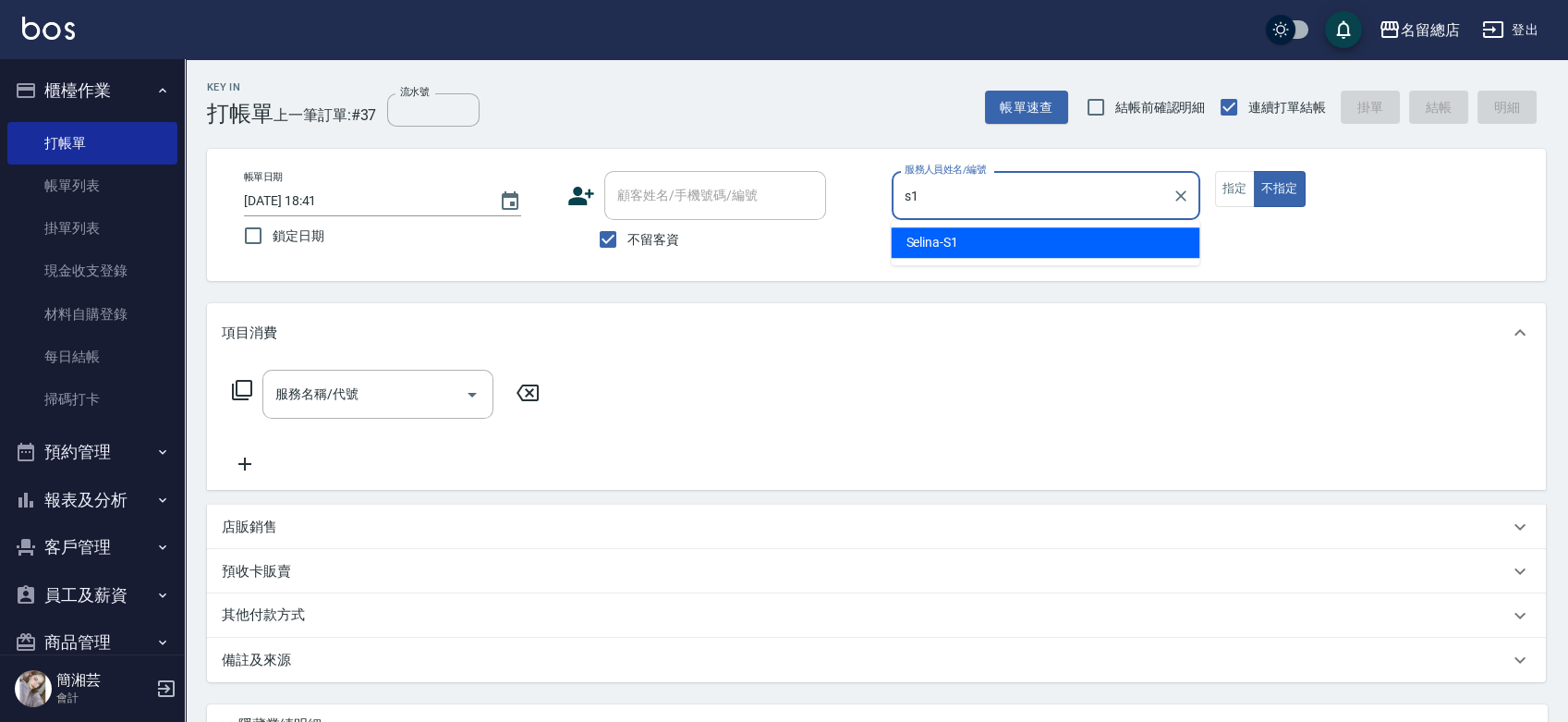
type input "Selina-S1"
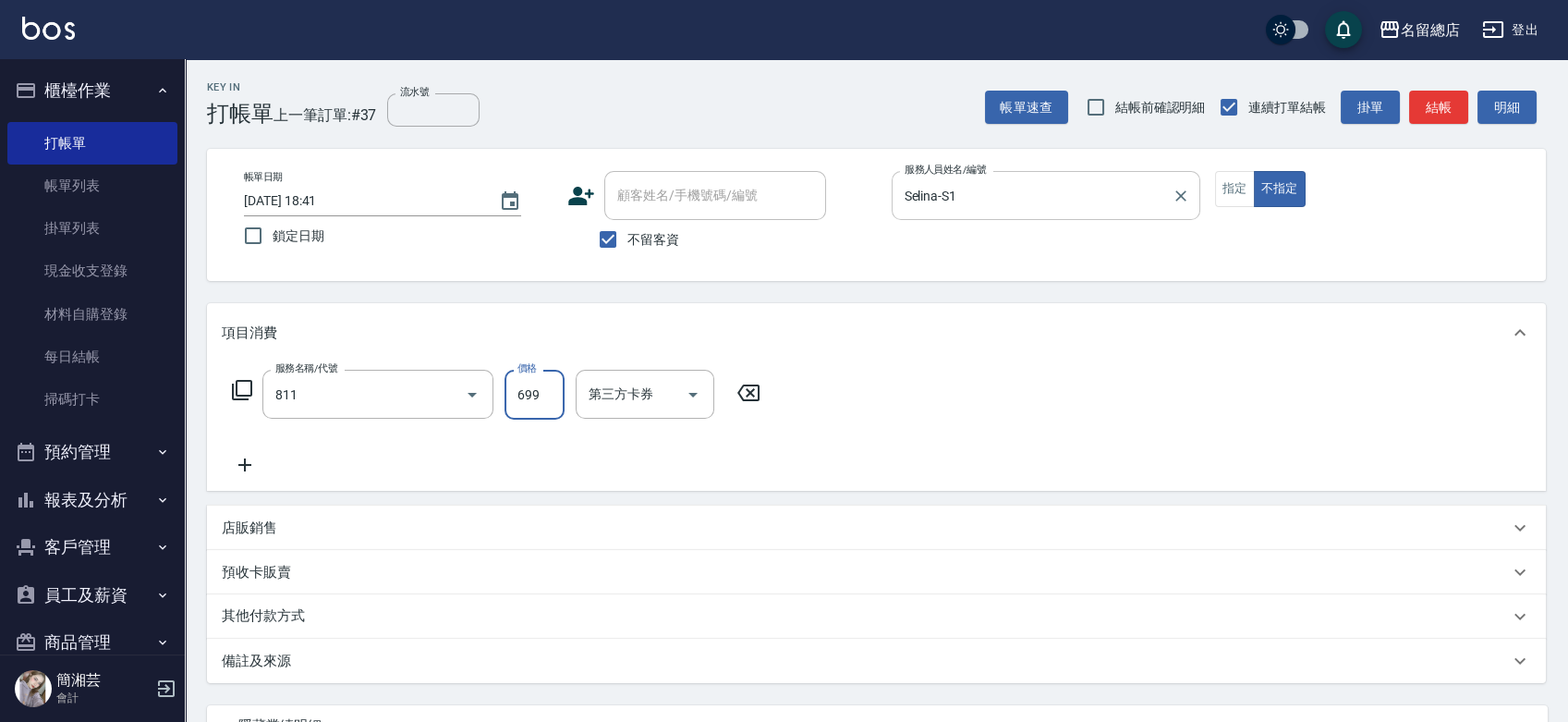
type input "洗+剪(811)"
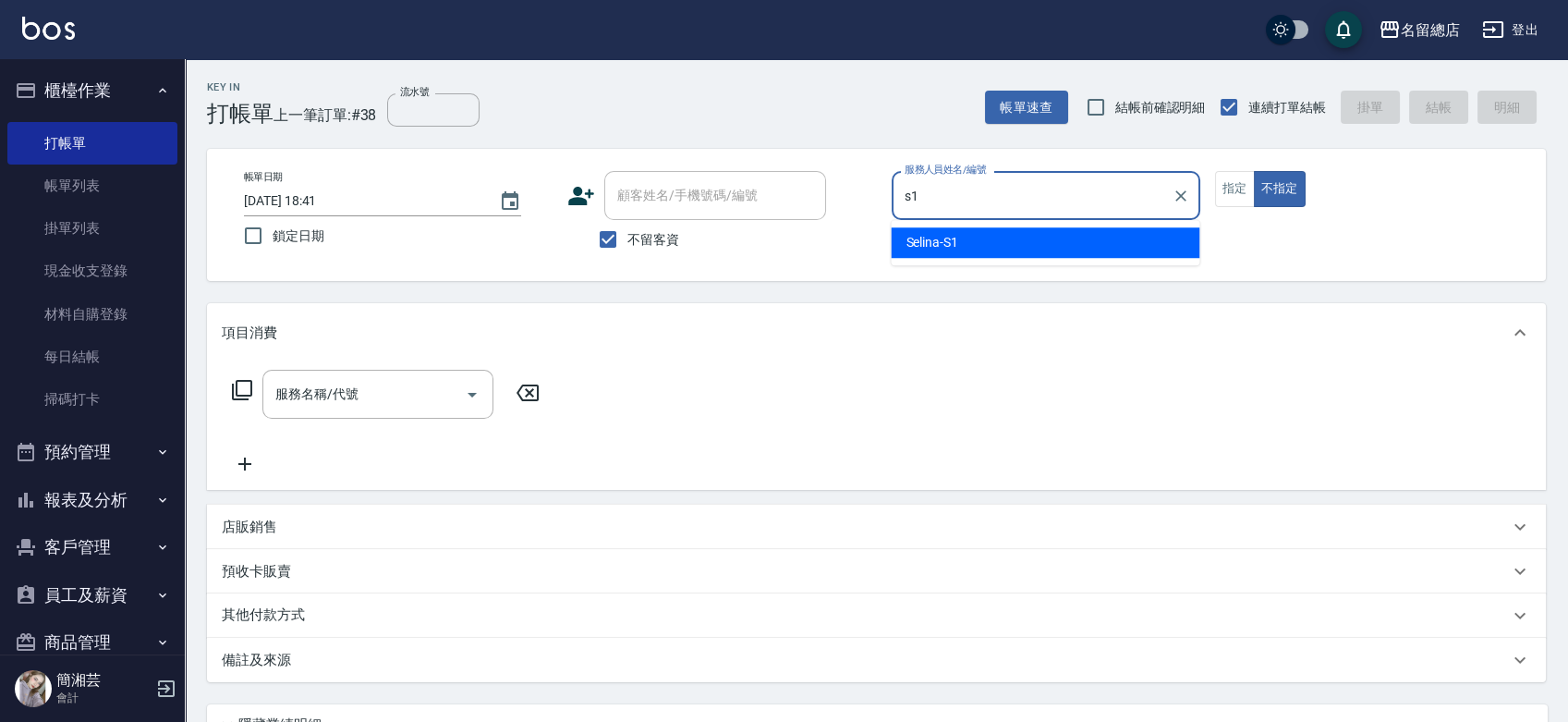
type input "Selina-S1"
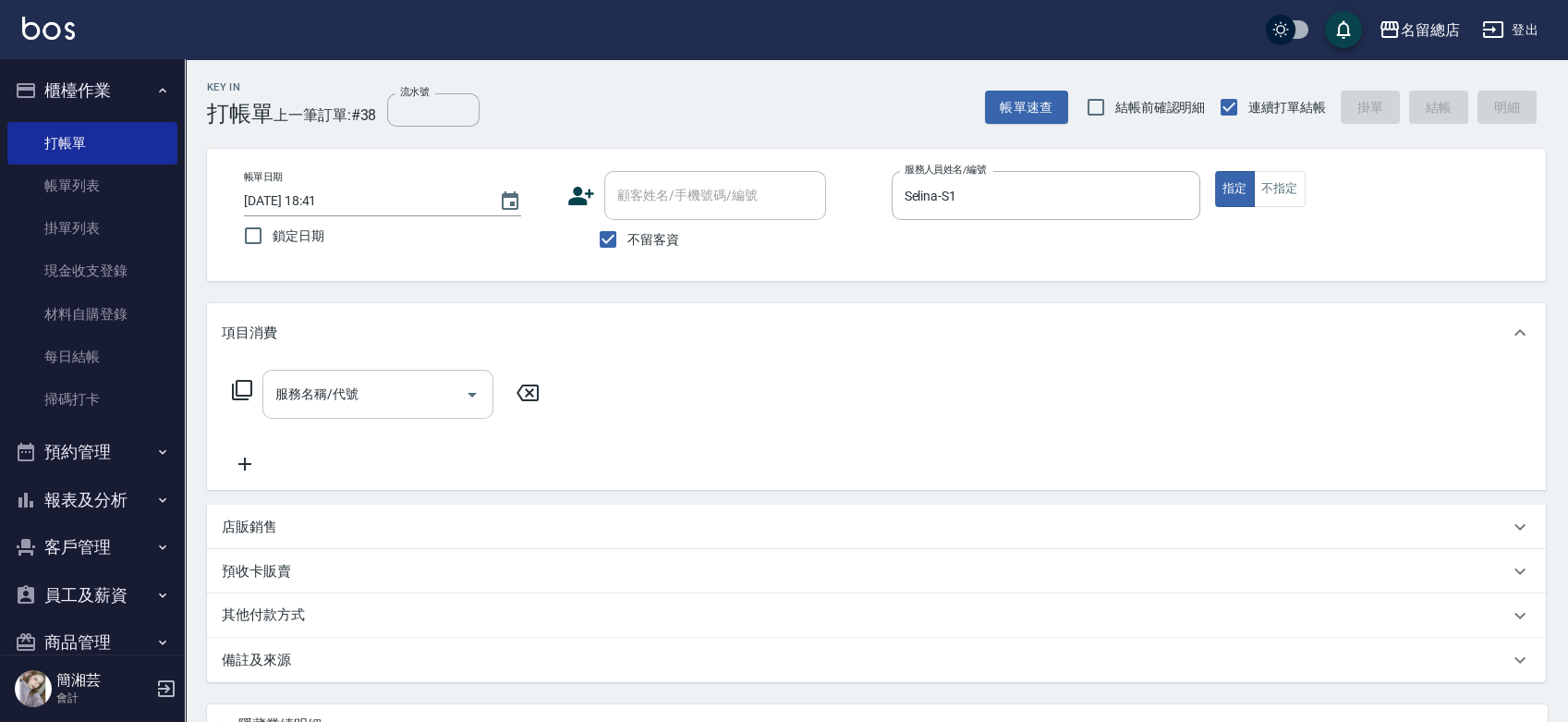
click at [419, 383] on input "服務名稱/代號" at bounding box center [364, 394] width 186 height 33
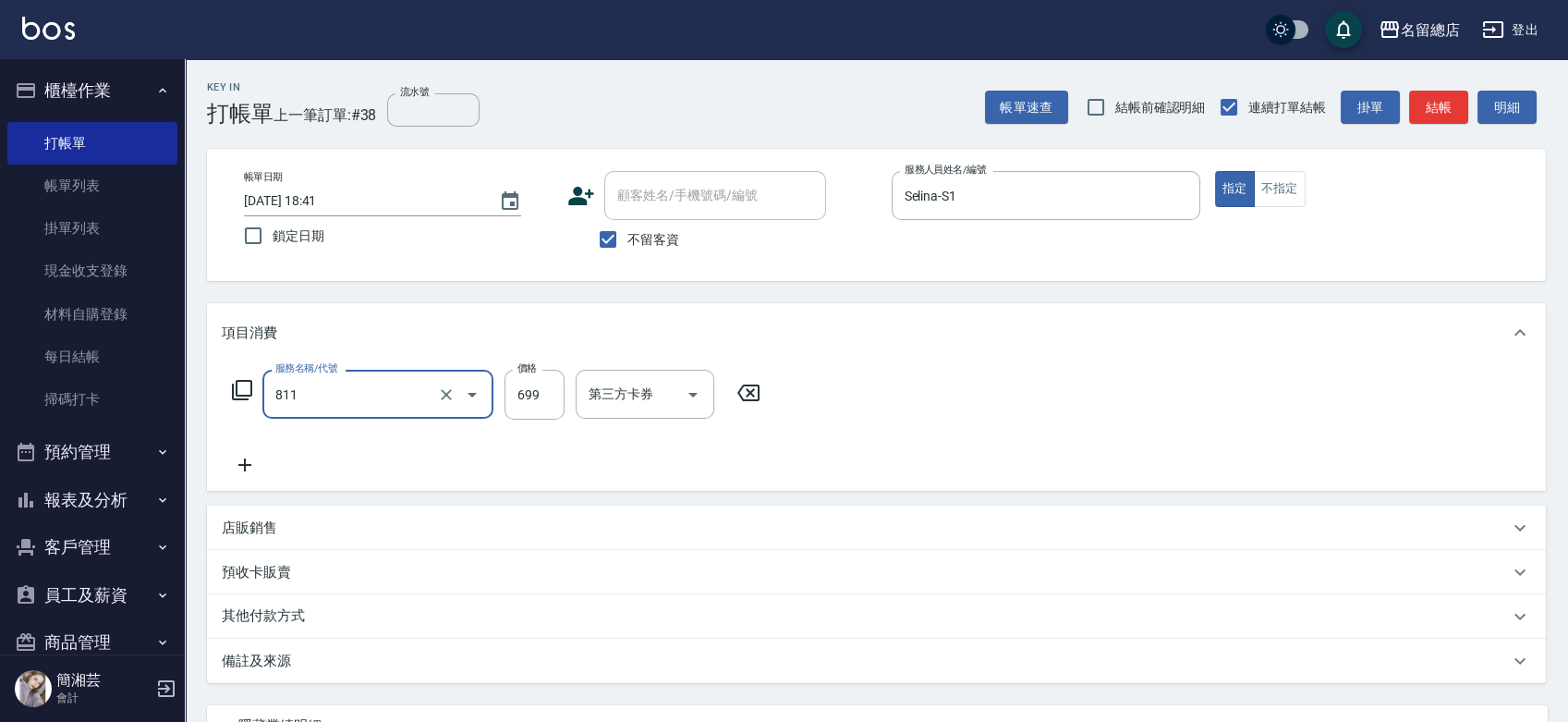
type input "洗+剪(811)"
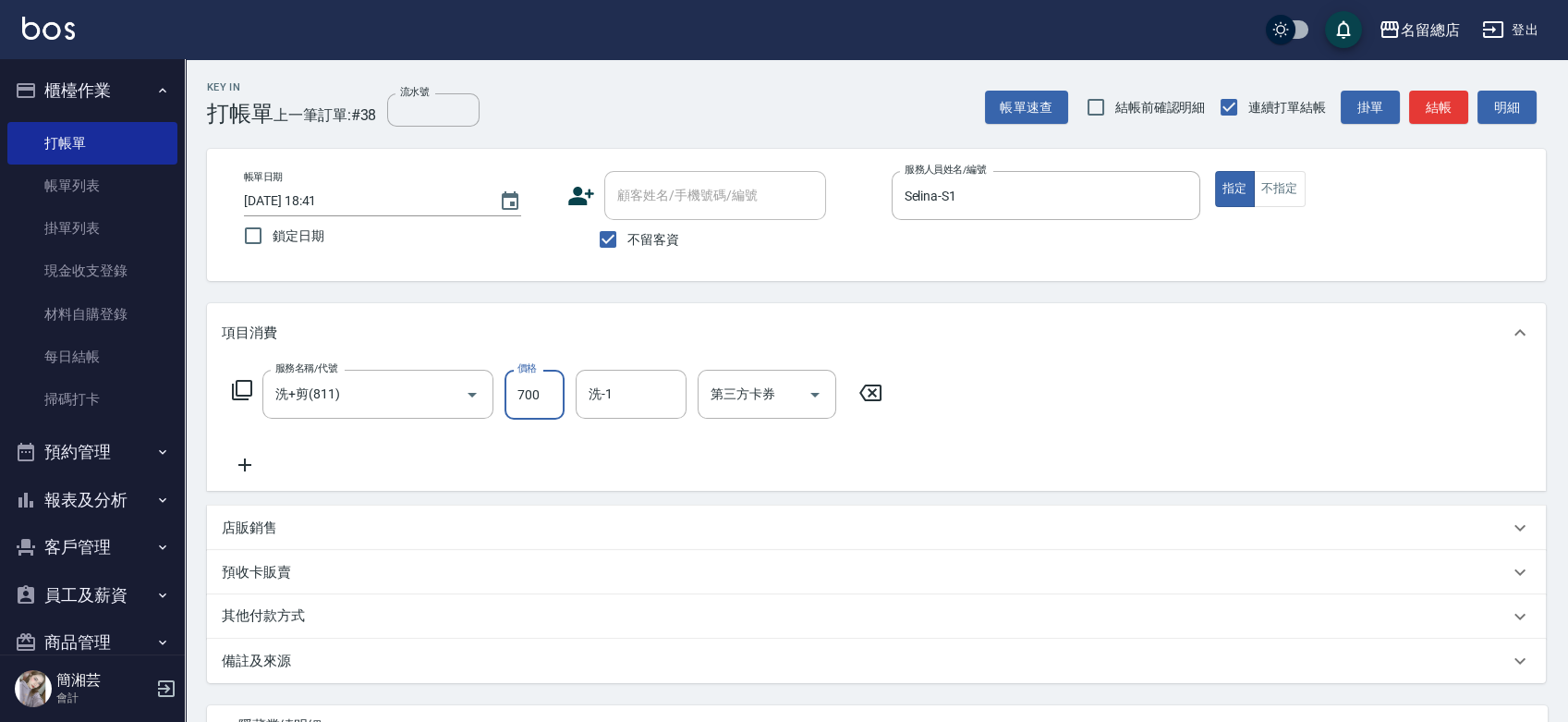
type input "700"
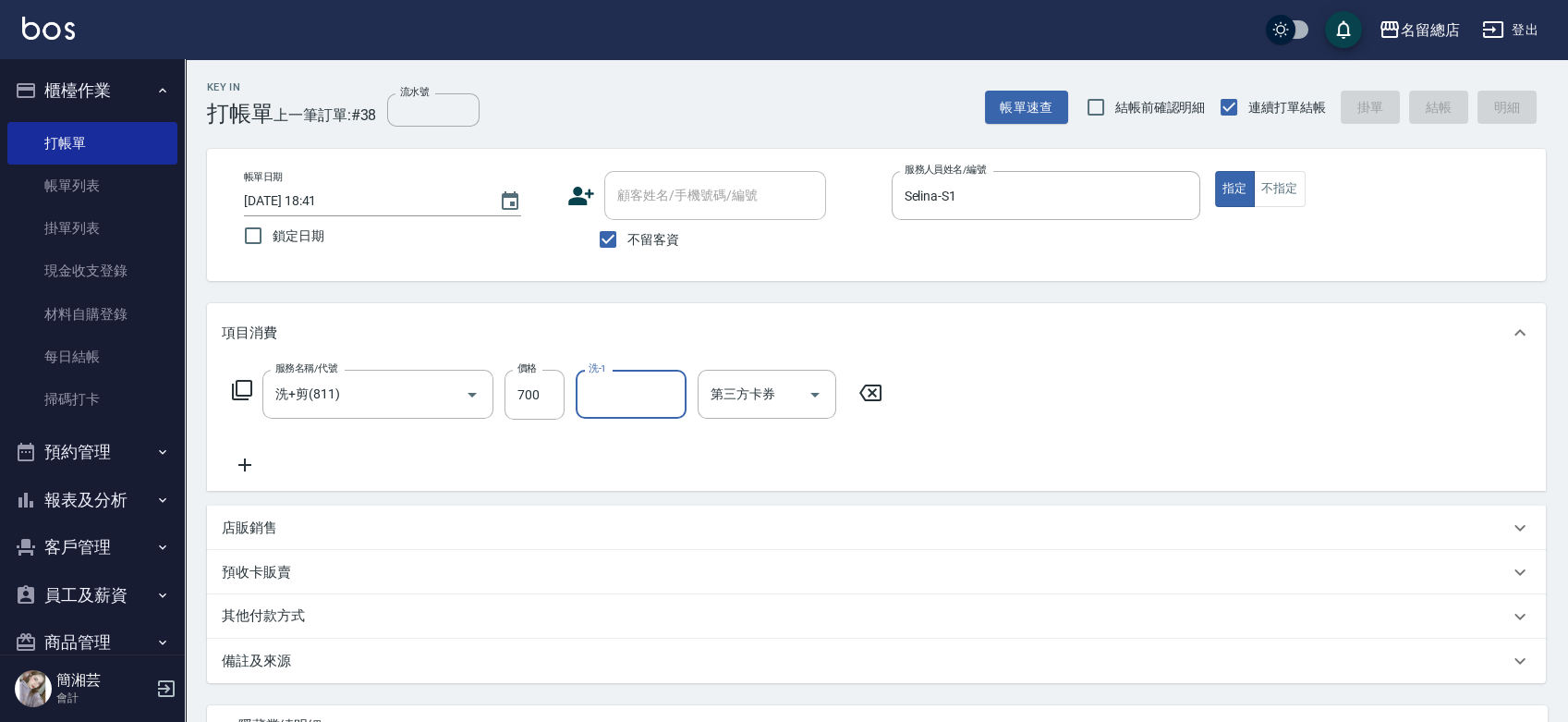
type input "[DATE] 18:42"
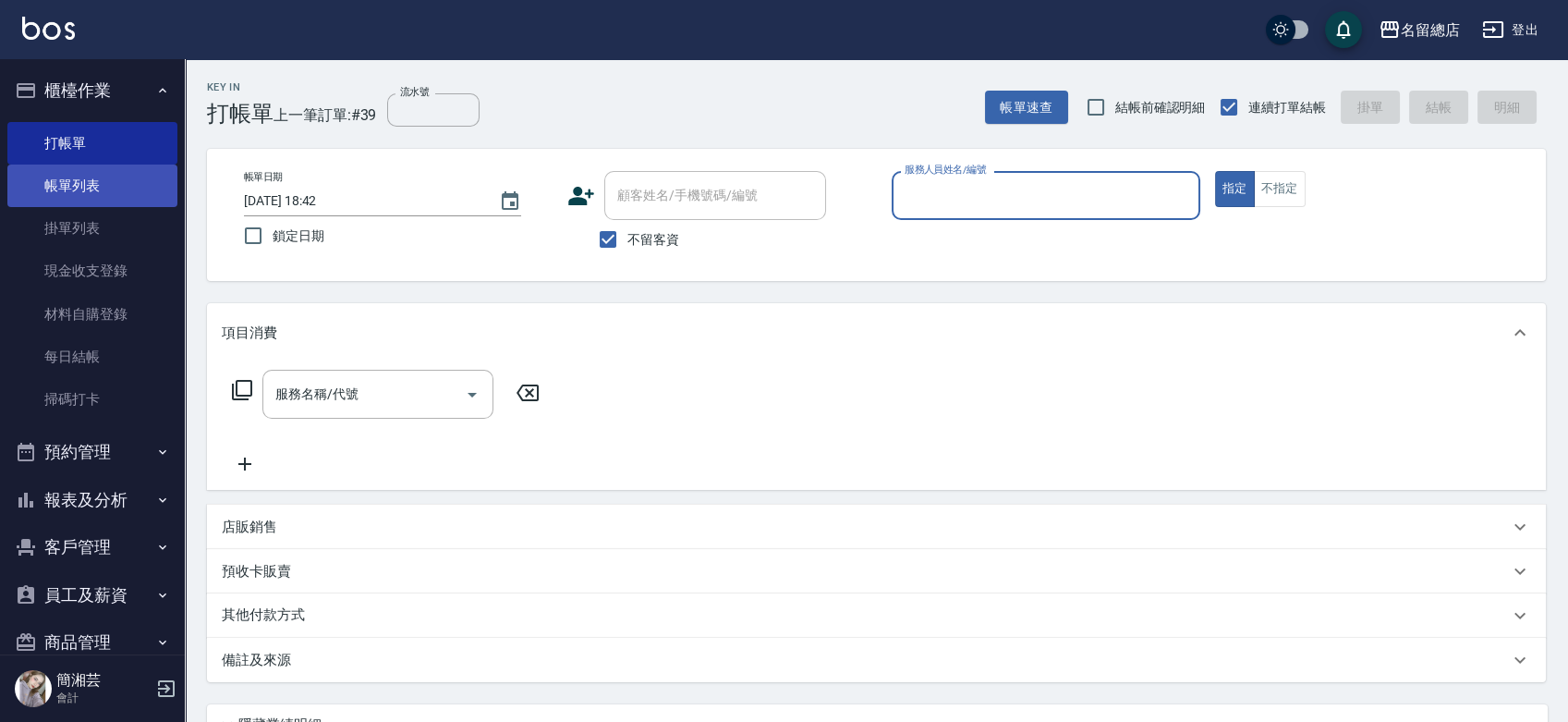
click at [118, 183] on link "帳單列表" at bounding box center [92, 186] width 170 height 43
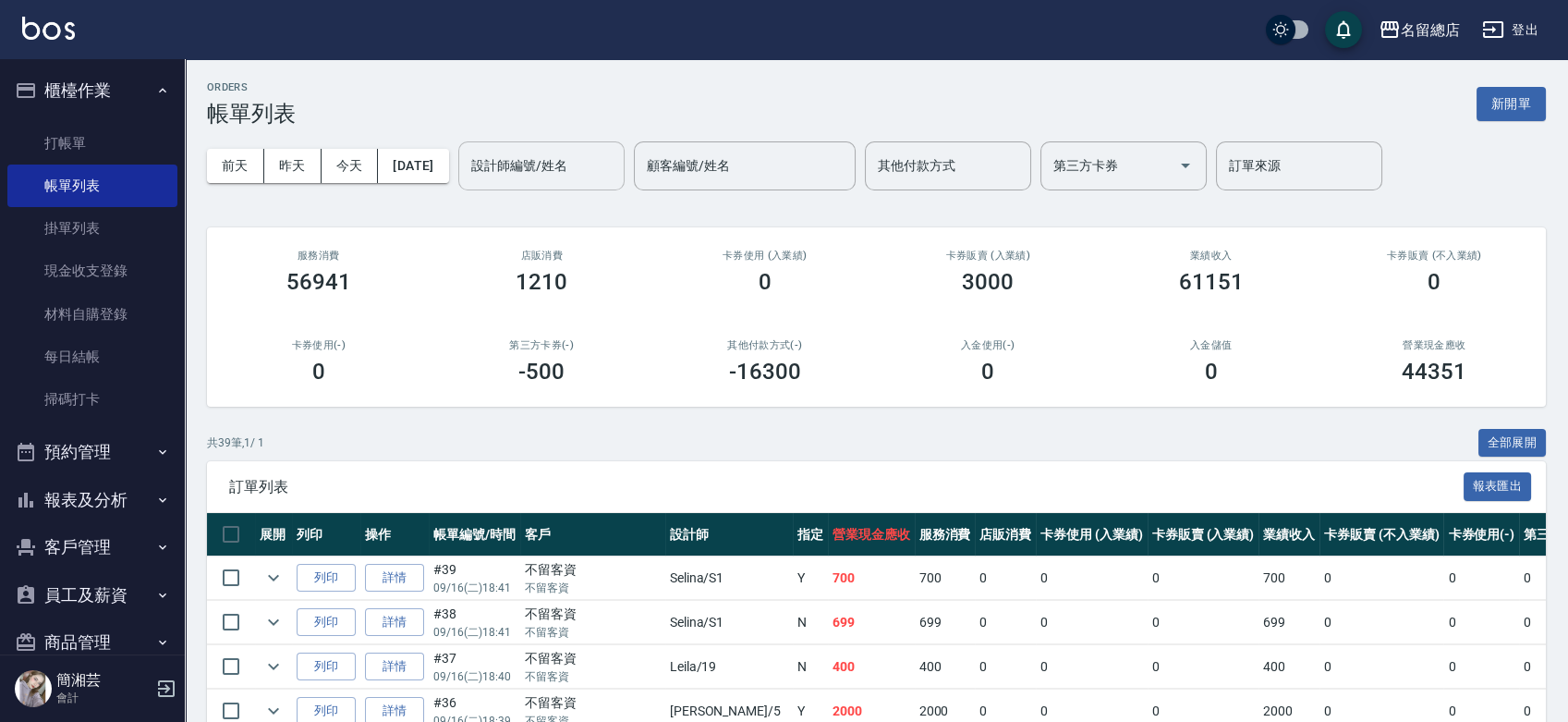
click at [564, 164] on input "設計師編號/姓名" at bounding box center [541, 166] width 150 height 33
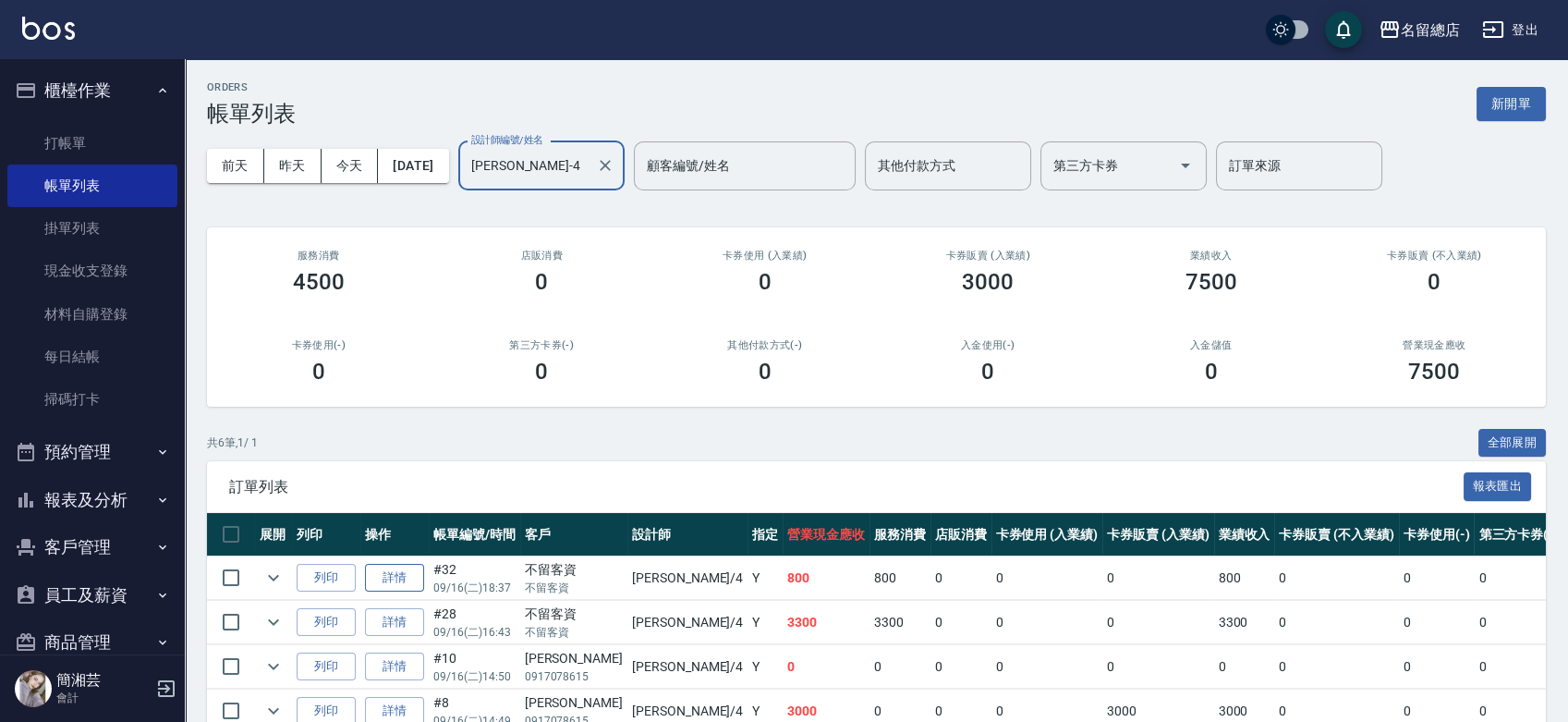
type input "[PERSON_NAME]-4"
click at [391, 568] on link "詳情" at bounding box center [394, 578] width 59 height 29
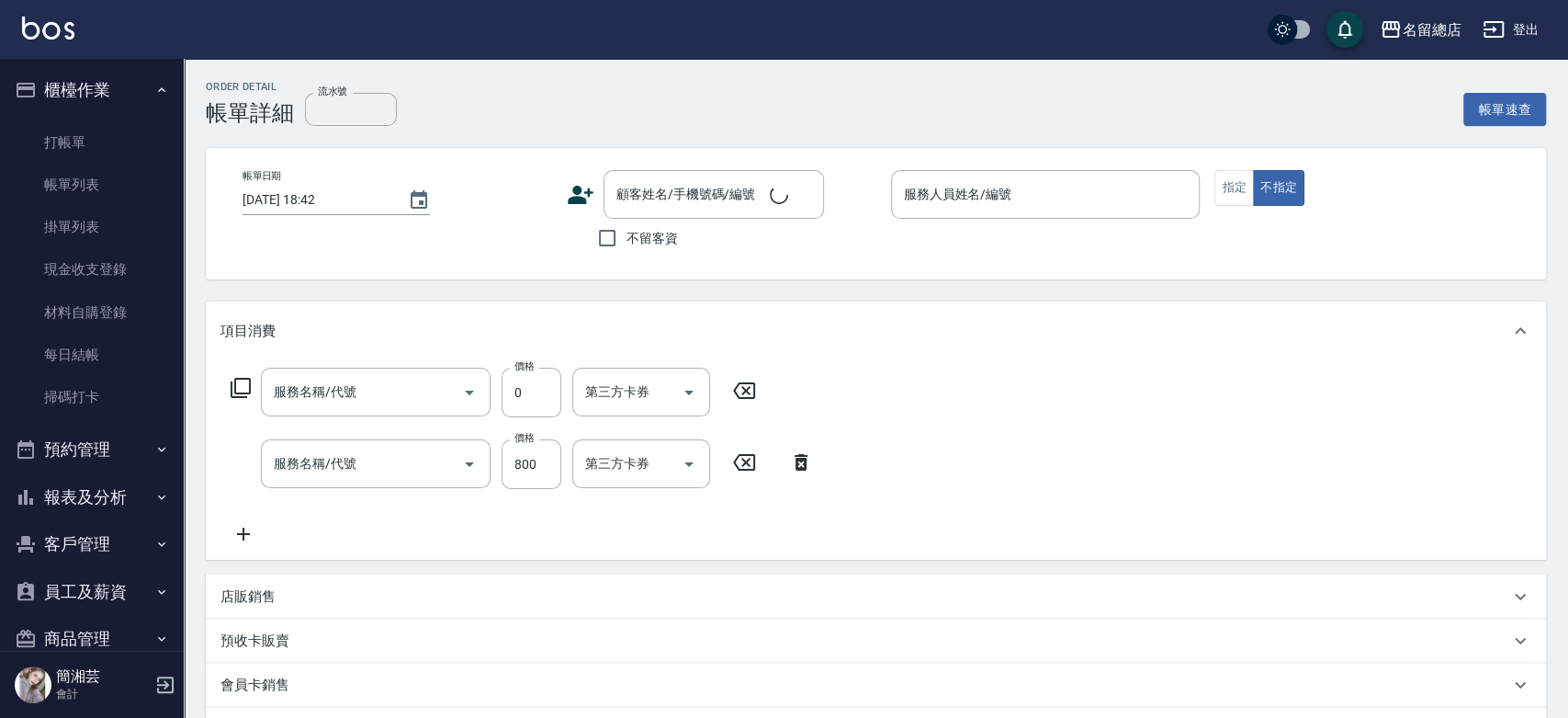
type input "[DATE] 18:37"
checkbox input "true"
type input "[PERSON_NAME]-4"
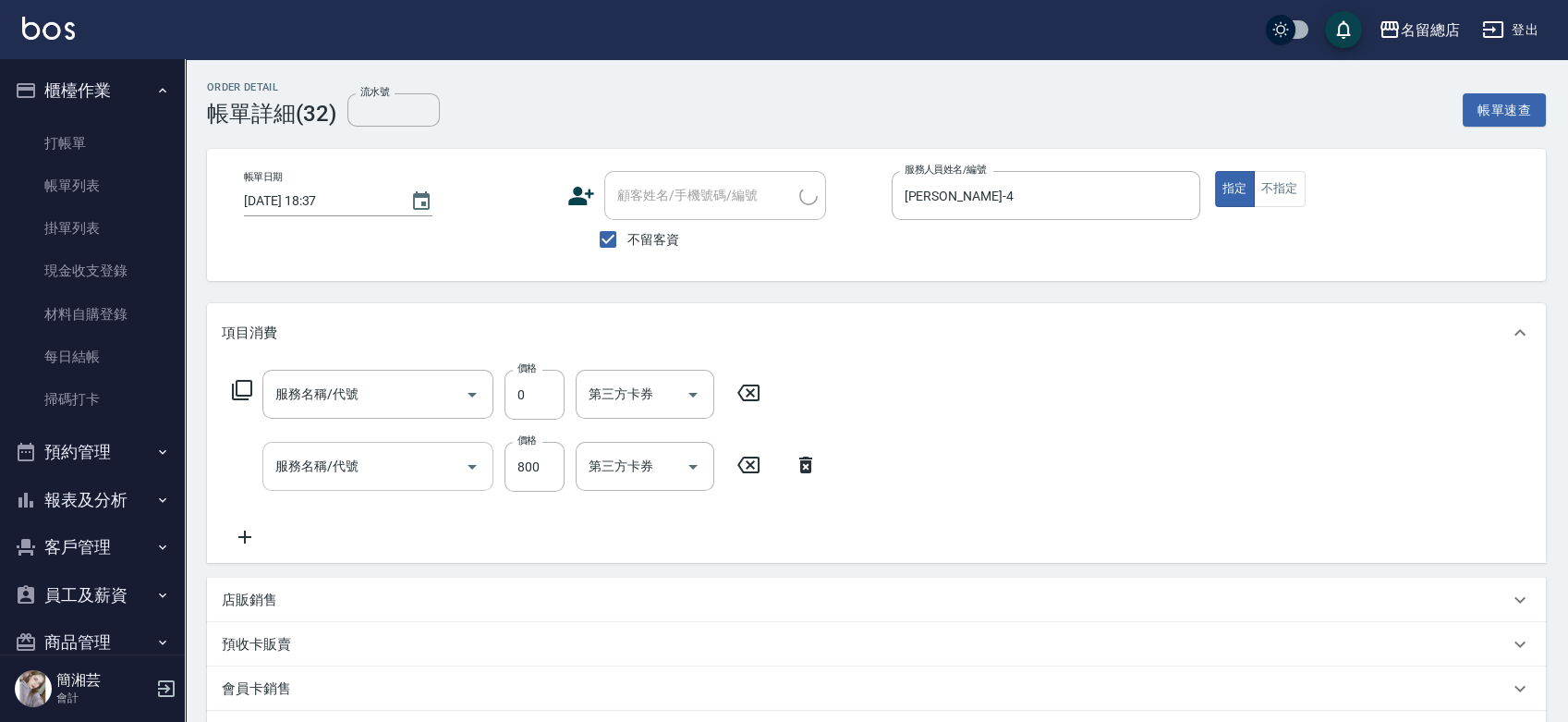
type input "護染蓋卡1000~1499(414)"
type input "洗+剪(811)"
click at [247, 545] on icon at bounding box center [245, 537] width 47 height 22
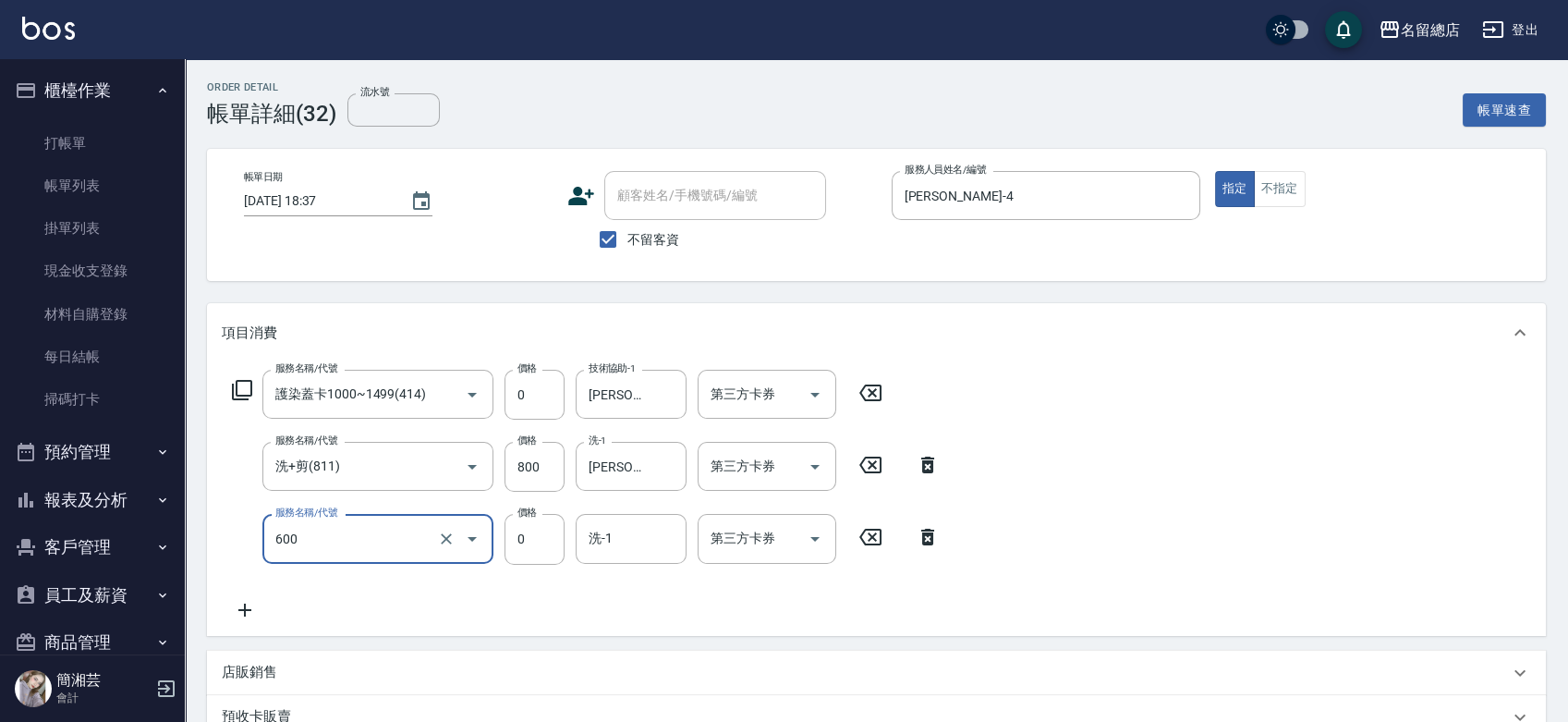
type input "洗髮(免費)(600)"
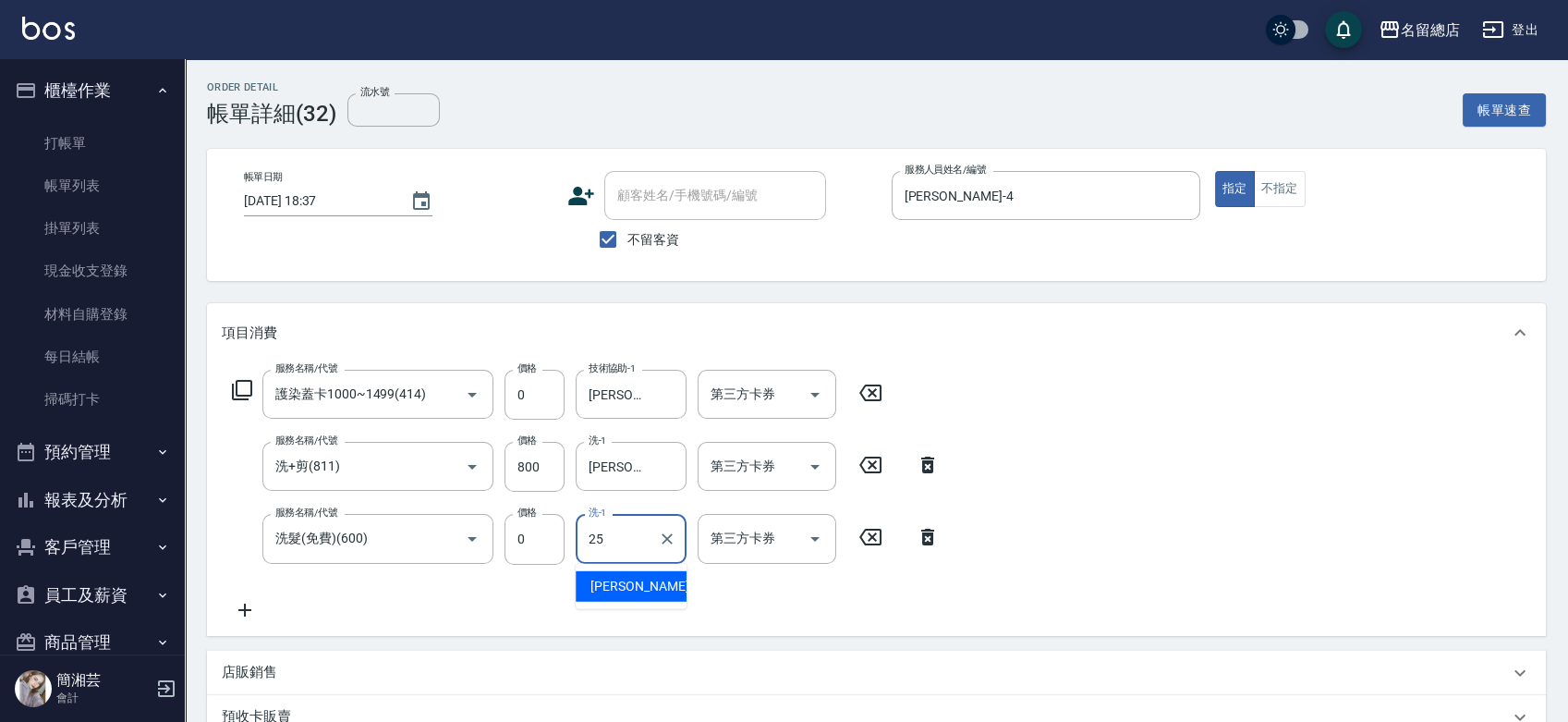
type input "[PERSON_NAME]-25"
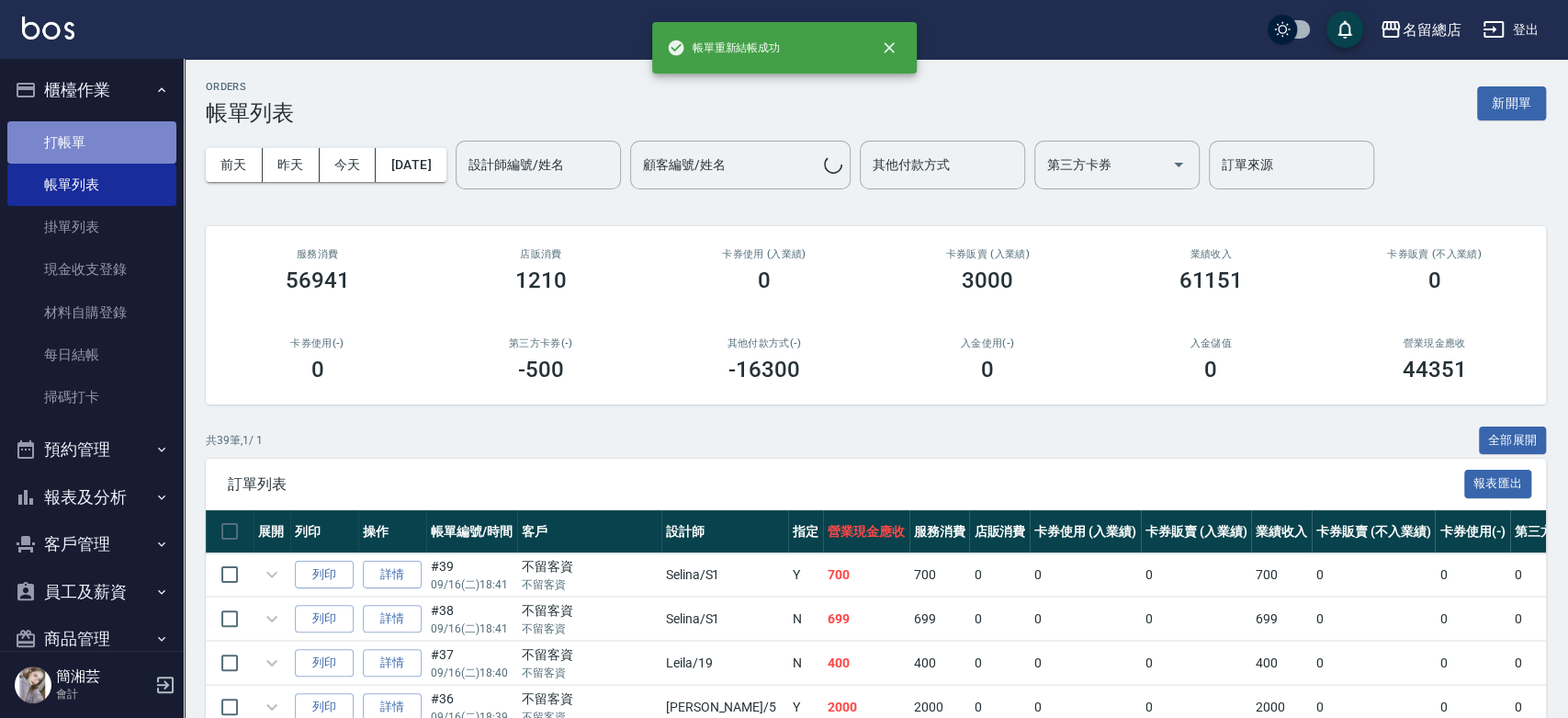
click at [91, 134] on link "打帳單" at bounding box center [92, 143] width 169 height 43
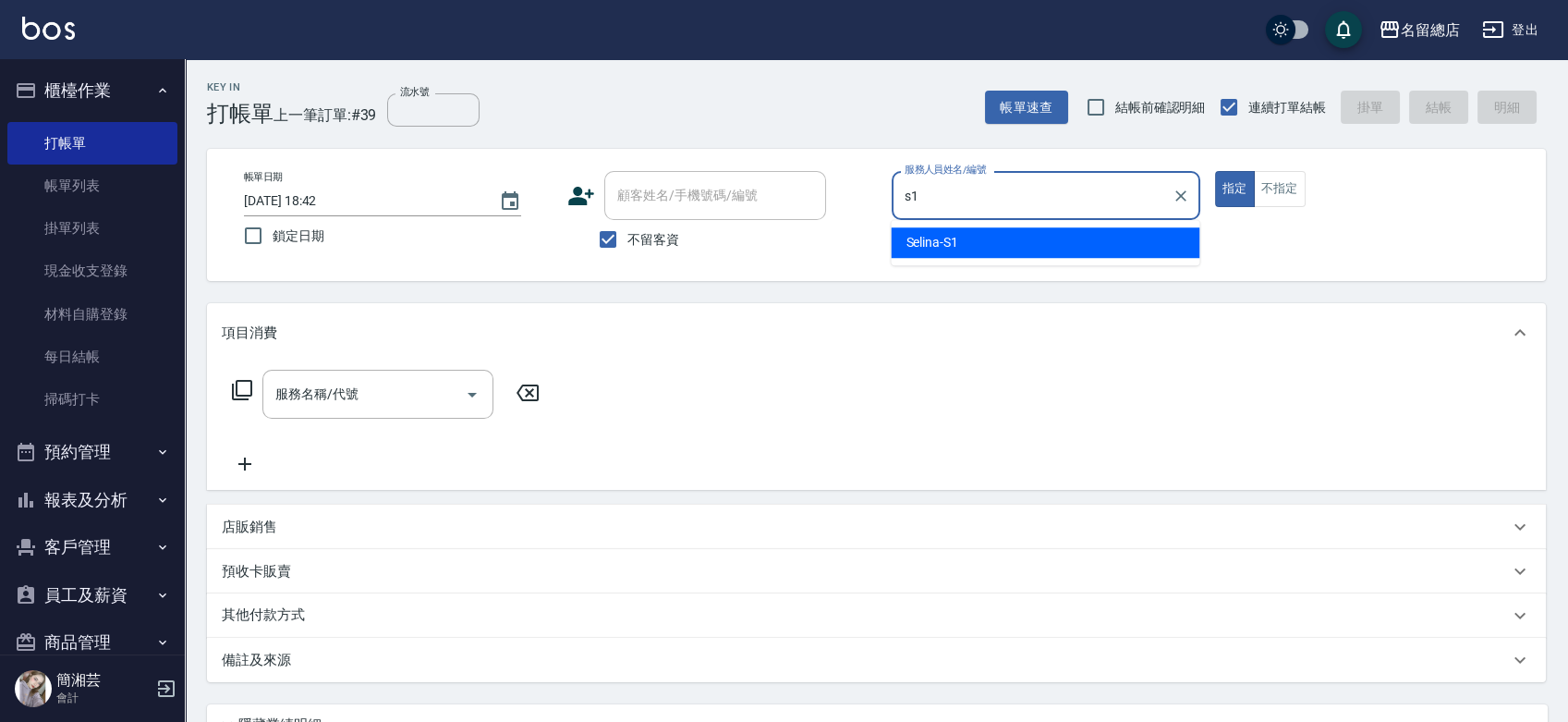
type input "Selina-S1"
type button "true"
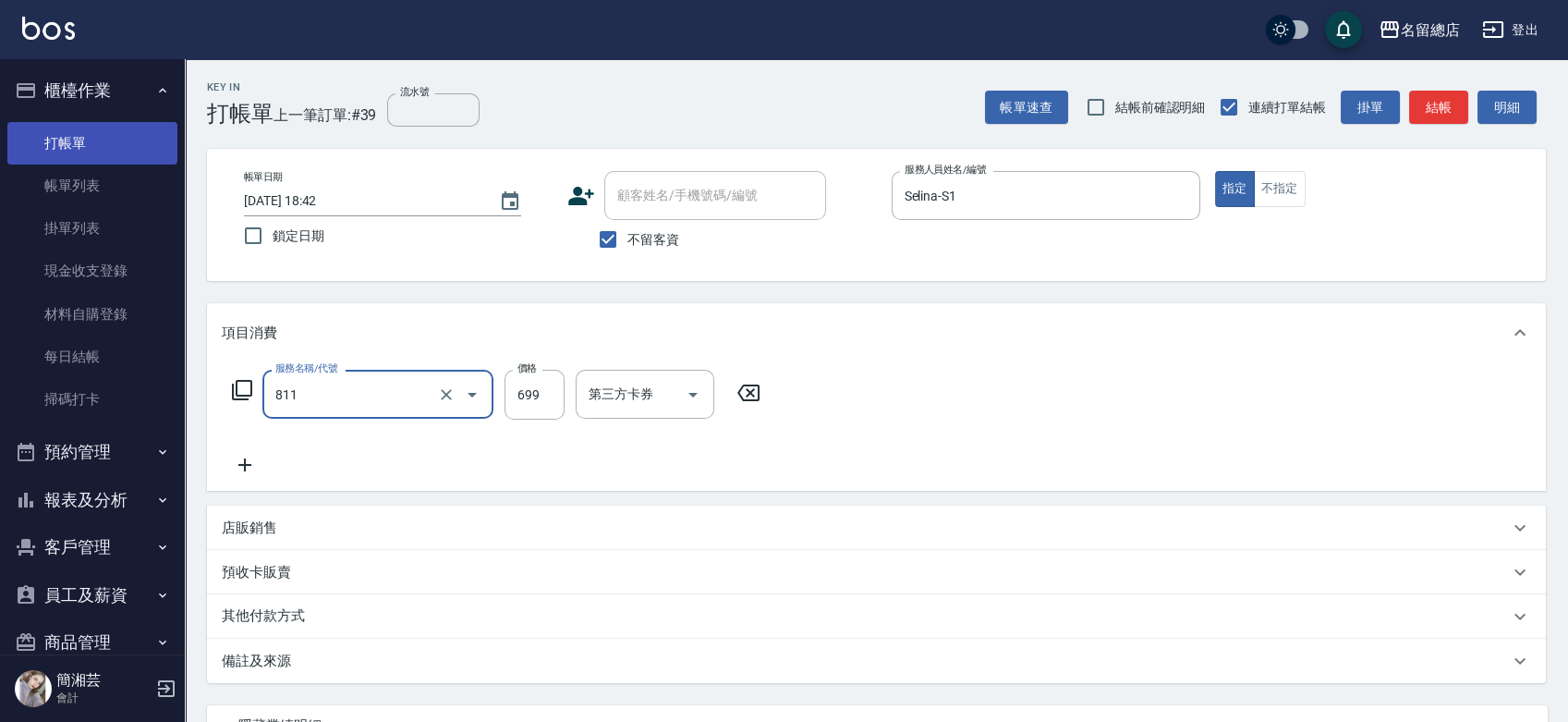
type input "洗+剪(811)"
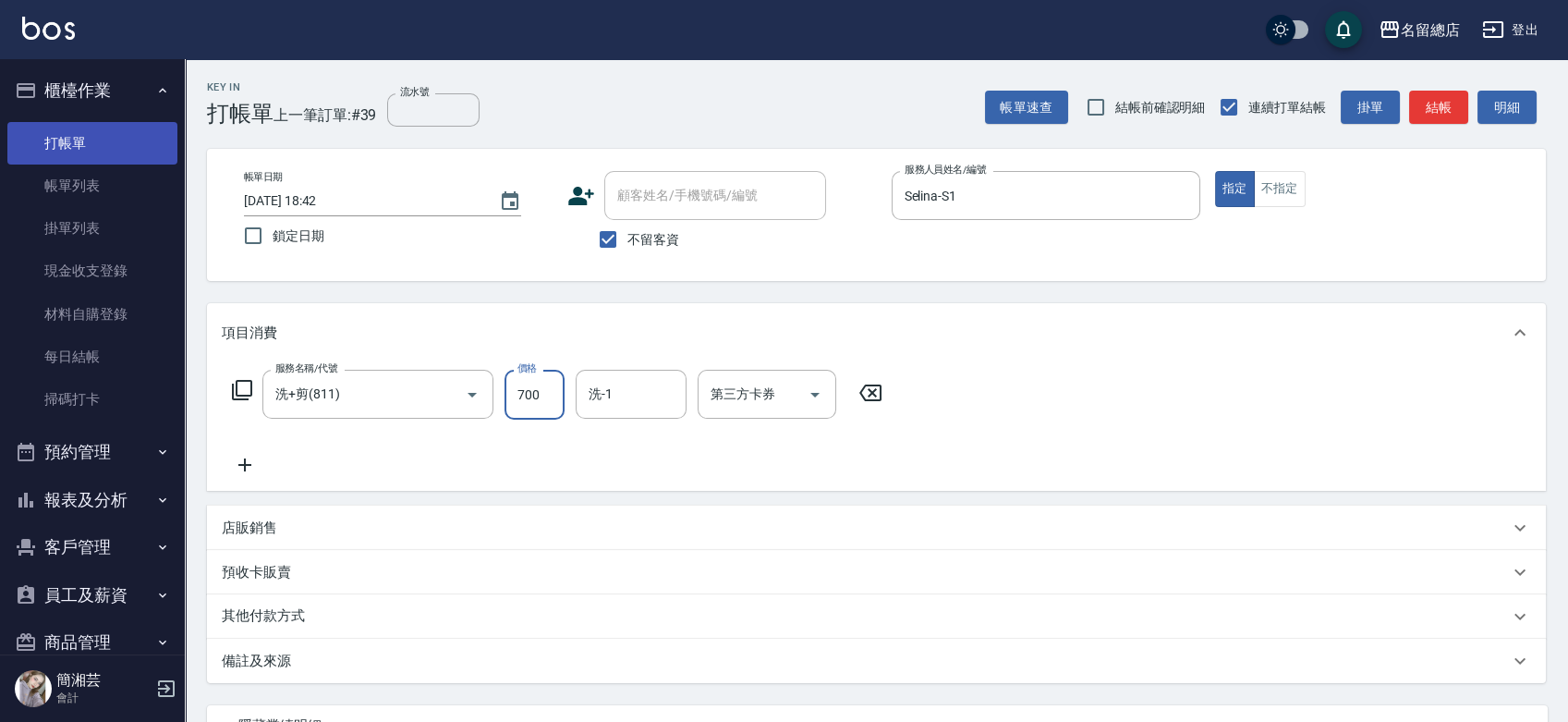
type input "700"
type input "[PERSON_NAME]-36"
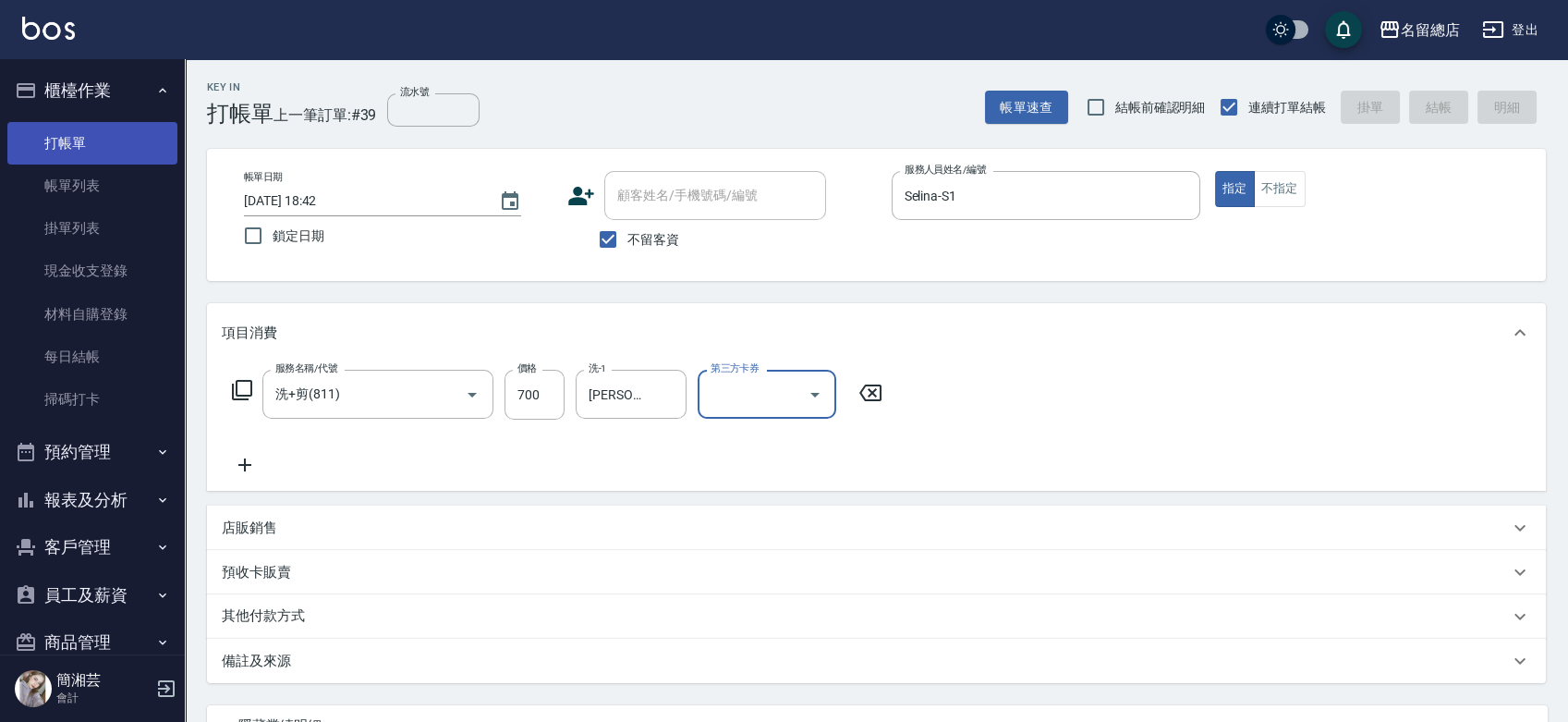
type input "[DATE] 18:43"
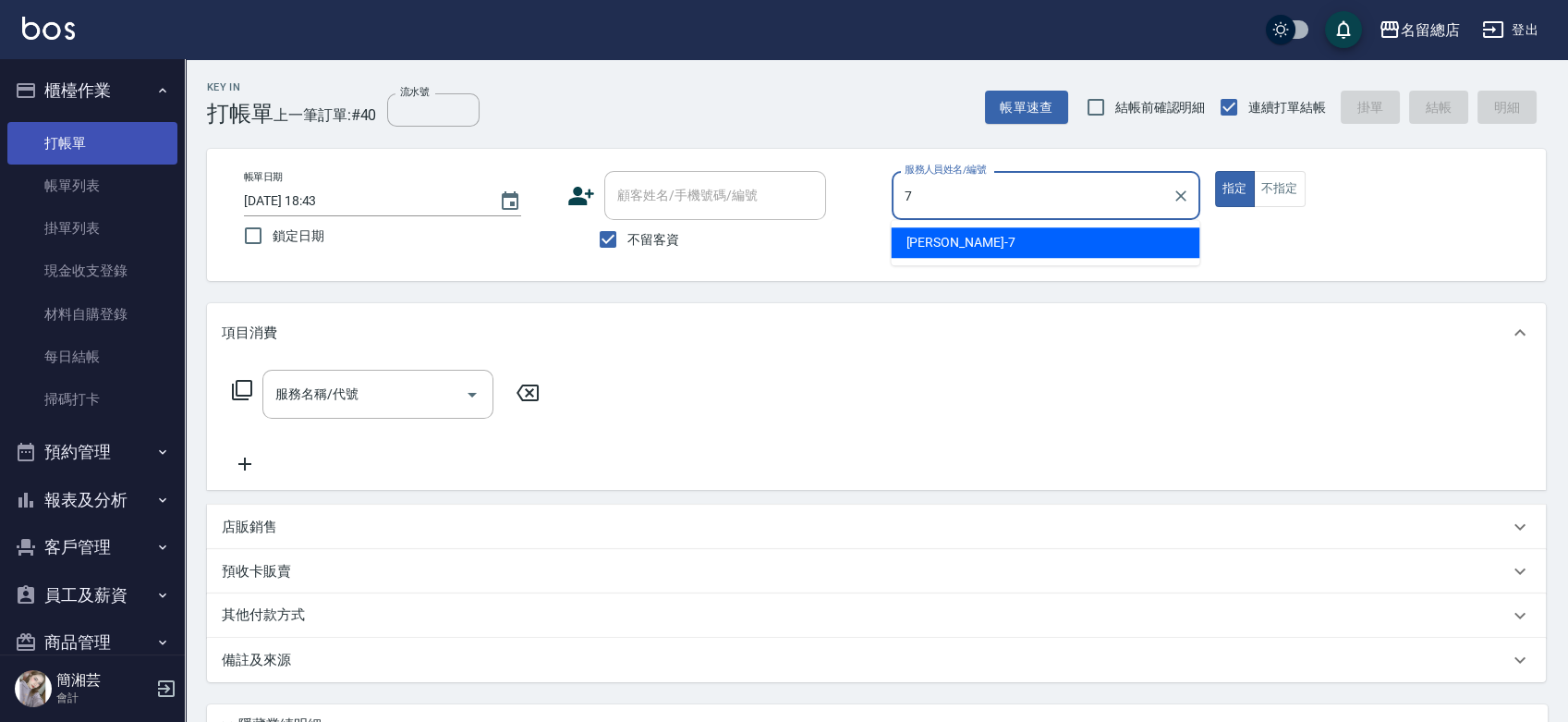
type input "Mick-7"
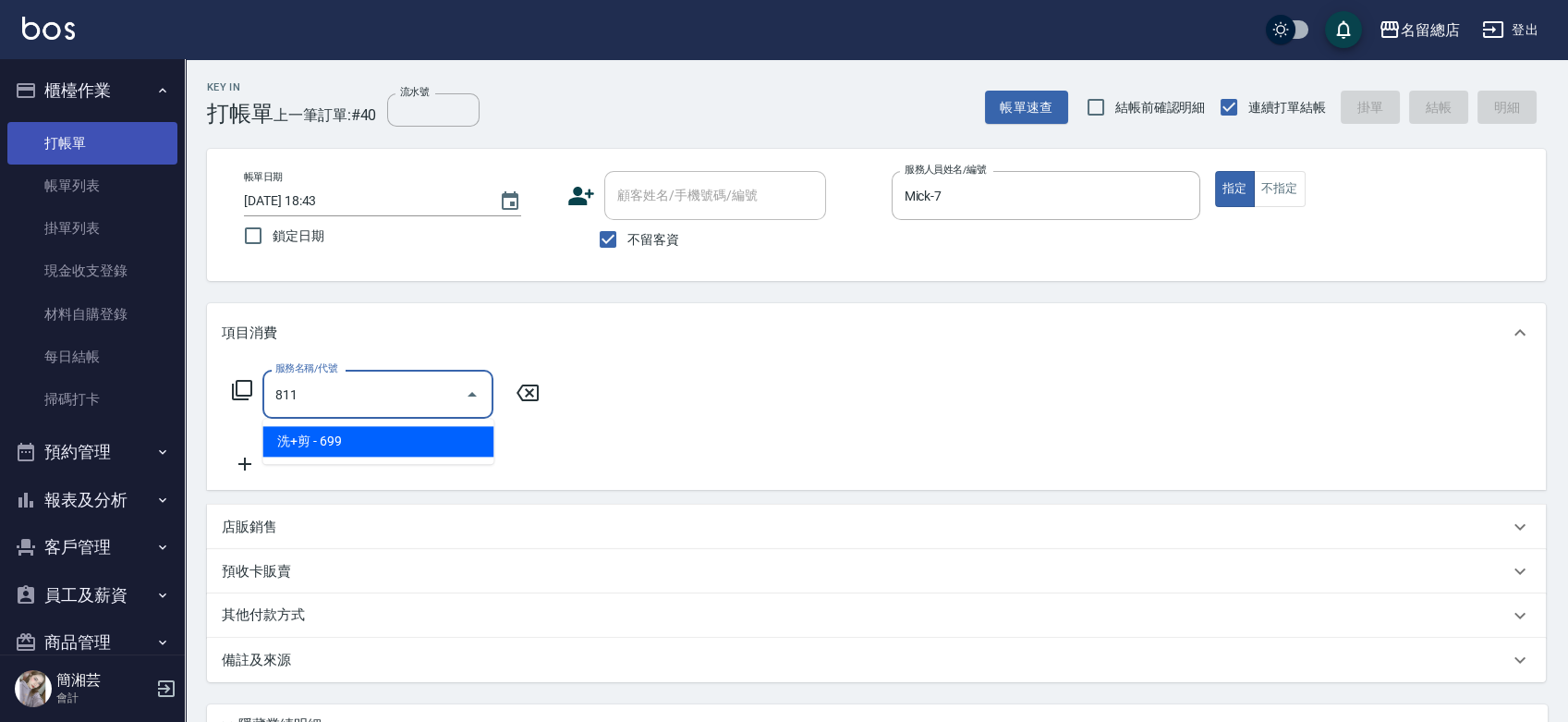
type input "洗+剪(811)"
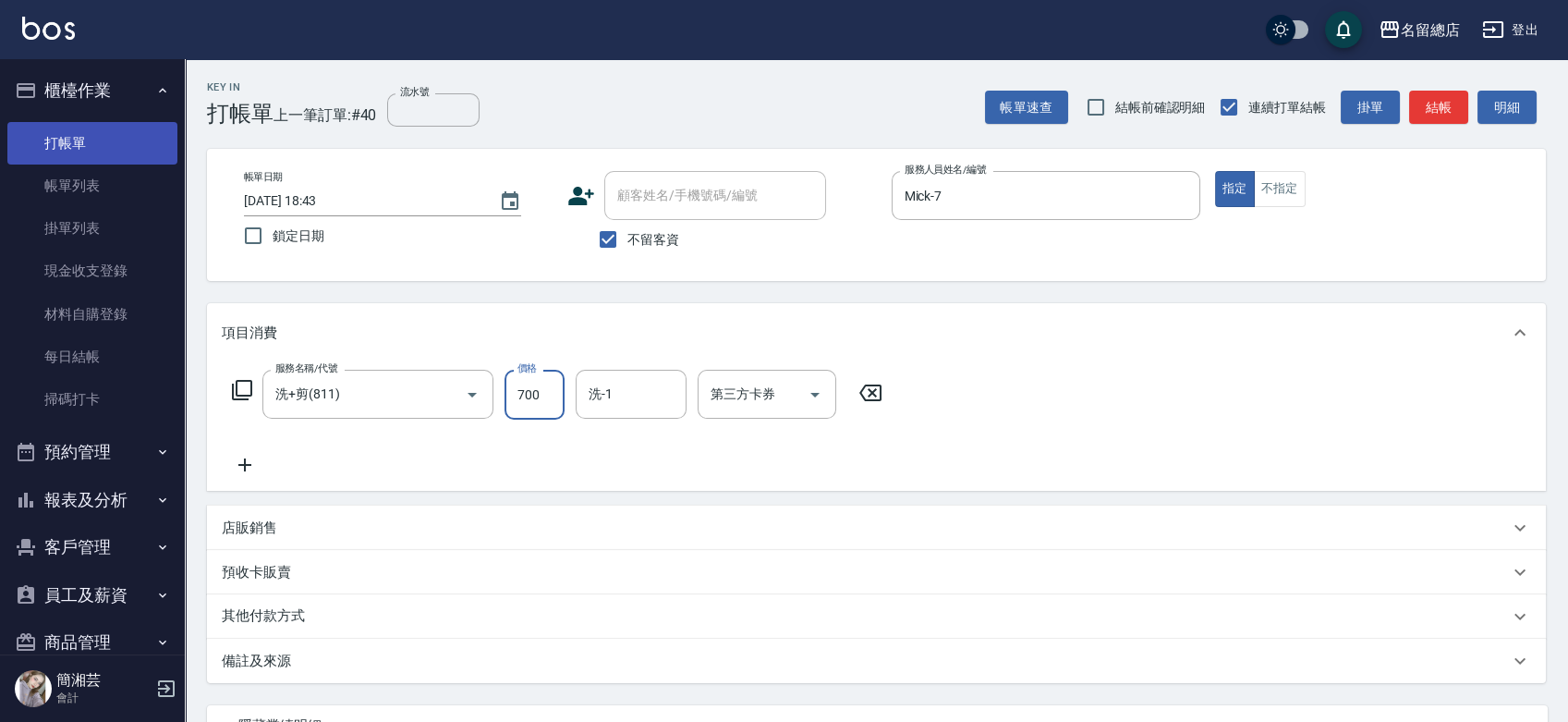
type input "700"
type input "[PERSON_NAME]-34"
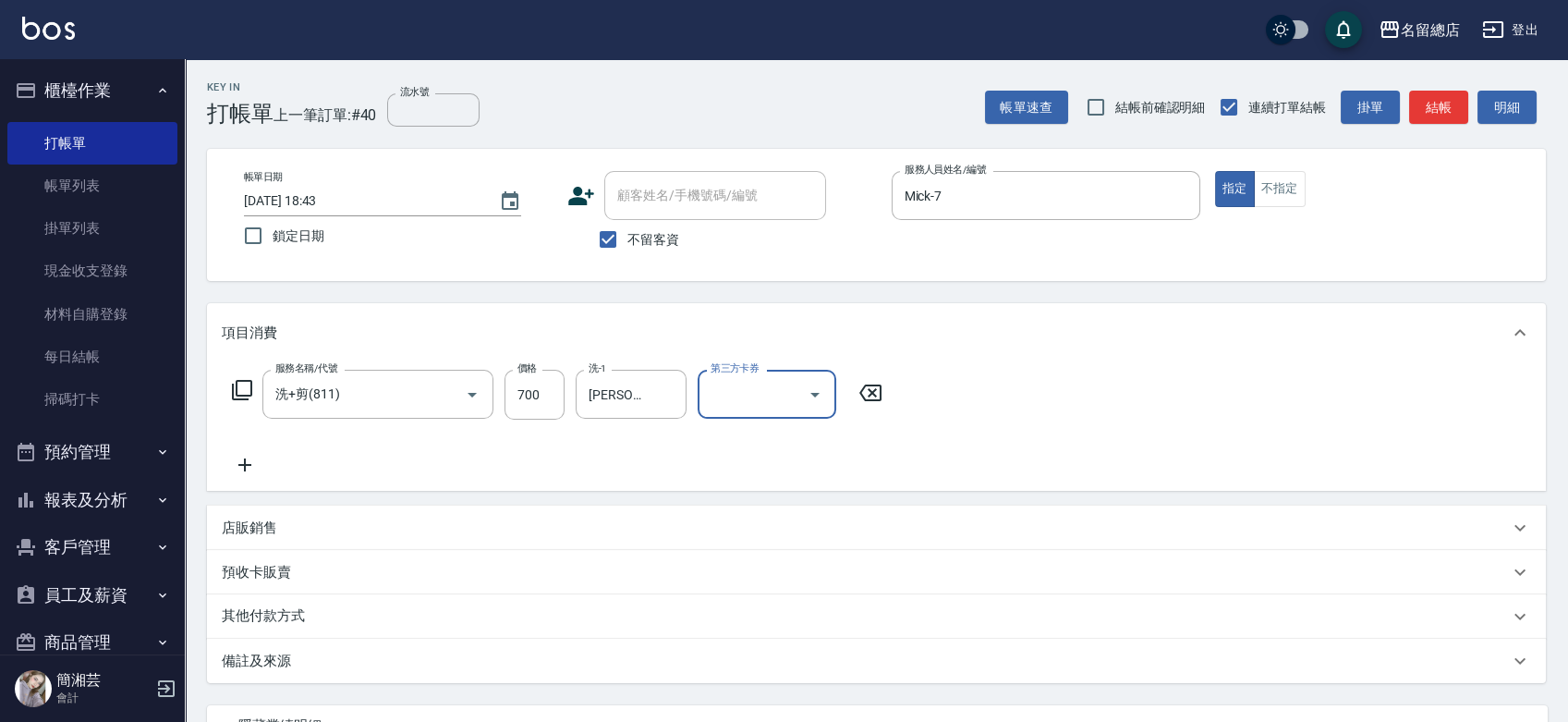
click at [253, 605] on div "其他付款方式" at bounding box center [876, 617] width 1339 height 45
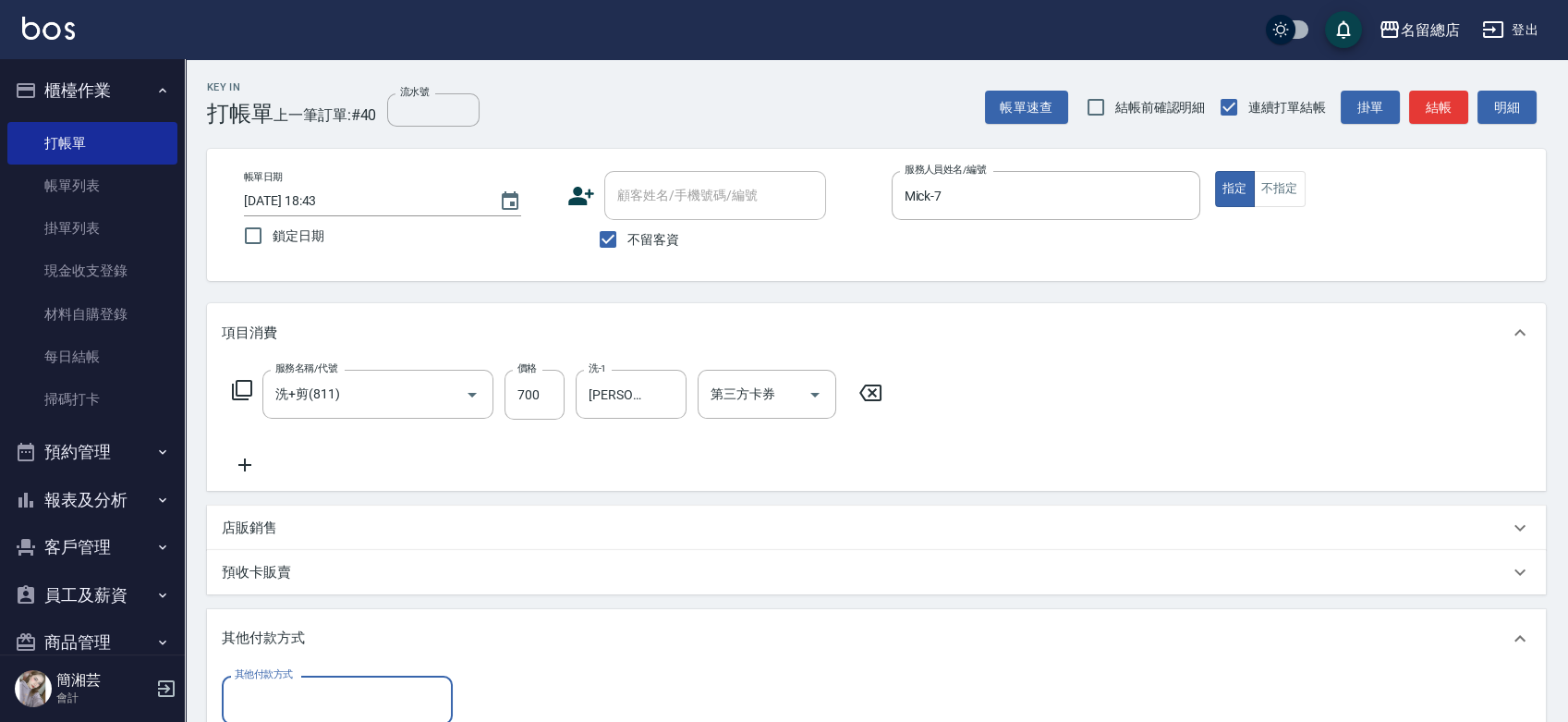
drag, startPoint x: 266, startPoint y: 693, endPoint x: 267, endPoint y: 683, distance: 10.0
click at [266, 695] on input "其他付款方式" at bounding box center [337, 700] width 214 height 33
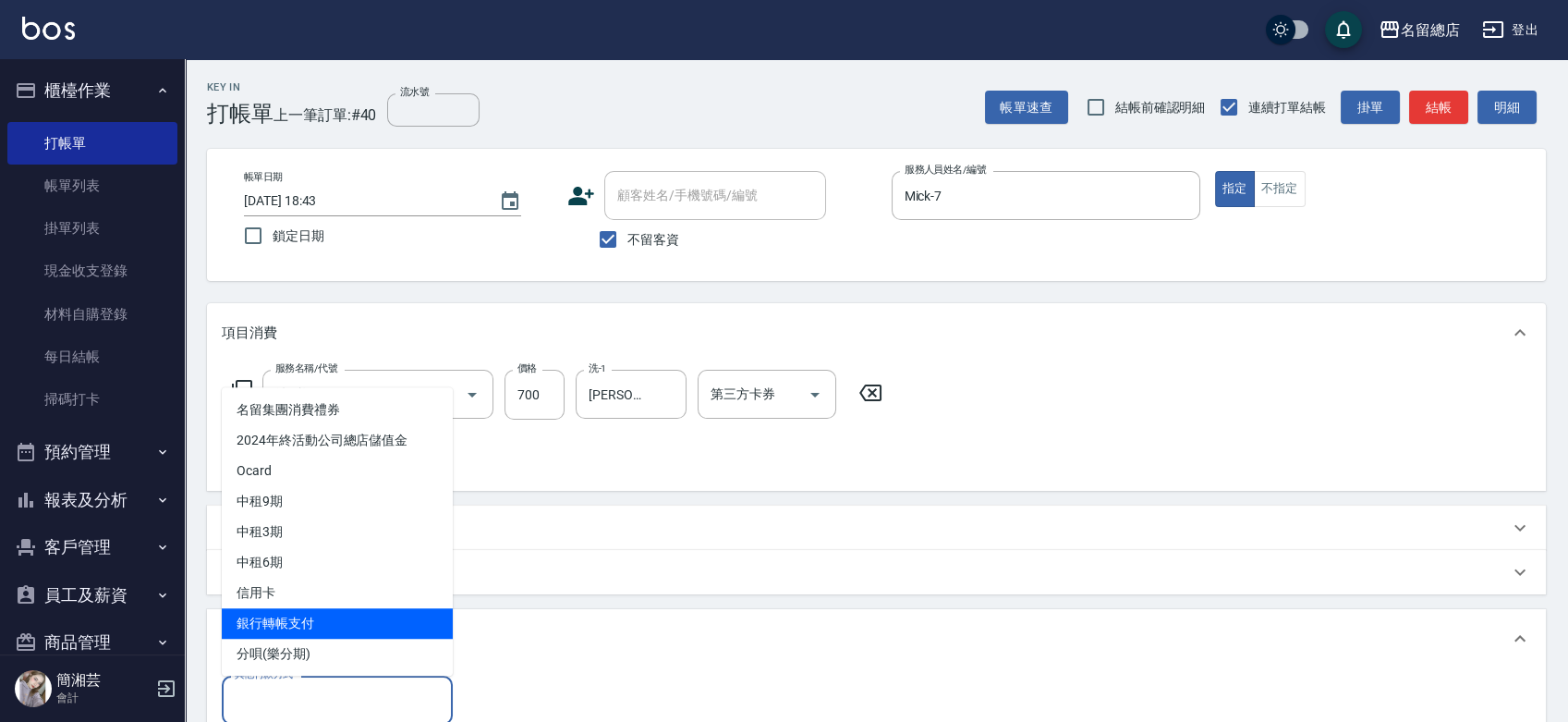
click at [265, 620] on span "銀行轉帳支付" at bounding box center [337, 623] width 231 height 31
type input "銀行轉帳支付"
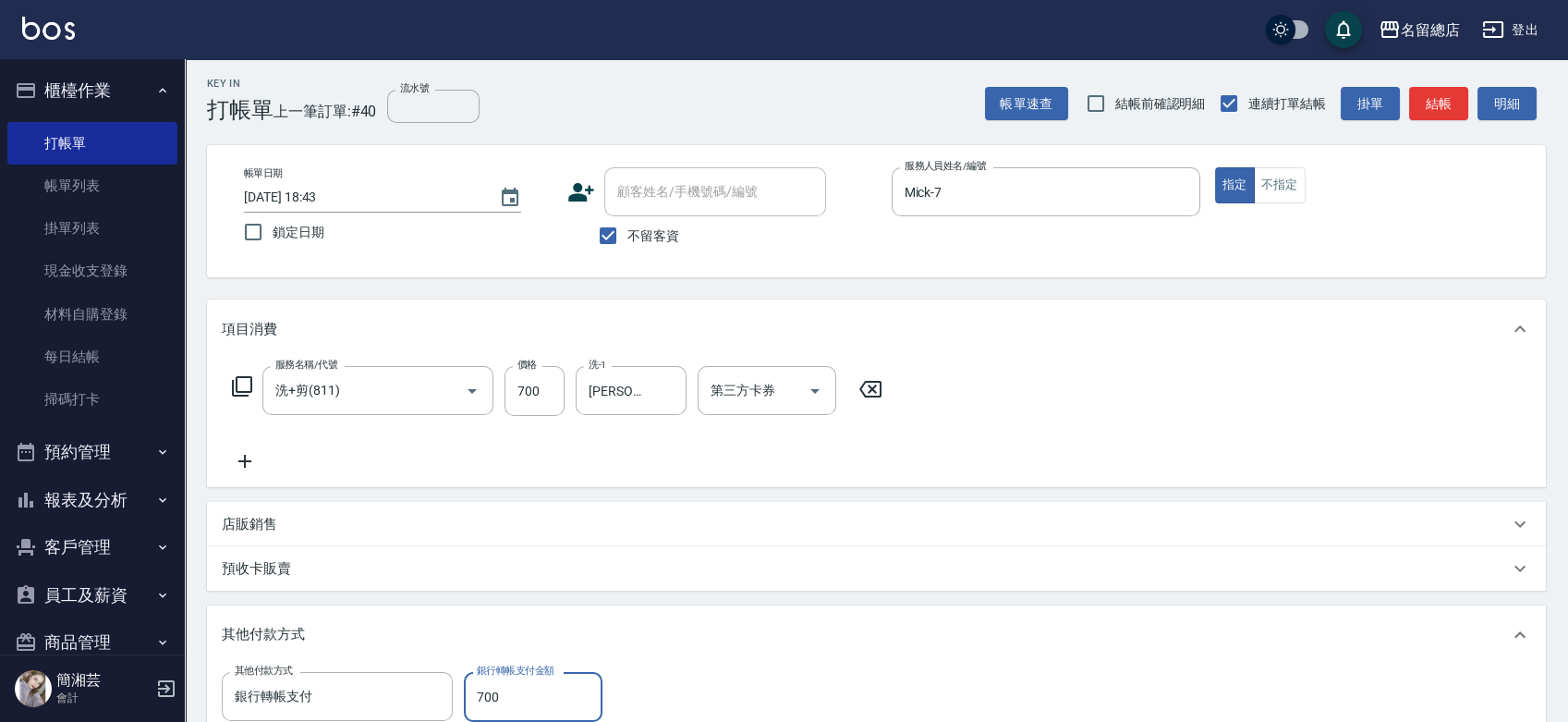
type input "700"
type input "[DATE] 18:44"
